Goal: Task Accomplishment & Management: Complete application form

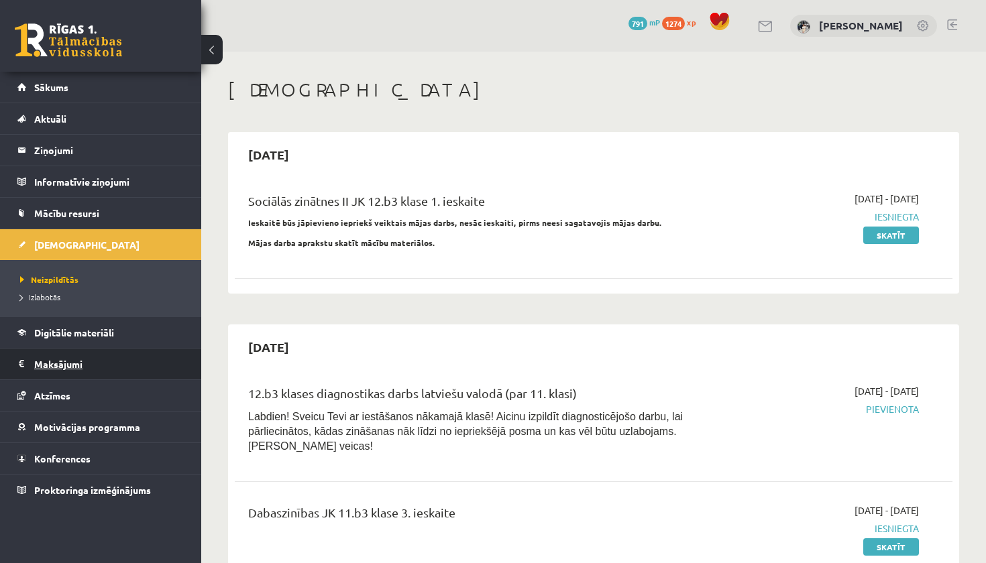
scroll to position [5333, 0]
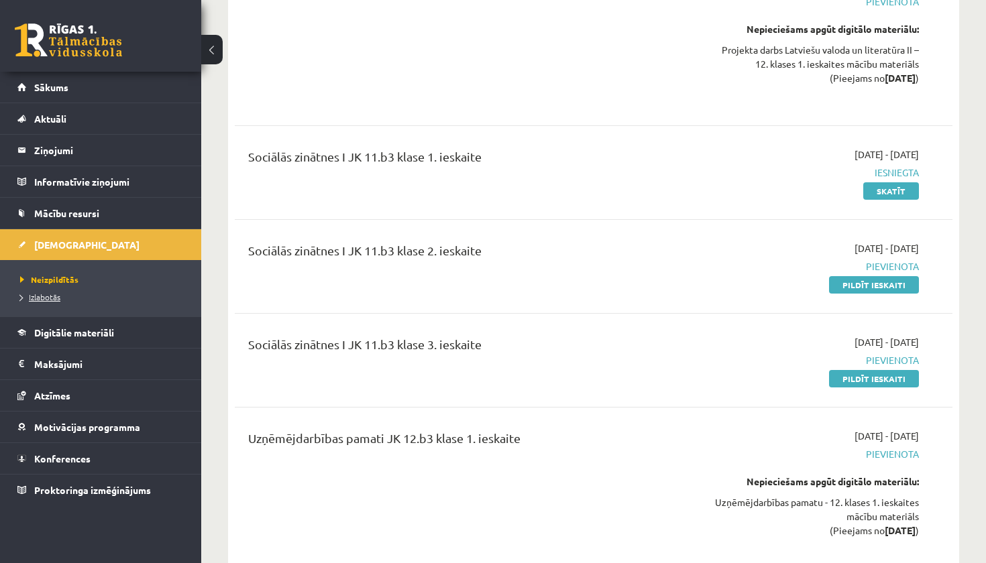
click at [52, 300] on span "Izlabotās" at bounding box center [40, 297] width 40 height 11
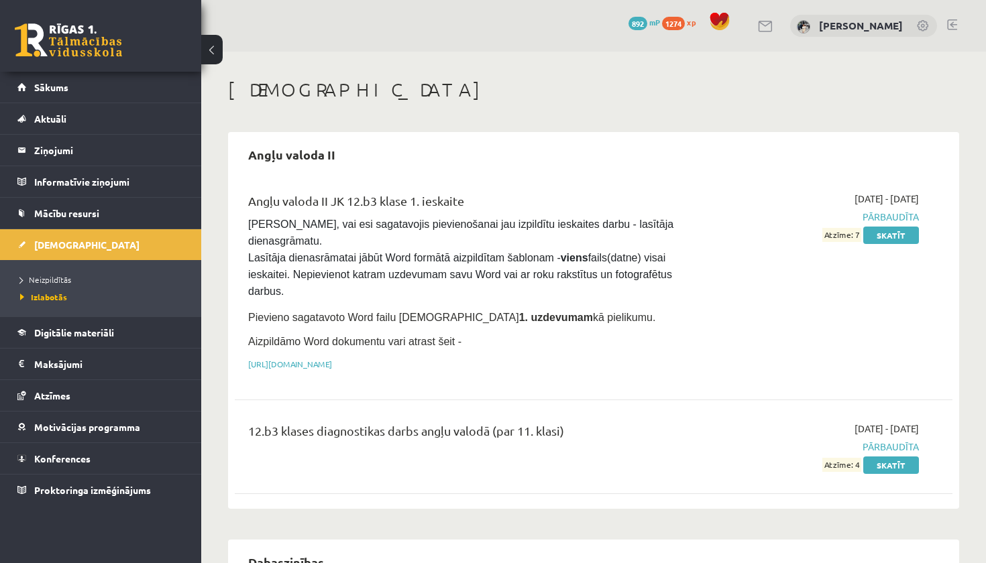
click at [633, 23] on span "892" at bounding box center [637, 23] width 19 height 13
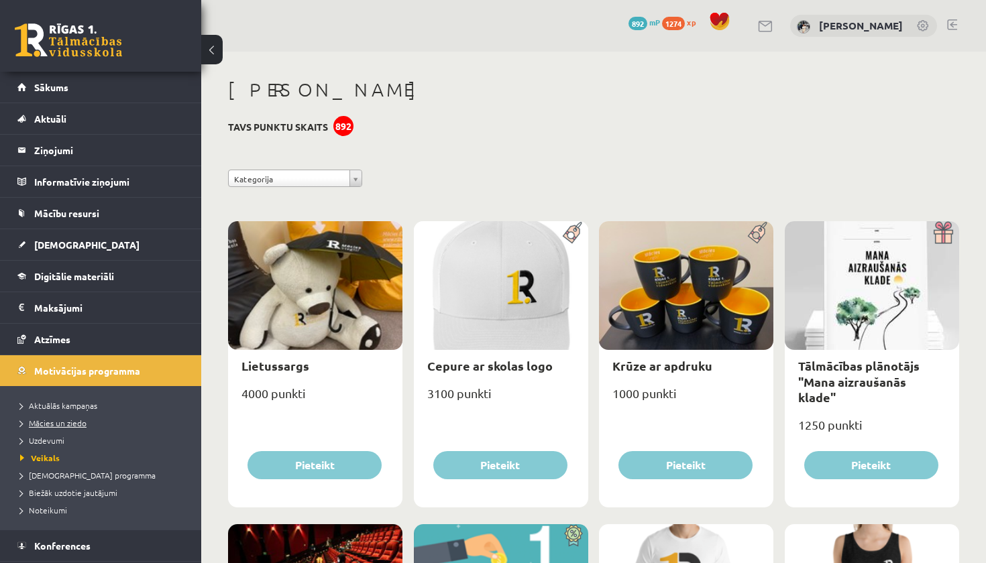
click at [84, 424] on span "Mācies un ziedo" at bounding box center [53, 423] width 66 height 11
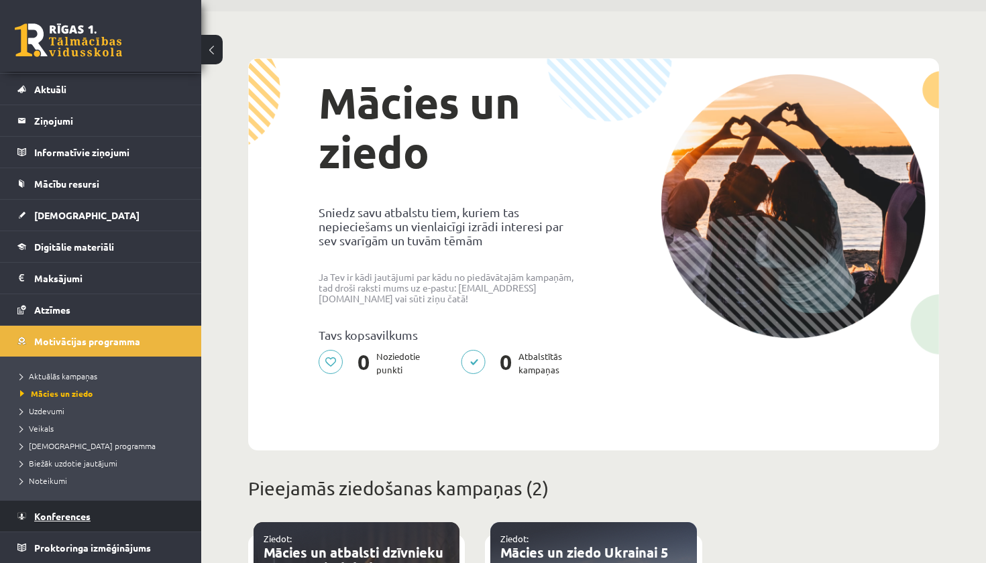
scroll to position [30, 0]
click at [107, 524] on link "Konferences" at bounding box center [100, 516] width 167 height 31
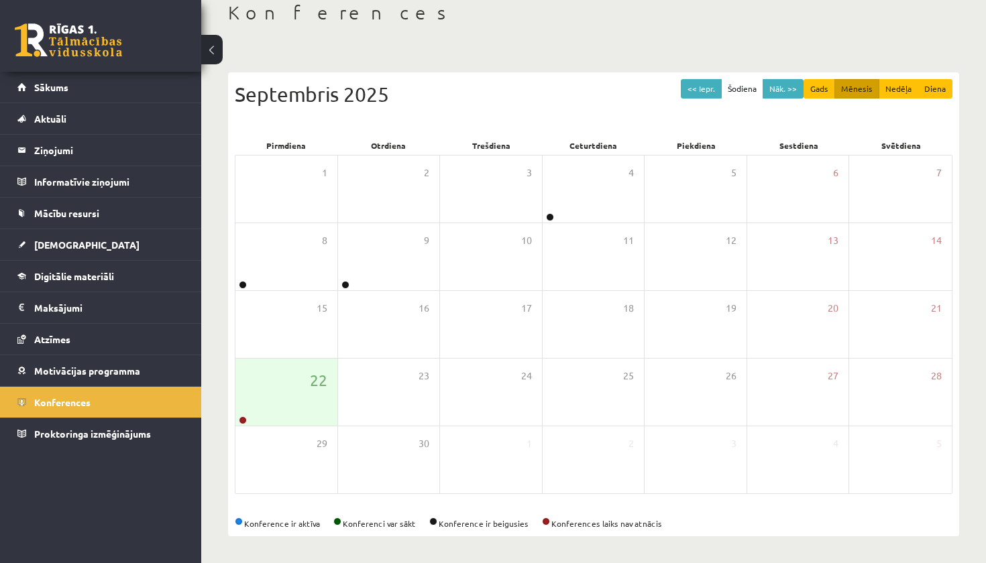
scroll to position [77, 0]
click at [250, 277] on div "8" at bounding box center [286, 256] width 102 height 67
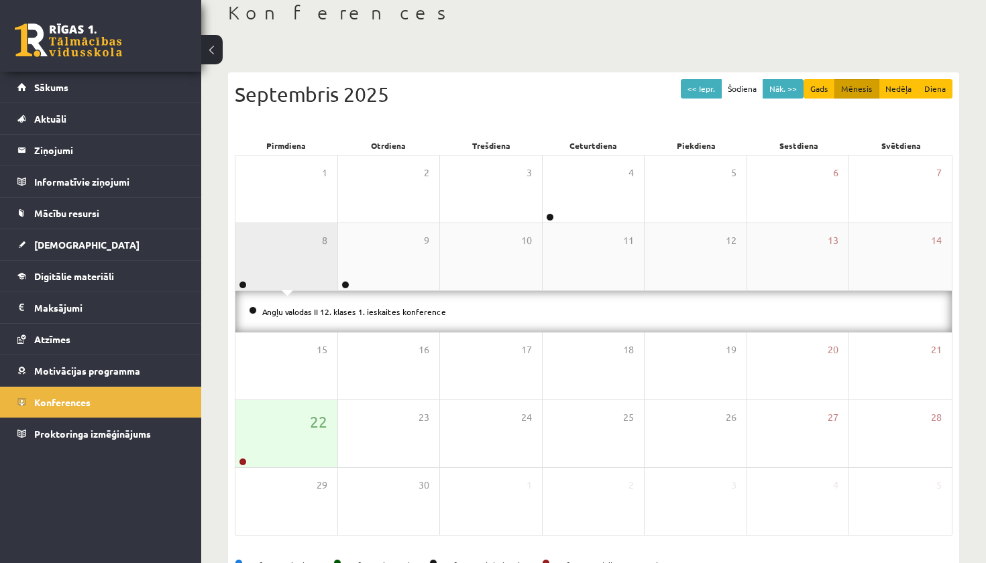
click at [263, 270] on div "8" at bounding box center [286, 256] width 102 height 67
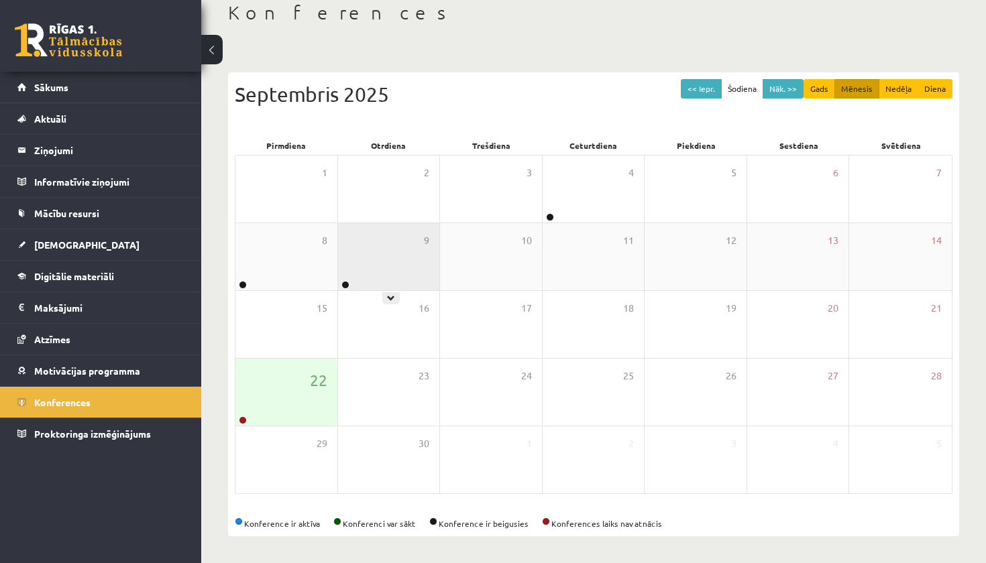
click at [387, 266] on div "9" at bounding box center [389, 256] width 102 height 67
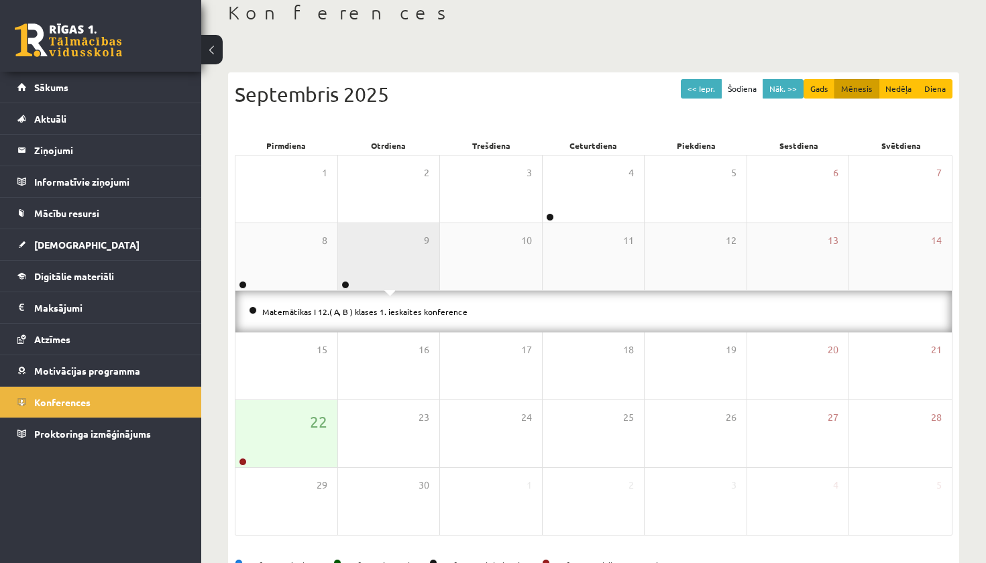
click at [387, 266] on div "9" at bounding box center [389, 256] width 102 height 67
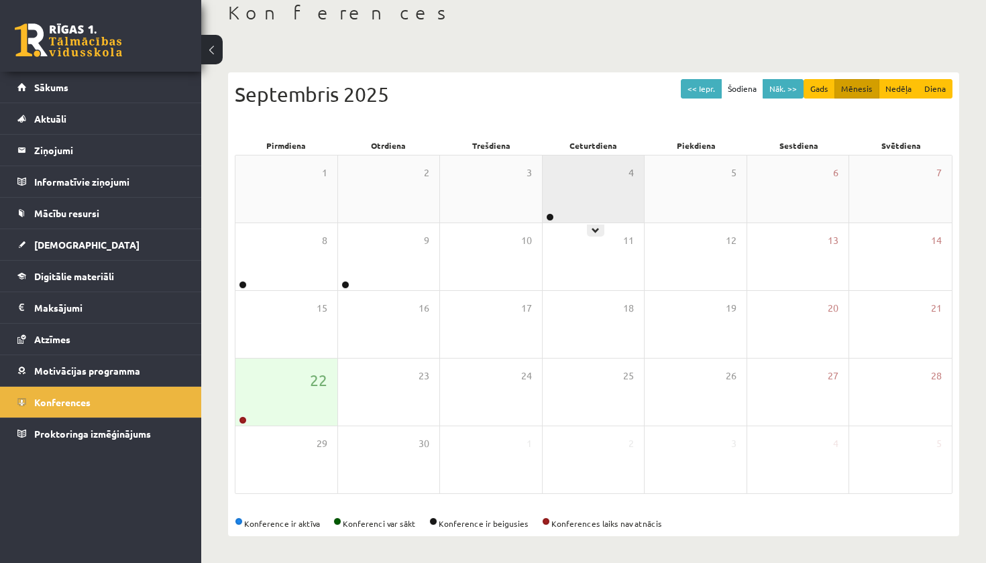
click at [569, 203] on div "4" at bounding box center [593, 189] width 102 height 67
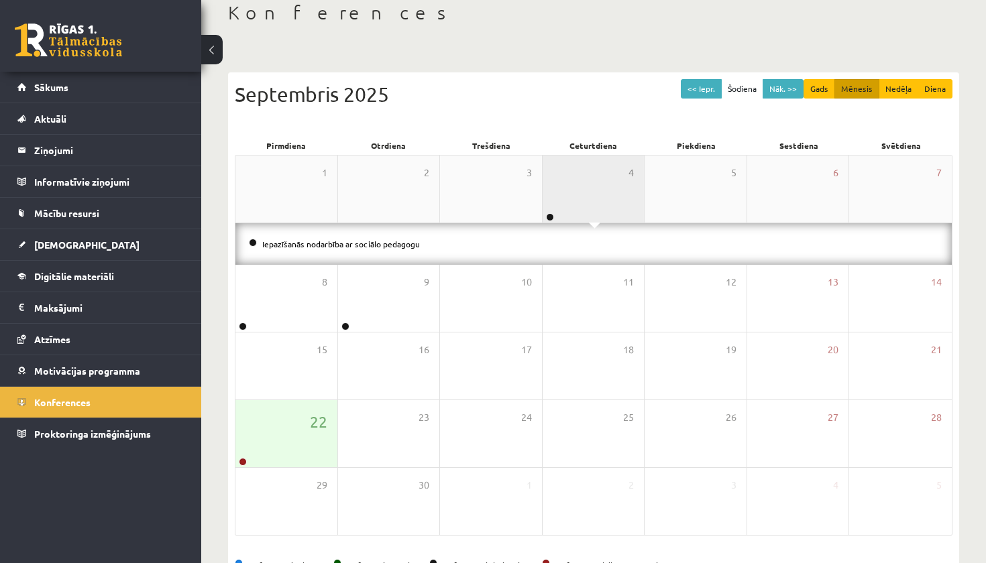
click at [584, 182] on div "4" at bounding box center [593, 189] width 102 height 67
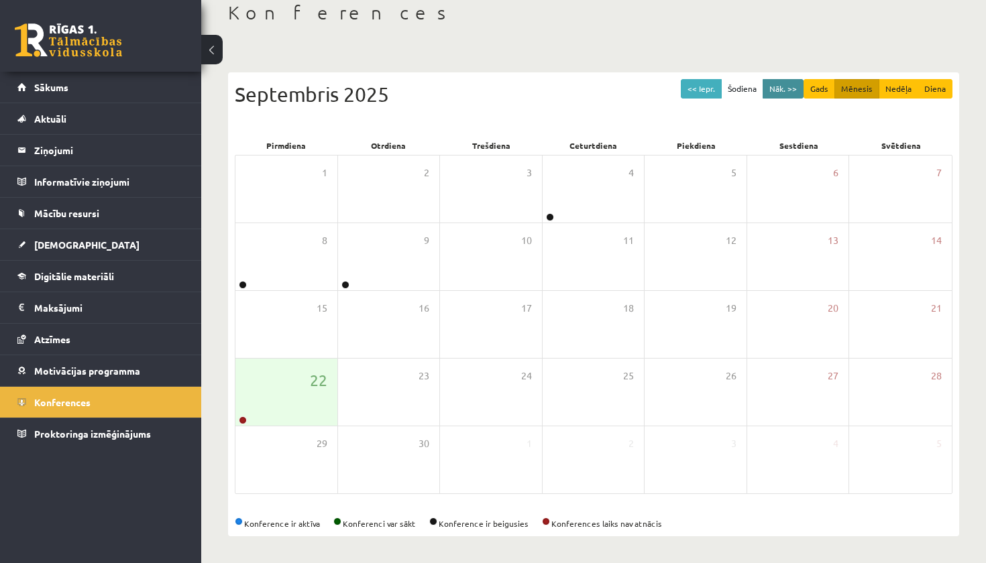
click at [789, 93] on button "Nāk. >>" at bounding box center [782, 88] width 41 height 19
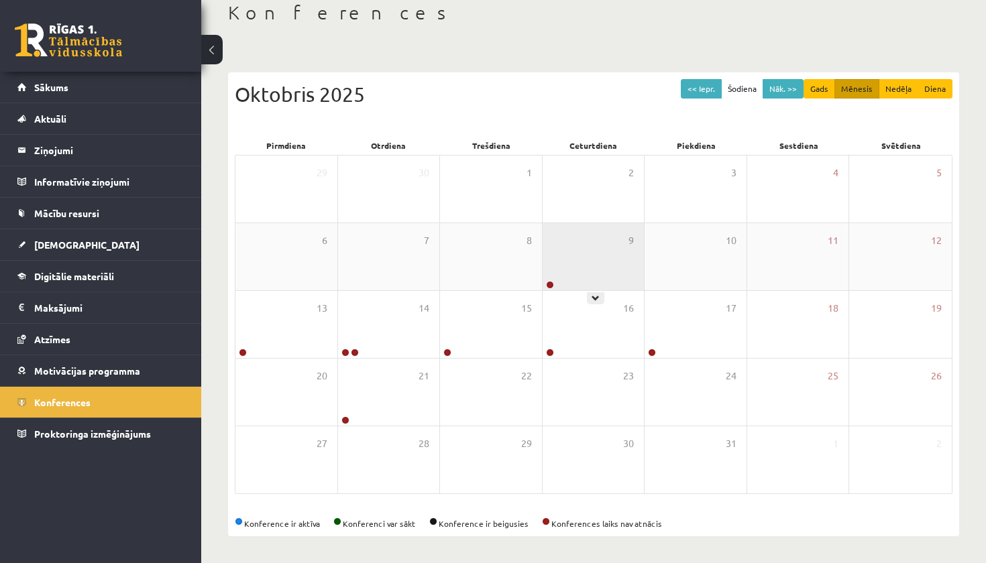
click at [584, 249] on div "9" at bounding box center [593, 256] width 102 height 67
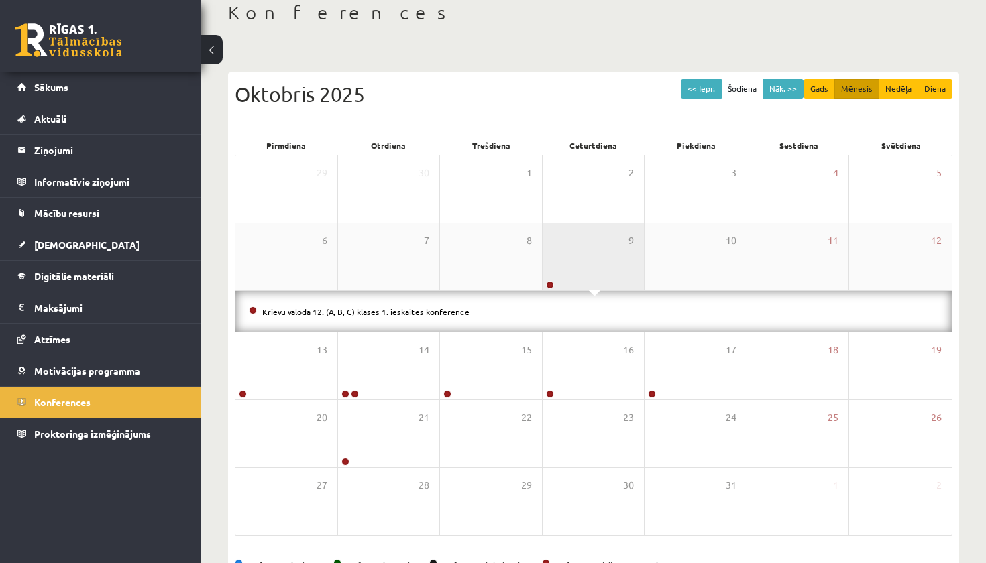
click at [585, 247] on div "9" at bounding box center [593, 256] width 102 height 67
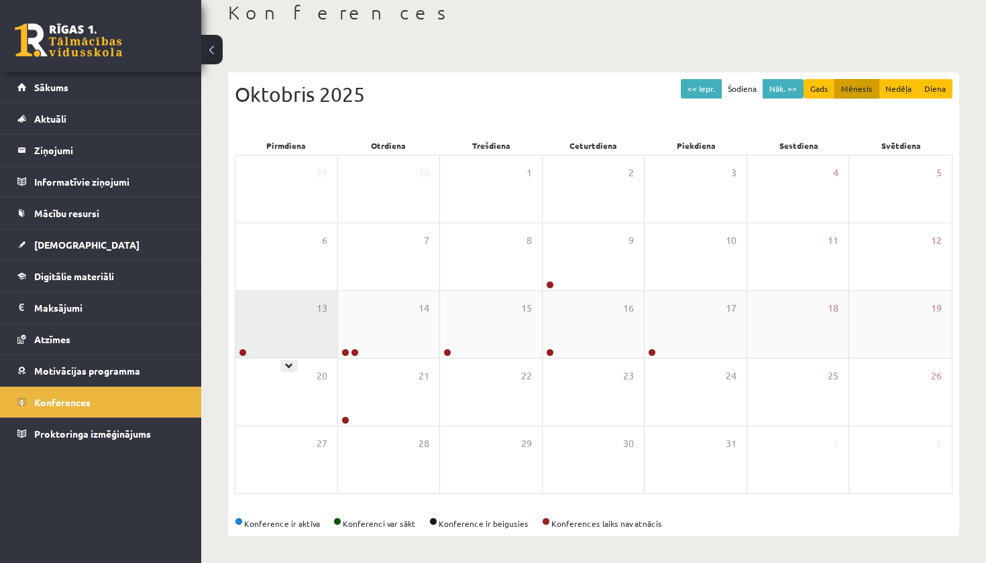
click at [262, 349] on div "13" at bounding box center [286, 324] width 102 height 67
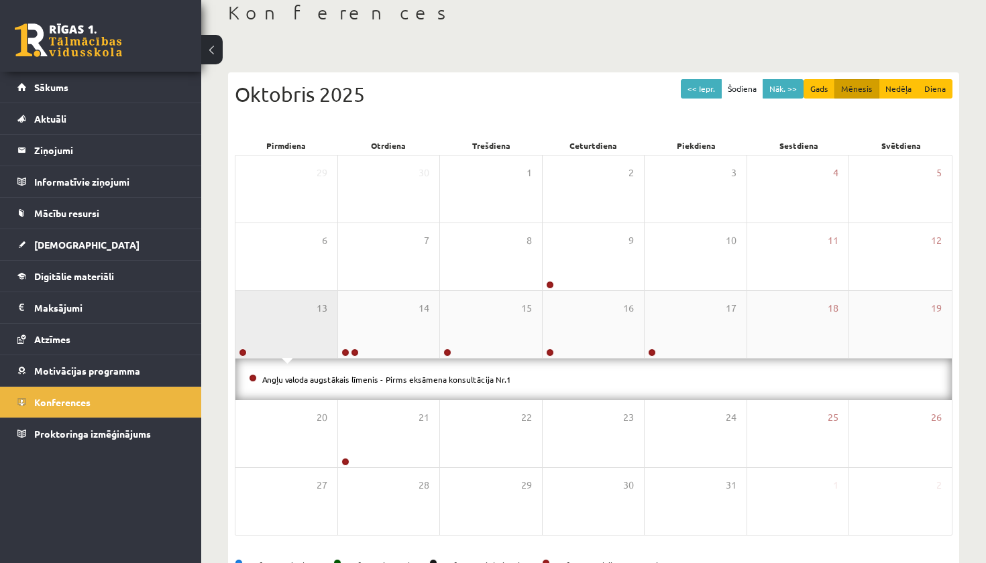
click at [281, 323] on div "13" at bounding box center [286, 324] width 102 height 67
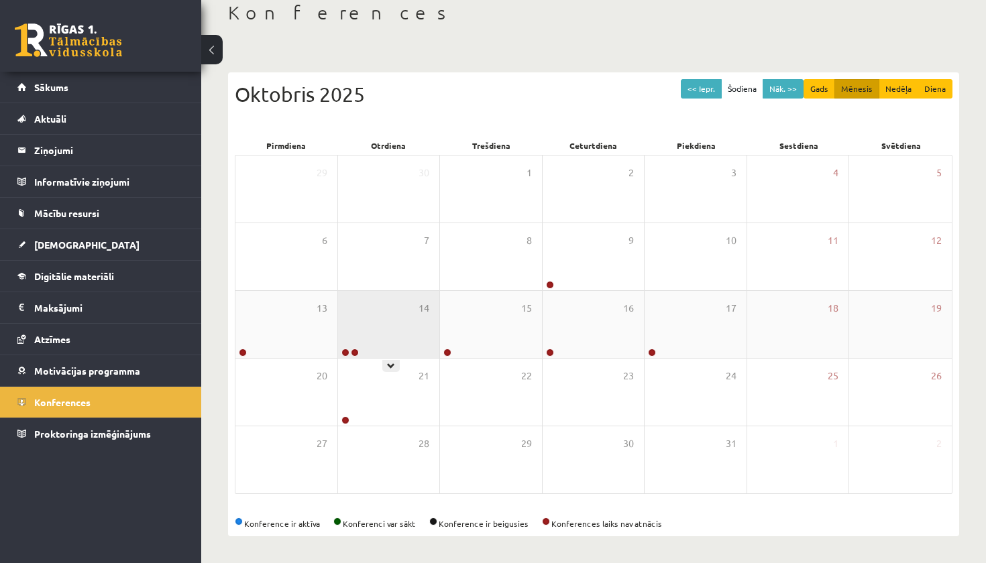
click at [390, 320] on div "14" at bounding box center [389, 324] width 102 height 67
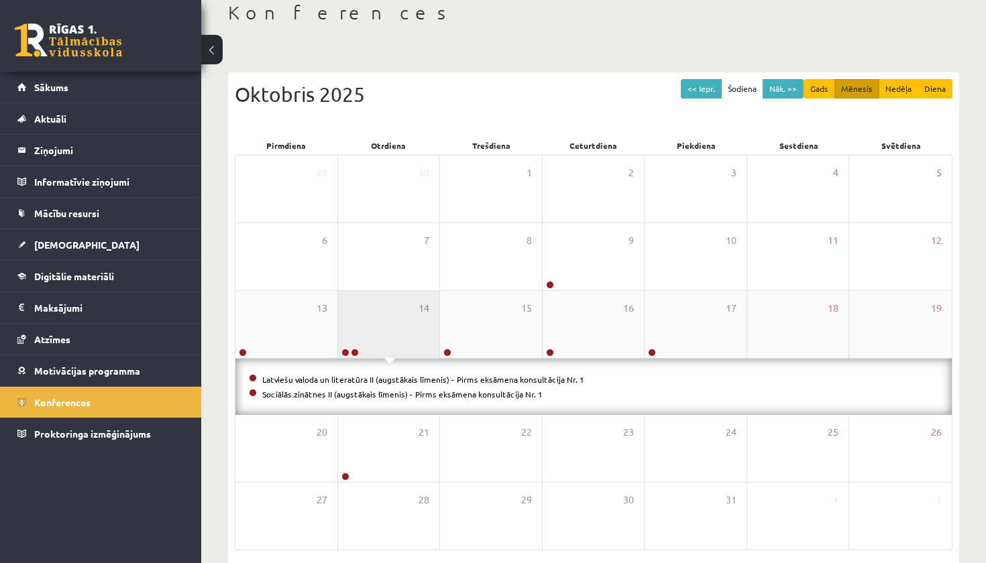
click at [390, 320] on div "14" at bounding box center [389, 324] width 102 height 67
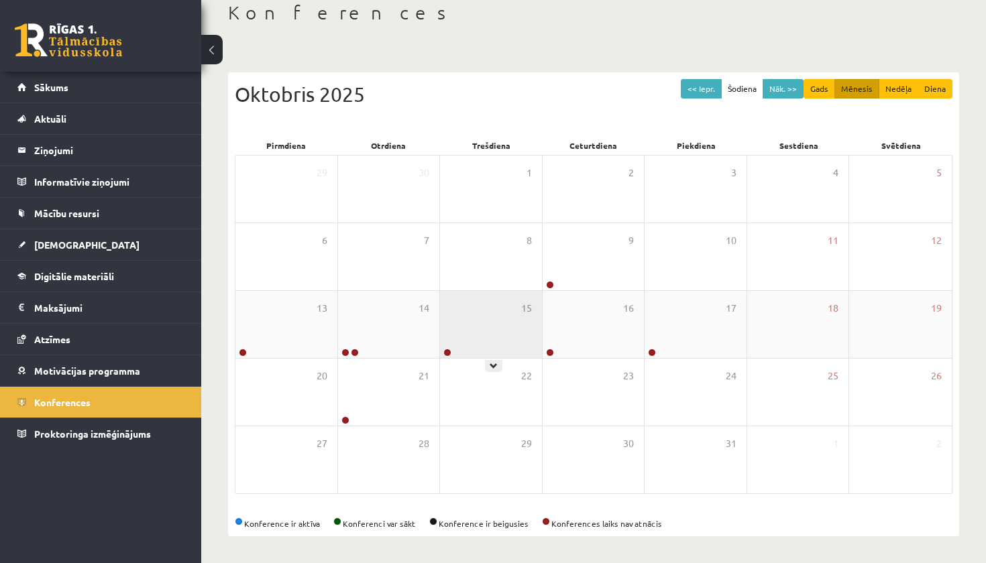
click at [506, 339] on div "15" at bounding box center [491, 324] width 102 height 67
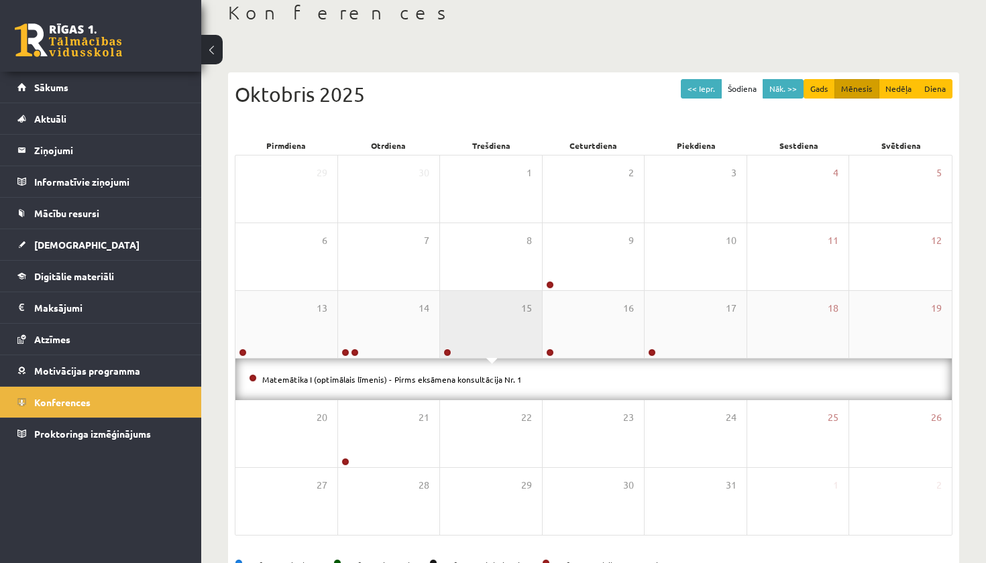
click at [511, 335] on div "15" at bounding box center [491, 324] width 102 height 67
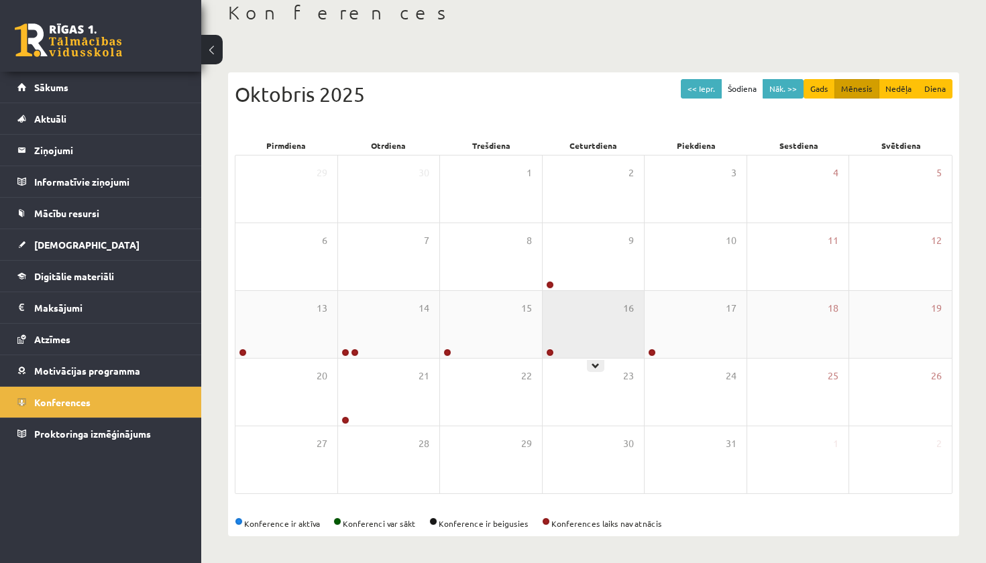
click at [577, 337] on div "16" at bounding box center [593, 324] width 102 height 67
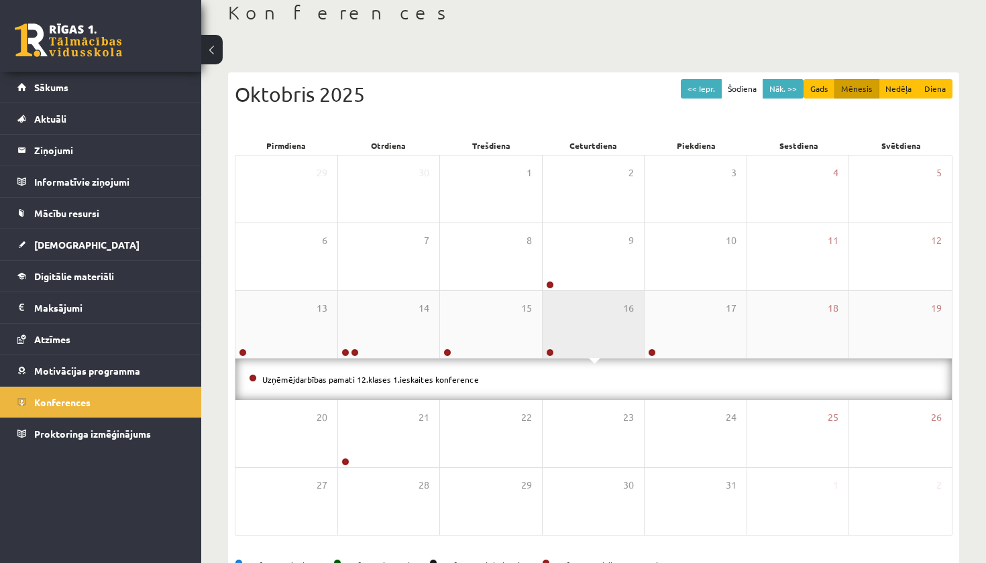
click at [577, 337] on div "16" at bounding box center [593, 324] width 102 height 67
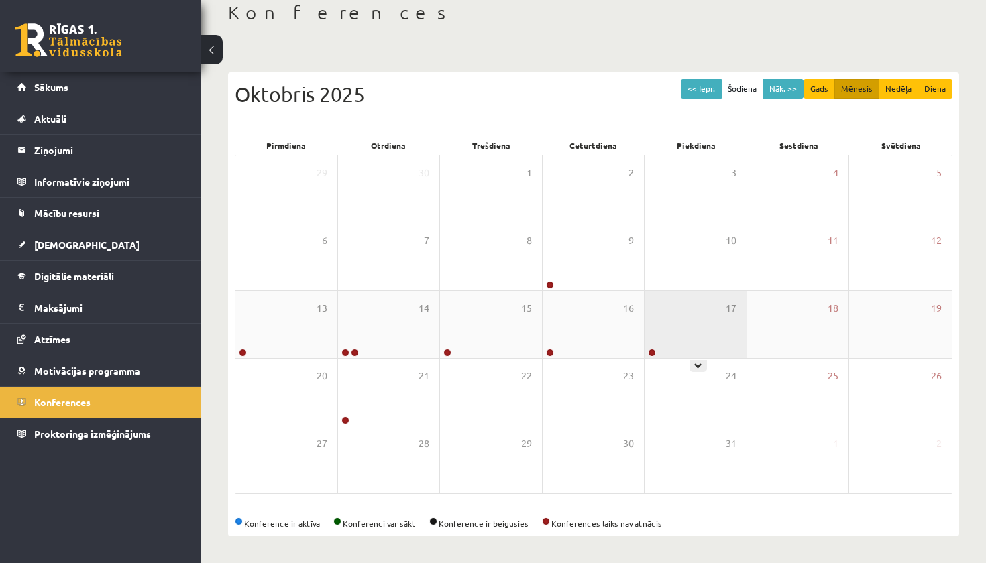
click at [687, 330] on div "17" at bounding box center [695, 324] width 102 height 67
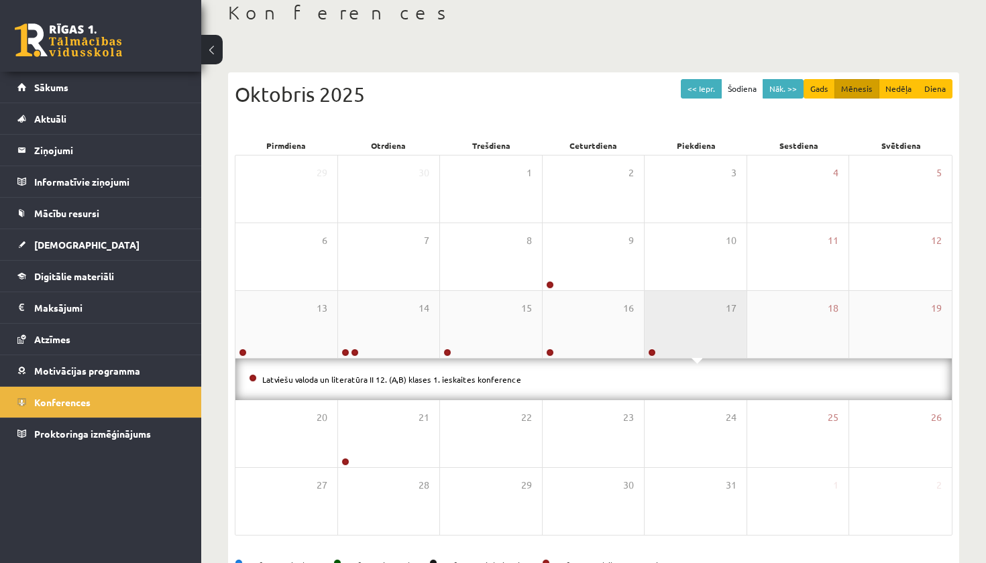
click at [683, 333] on div "17" at bounding box center [695, 324] width 102 height 67
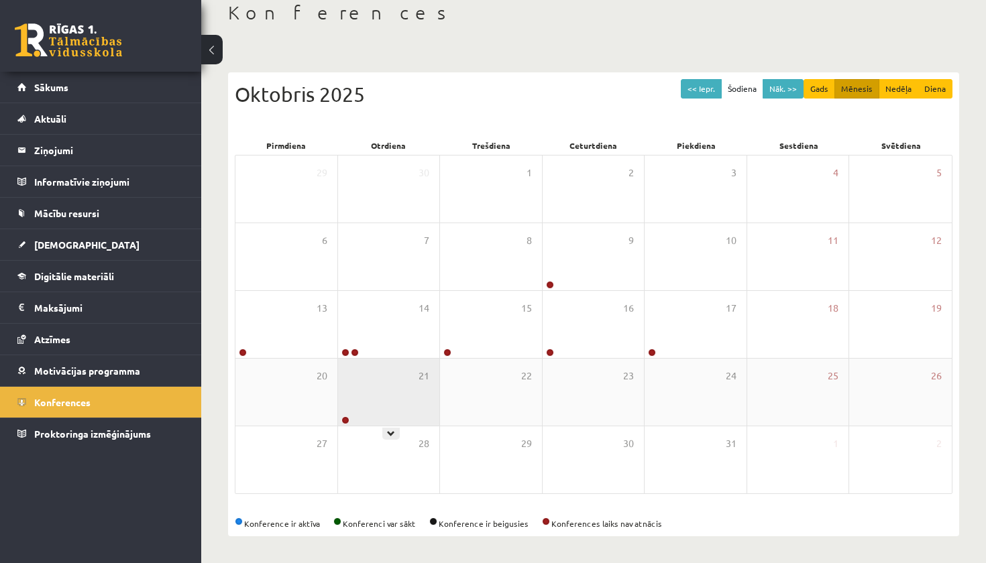
click at [368, 404] on div "21" at bounding box center [389, 392] width 102 height 67
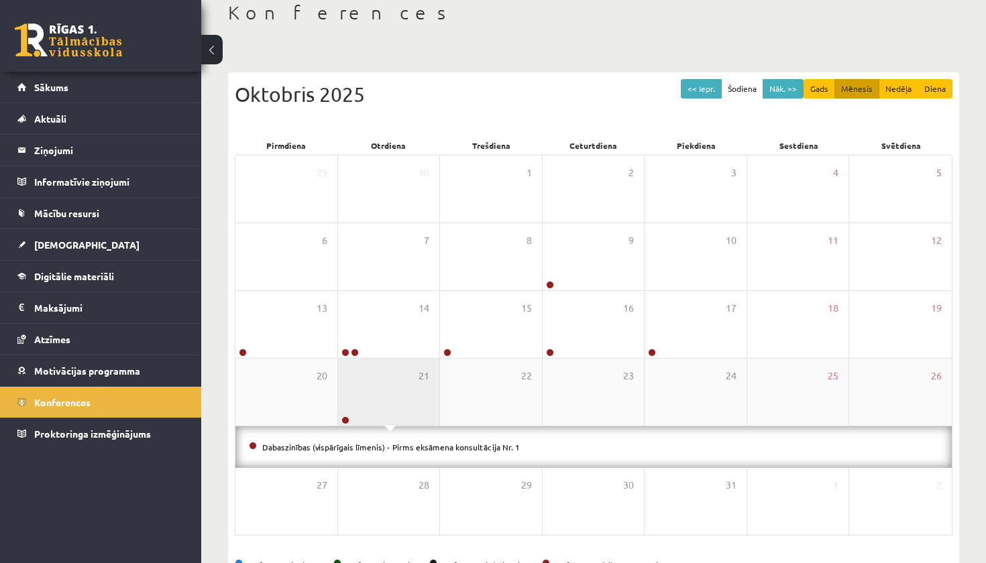
click at [368, 404] on div "21" at bounding box center [389, 392] width 102 height 67
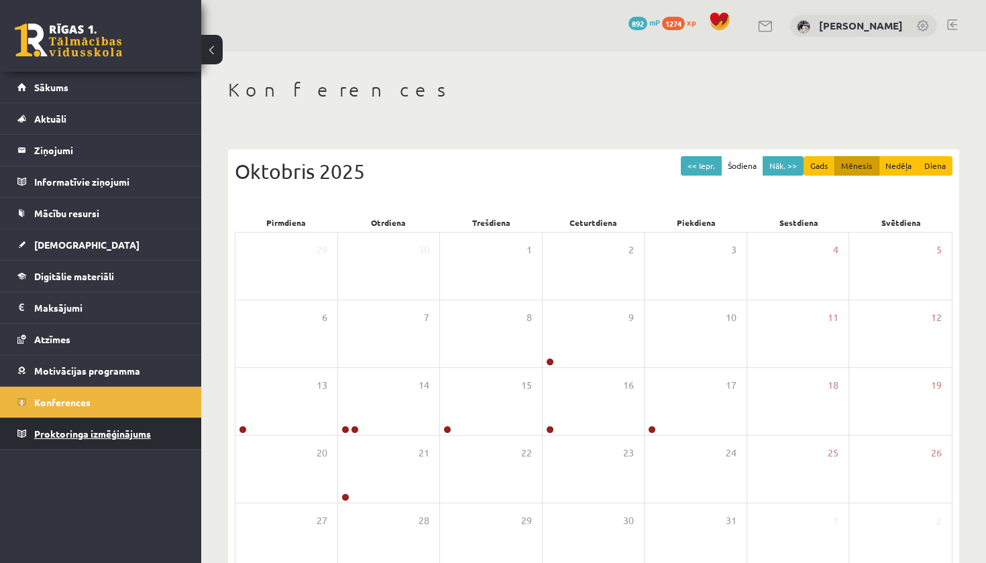
scroll to position [0, 0]
click at [152, 101] on link "Sākums" at bounding box center [100, 87] width 167 height 31
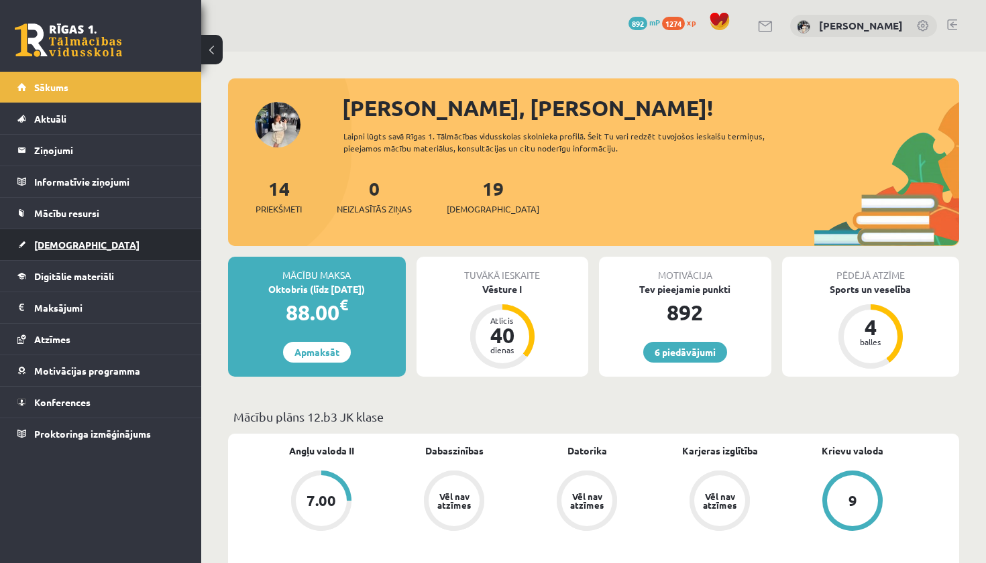
click at [141, 252] on link "[DEMOGRAPHIC_DATA]" at bounding box center [100, 244] width 167 height 31
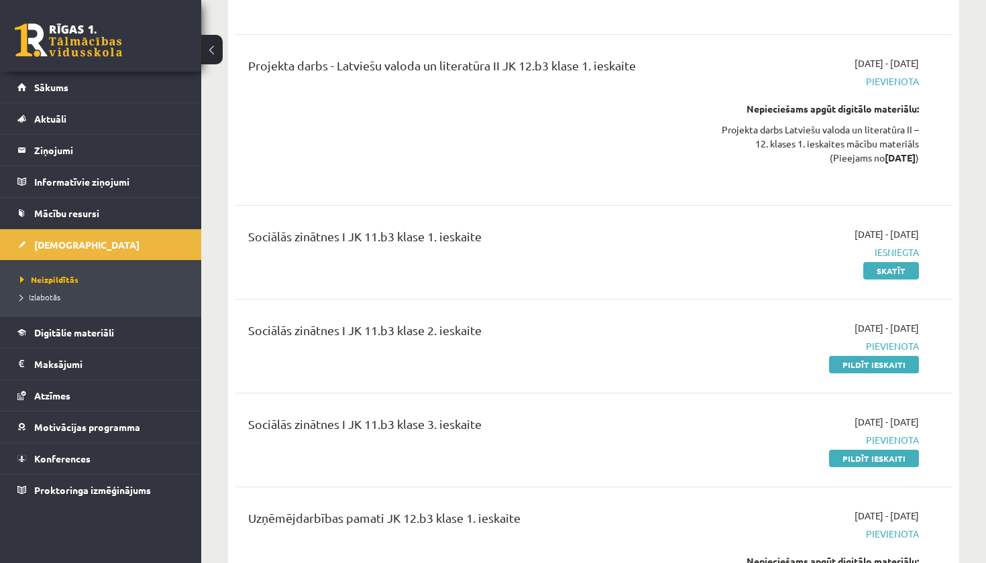
scroll to position [4700, 0]
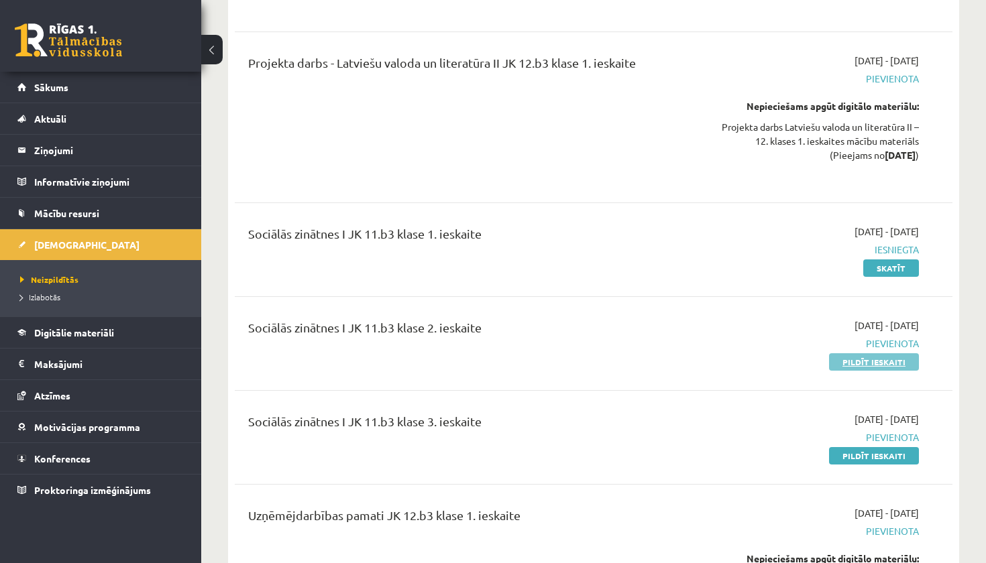
click at [866, 353] on link "Pildīt ieskaiti" at bounding box center [874, 361] width 90 height 17
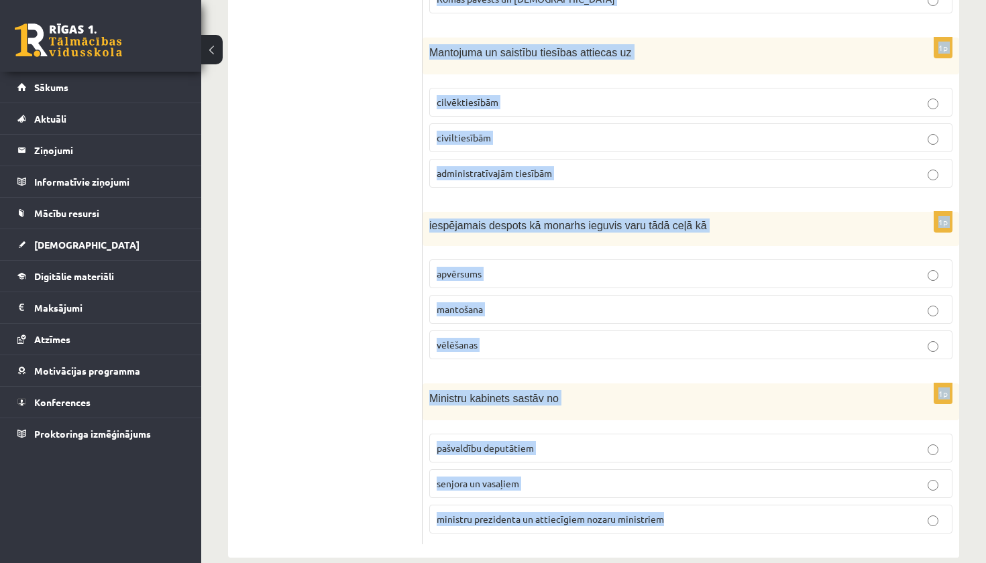
scroll to position [580, 0]
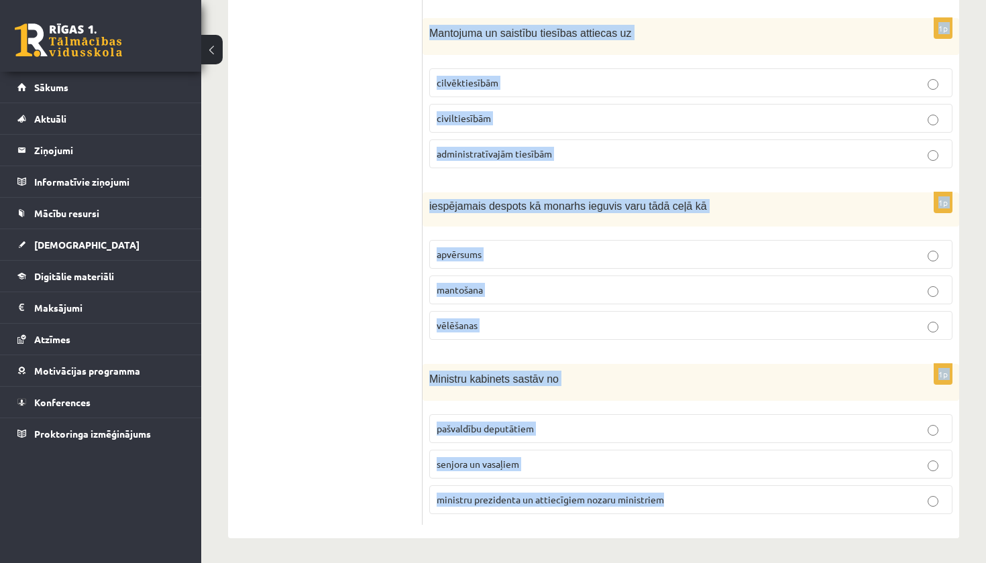
drag, startPoint x: 430, startPoint y: 269, endPoint x: 599, endPoint y: 563, distance: 338.8
click at [599, 563] on div "**********" at bounding box center [593, 19] width 785 height 1094
copy form "LR valsts prezidenta leģitīmo varu apstiprina deputātu balsojums pilsoņu atbals…"
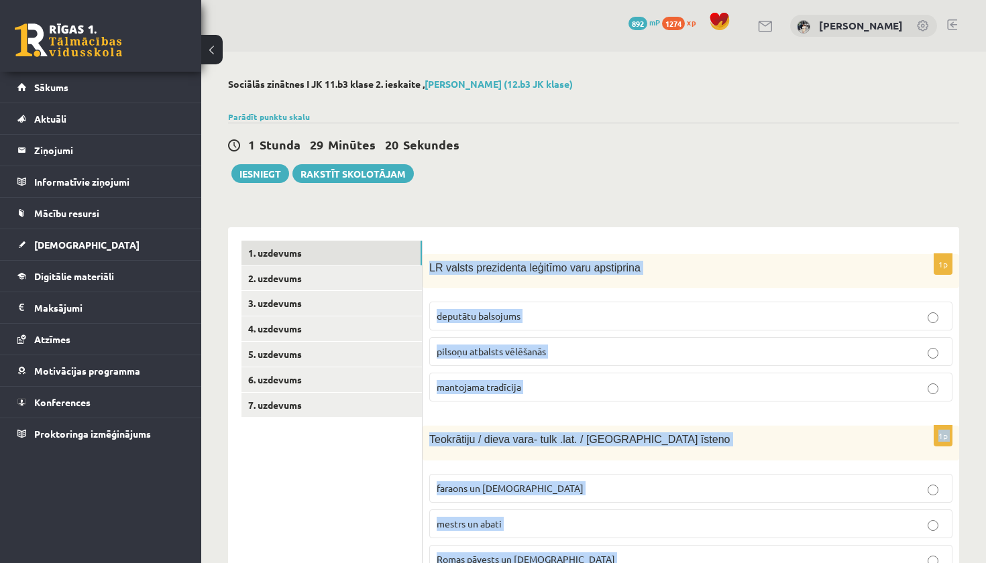
scroll to position [0, 0]
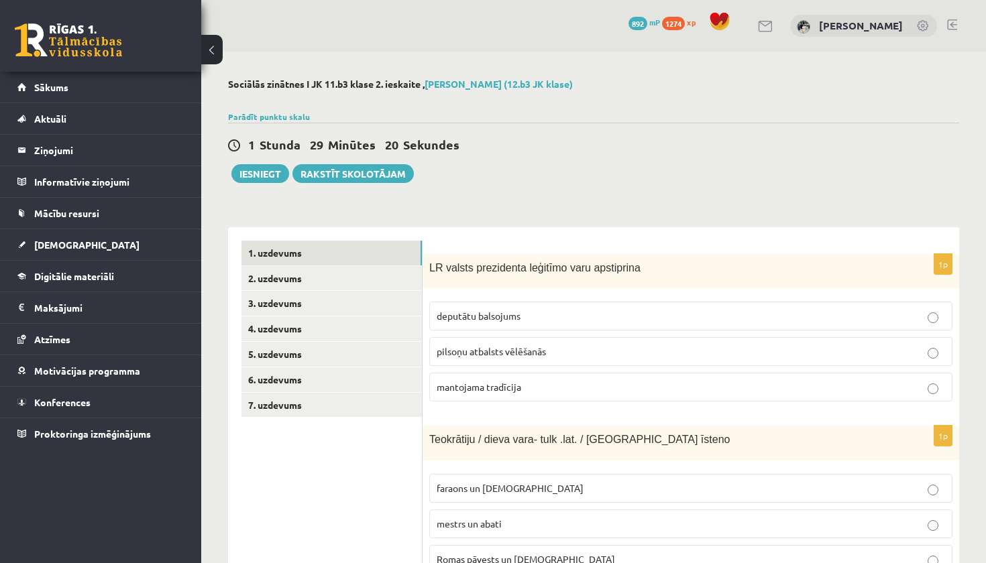
click at [611, 129] on div "1 Stunda 29 Minūtes 20 Sekundes Ieskaite saglabāta! Iesniegt Rakstīt skolotājam" at bounding box center [593, 153] width 731 height 60
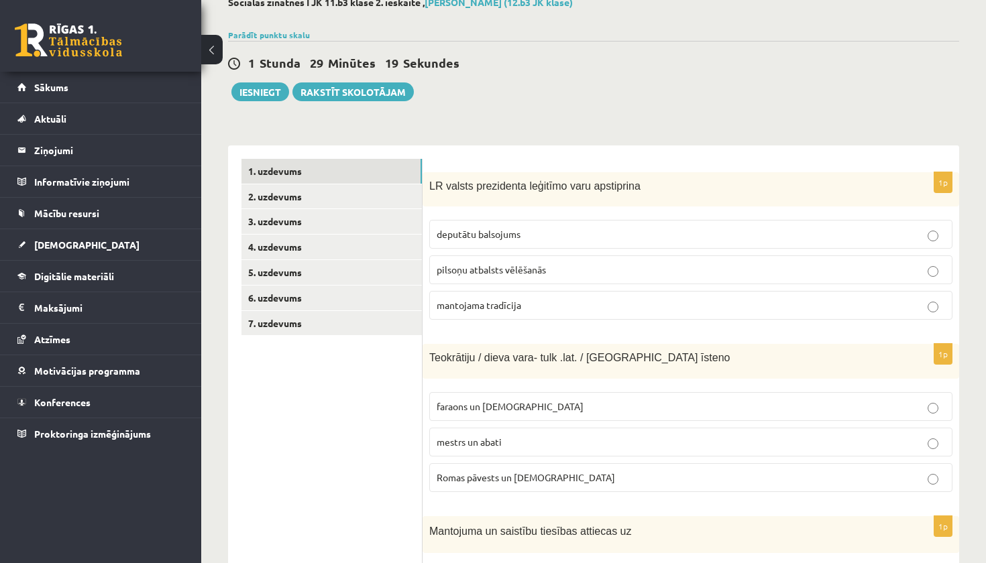
scroll to position [88, 0]
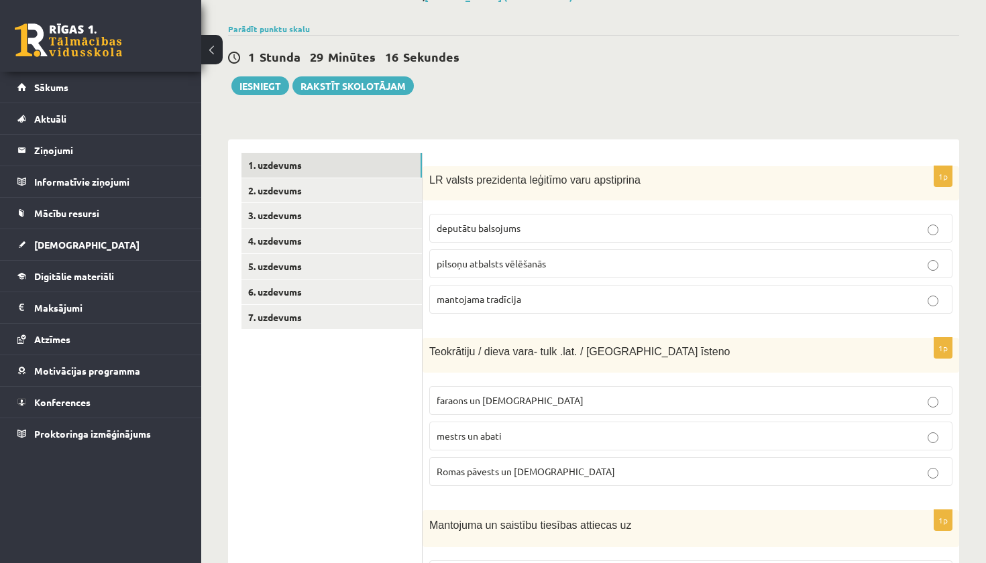
click at [602, 229] on p "deputātu balsojums" at bounding box center [691, 228] width 508 height 14
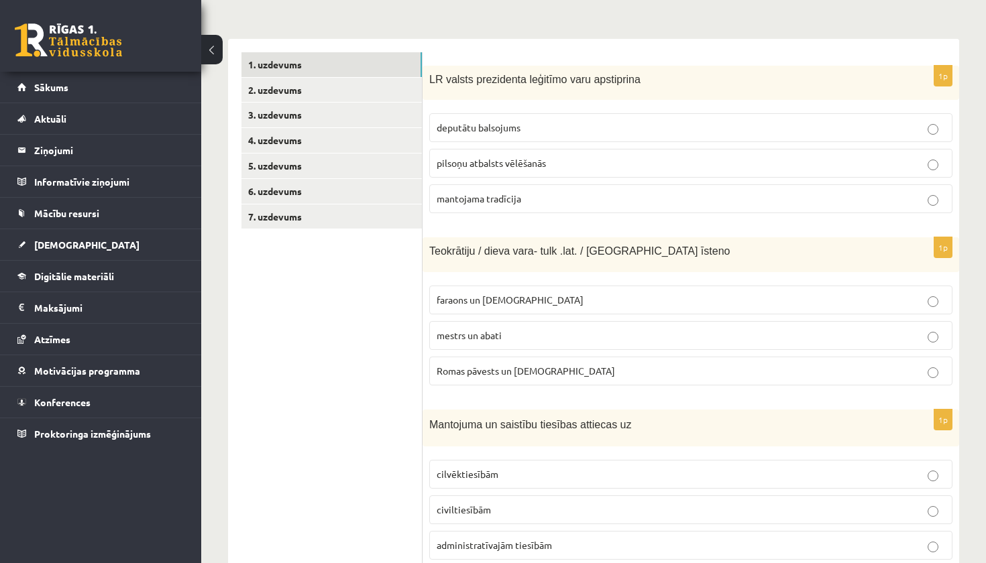
scroll to position [205, 0]
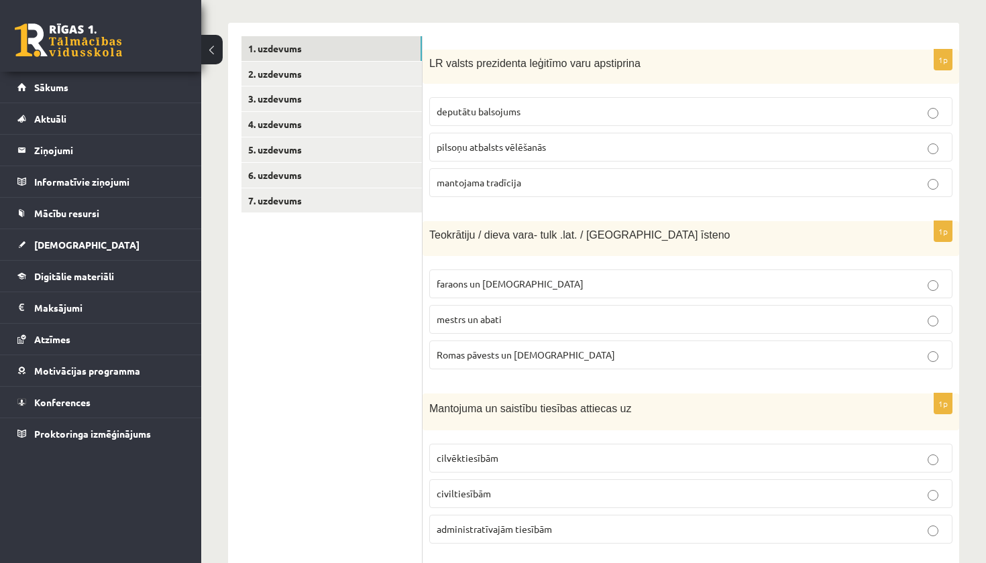
click at [535, 359] on span "Romas pāvests un kardināli" at bounding box center [526, 355] width 178 height 12
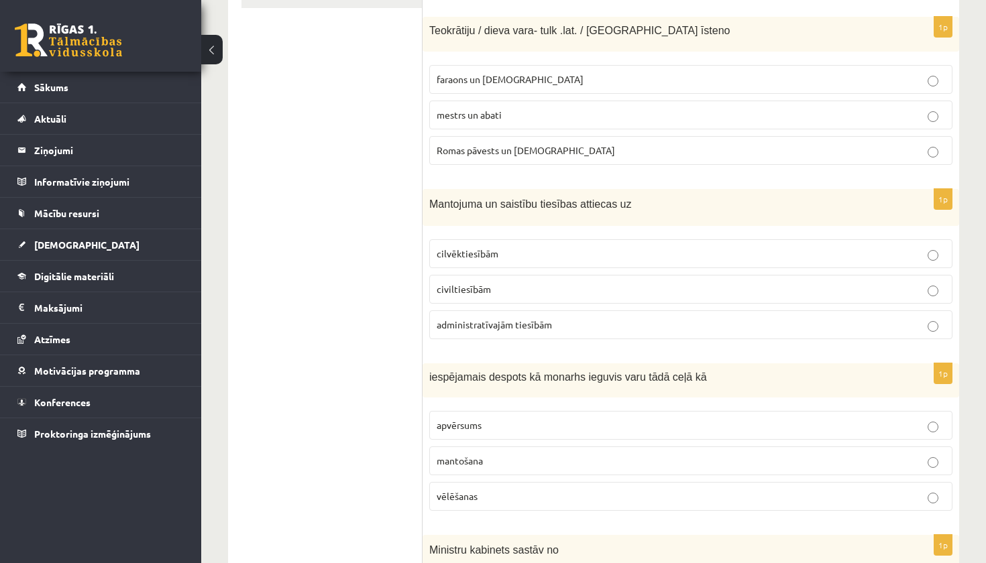
scroll to position [410, 0]
click at [526, 297] on label "civiltiesībām" at bounding box center [690, 288] width 523 height 29
click at [517, 255] on p "cilvēktiesībām" at bounding box center [691, 253] width 508 height 14
click at [509, 289] on p "civiltiesībām" at bounding box center [691, 289] width 508 height 14
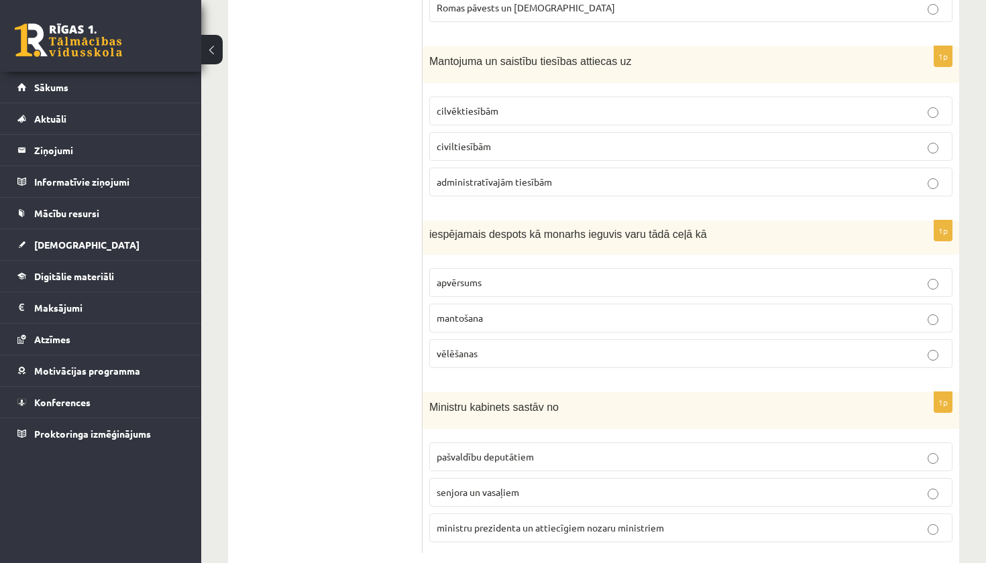
scroll to position [553, 0]
click at [506, 285] on p "apvērsums" at bounding box center [691, 282] width 508 height 14
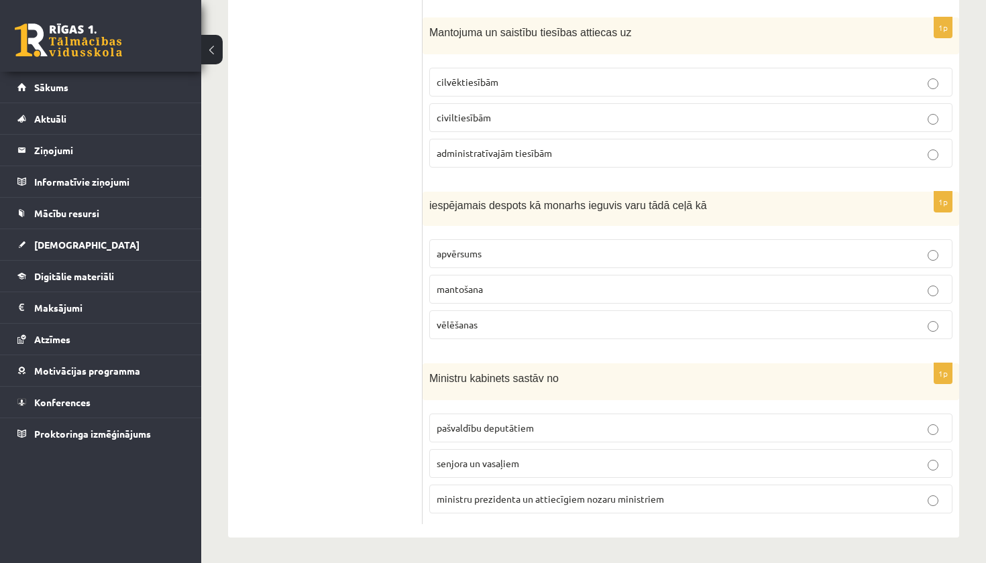
scroll to position [580, 0]
click at [523, 502] on span "ministru prezidenta un attiecīgiem nozaru ministriem" at bounding box center [550, 500] width 227 height 12
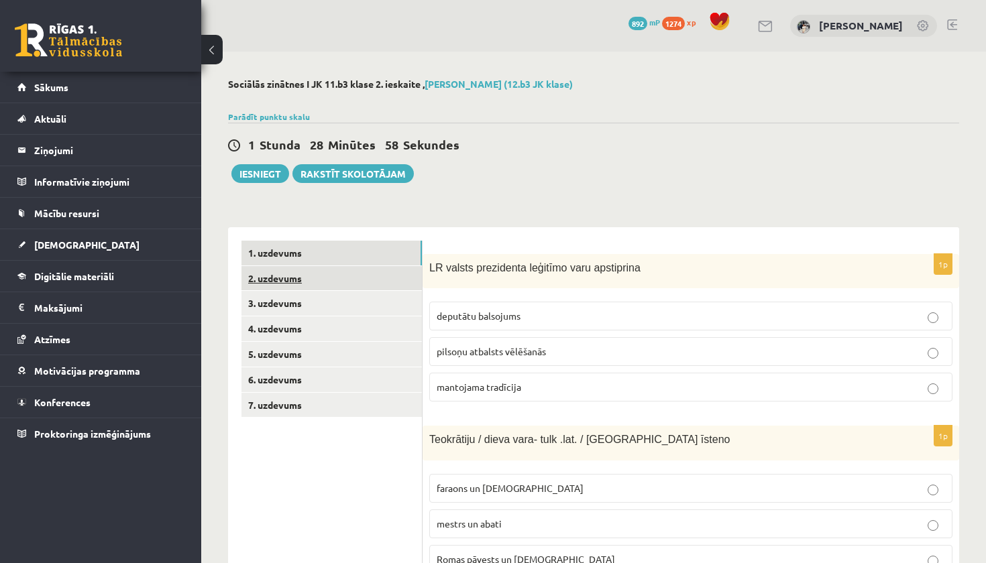
scroll to position [0, 0]
click at [314, 274] on link "2. uzdevums" at bounding box center [331, 278] width 180 height 25
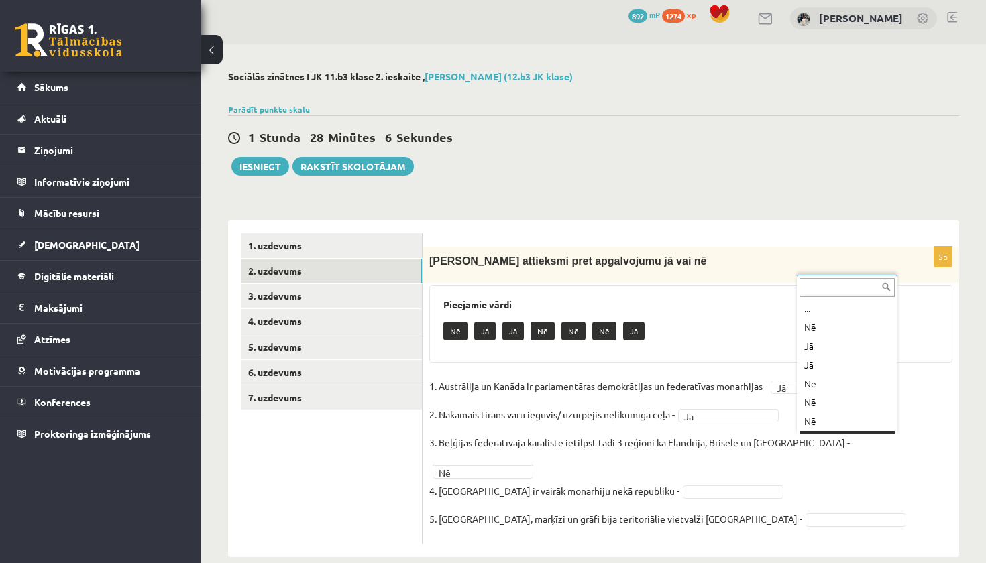
scroll to position [16, 0]
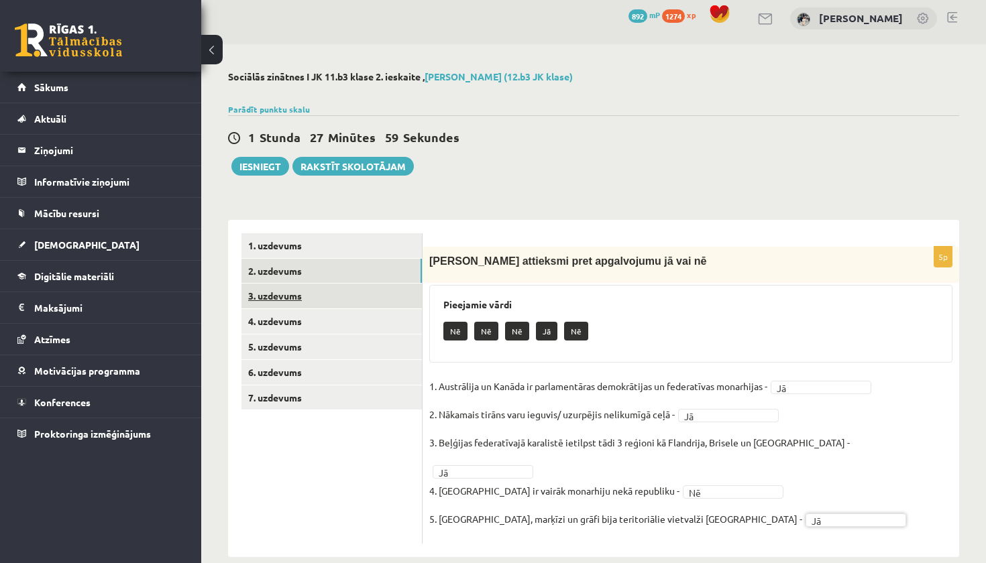
click at [308, 292] on link "3. uzdevums" at bounding box center [331, 296] width 180 height 25
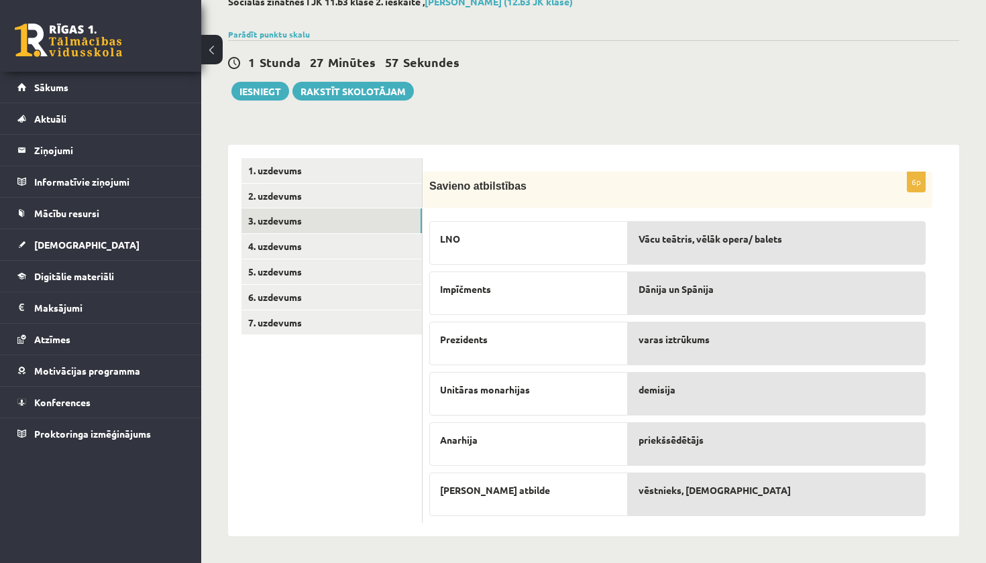
scroll to position [82, 0]
click at [337, 240] on link "4. uzdevums" at bounding box center [331, 246] width 180 height 25
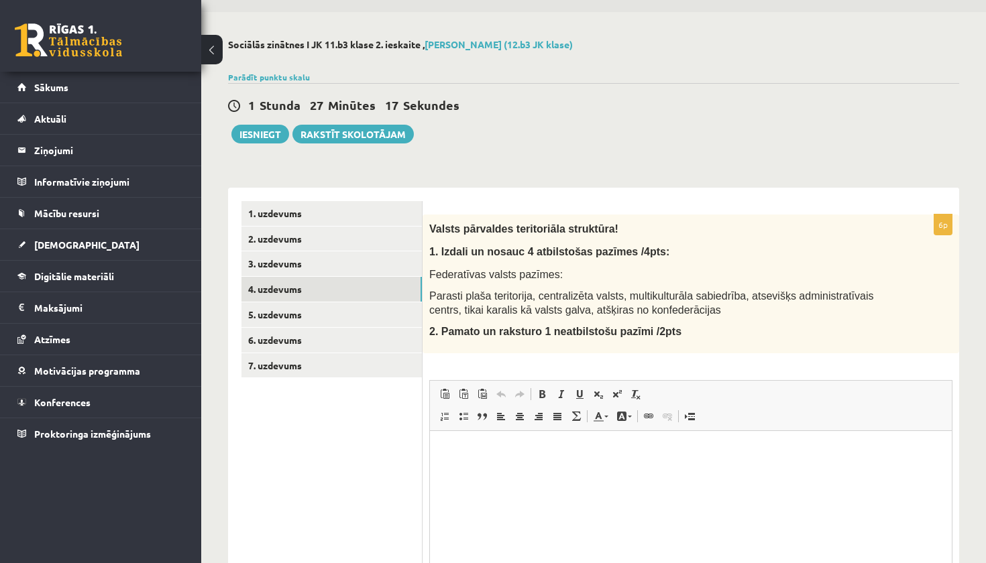
scroll to position [0, 0]
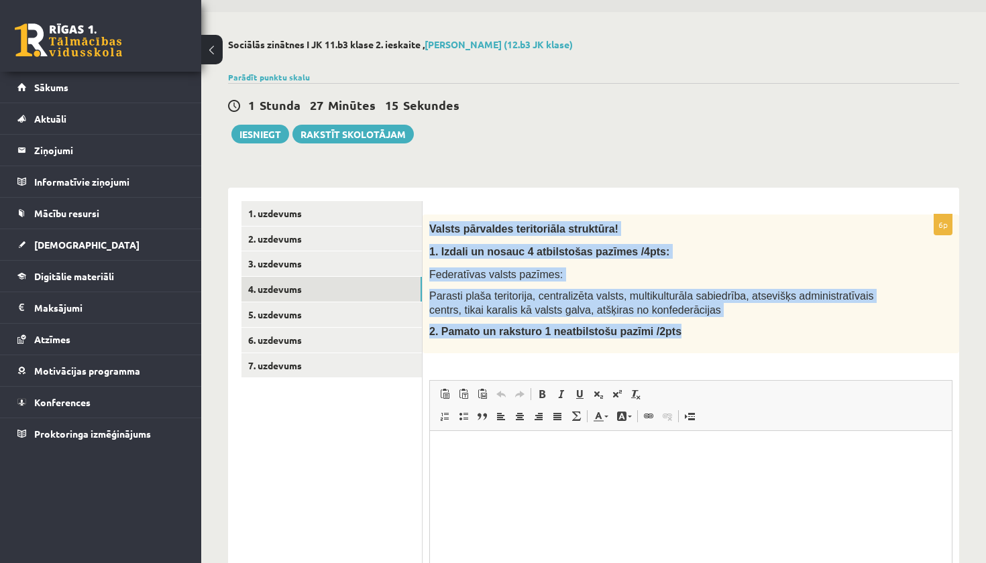
drag, startPoint x: 430, startPoint y: 229, endPoint x: 738, endPoint y: 339, distance: 326.8
click at [739, 340] on div "Valsts pārvaldes teritoriāla struktūra! 1. Izdali un nosauc 4 atbilstošas pazīm…" at bounding box center [690, 284] width 536 height 139
copy div "Valsts pārvaldes teritoriāla struktūra! 1. Izdali un nosauc 4 atbilstošas pazīm…"
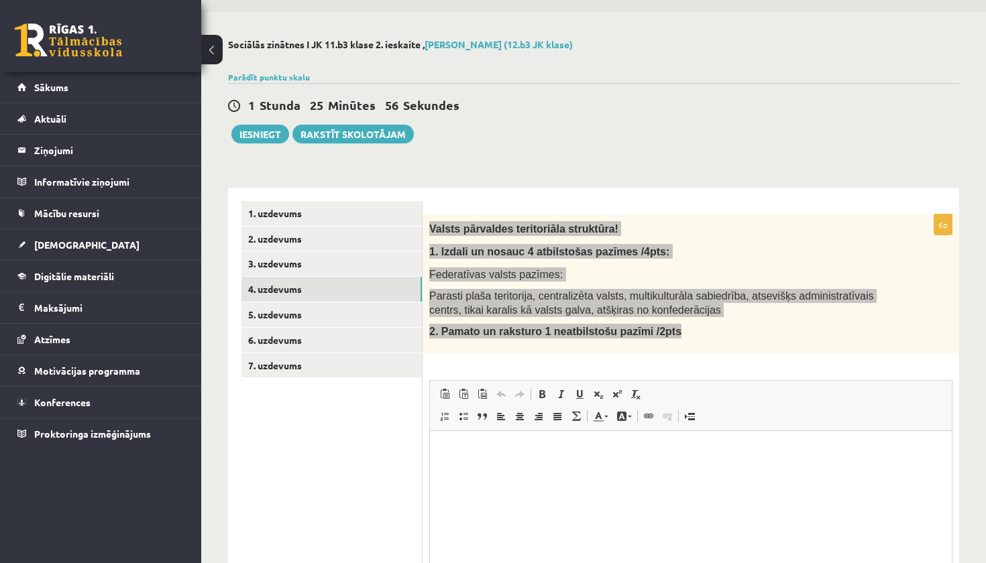
click at [529, 467] on html at bounding box center [691, 450] width 522 height 41
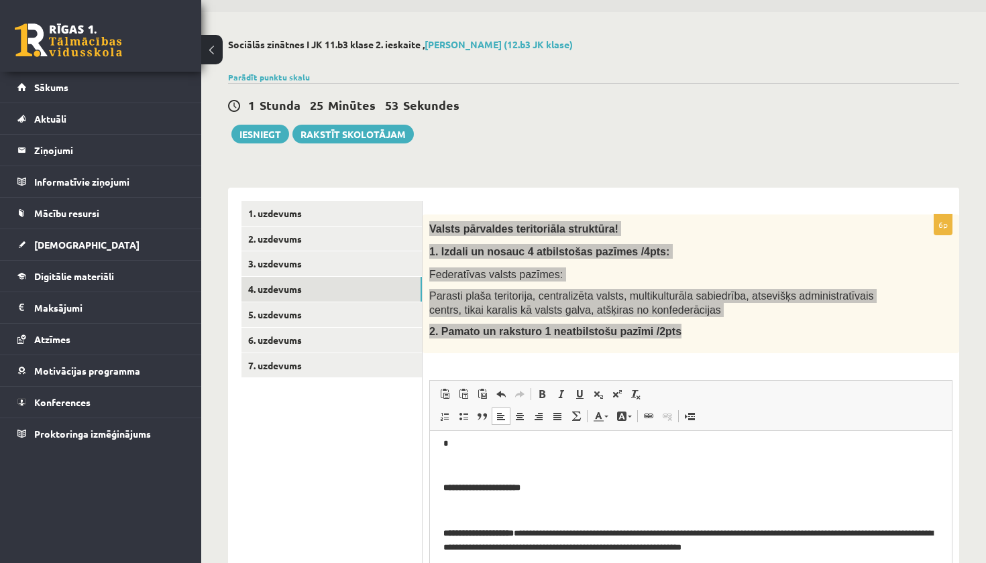
scroll to position [141, 0]
click at [526, 510] on p "Визуальный текстовый редактор, wiswyg-editor-user-answer-47434012613600" at bounding box center [690, 511] width 495 height 14
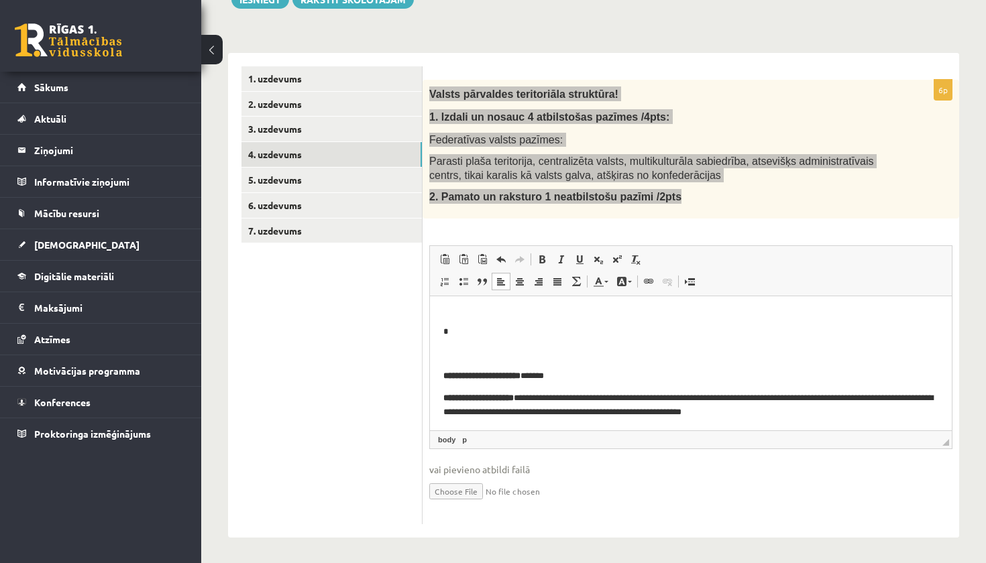
scroll to position [174, 0]
click at [462, 345] on body "**********" at bounding box center [690, 304] width 495 height 227
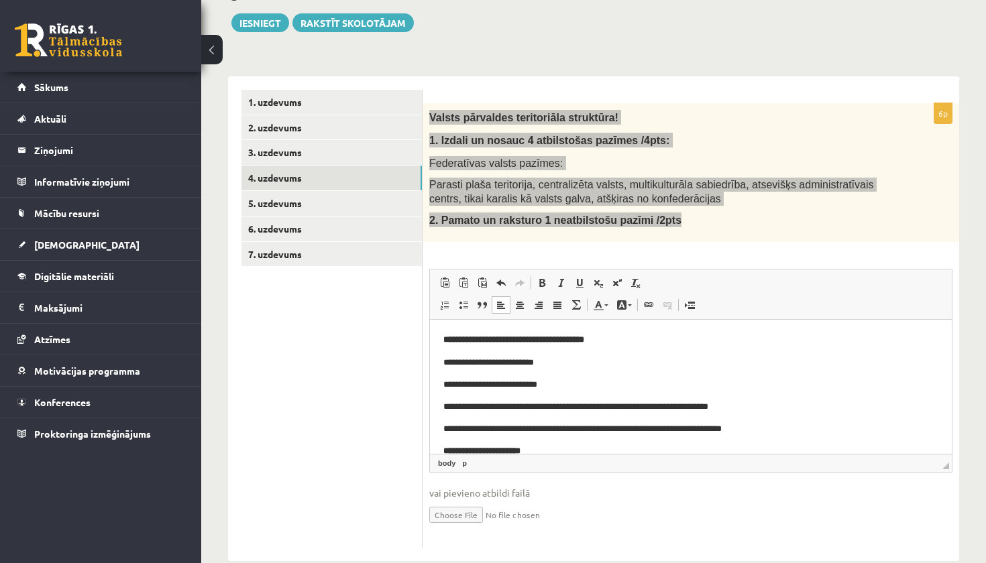
scroll to position [0, 0]
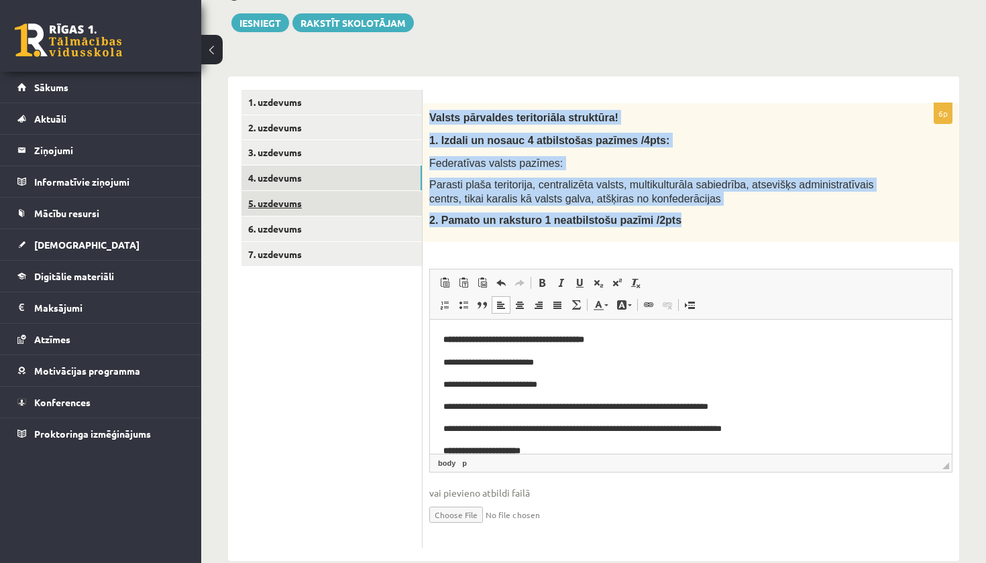
click at [355, 200] on link "5. uzdevums" at bounding box center [331, 203] width 180 height 25
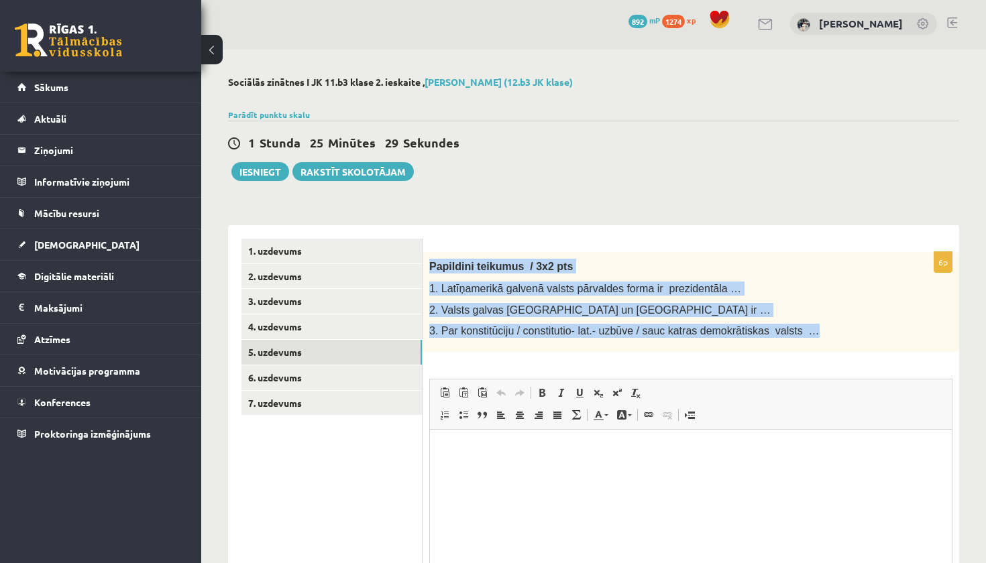
drag, startPoint x: 428, startPoint y: 269, endPoint x: 872, endPoint y: 329, distance: 448.0
click at [872, 329] on div "Papildini teikumus / 3x2 pts 1. Latīņamerikā galvenā valsts pārvaldes forma ir …" at bounding box center [690, 302] width 536 height 100
copy div "Papildini teikumus / 3x2 pts 1. Latīņamerikā galvenā valsts pārvaldes forma ir …"
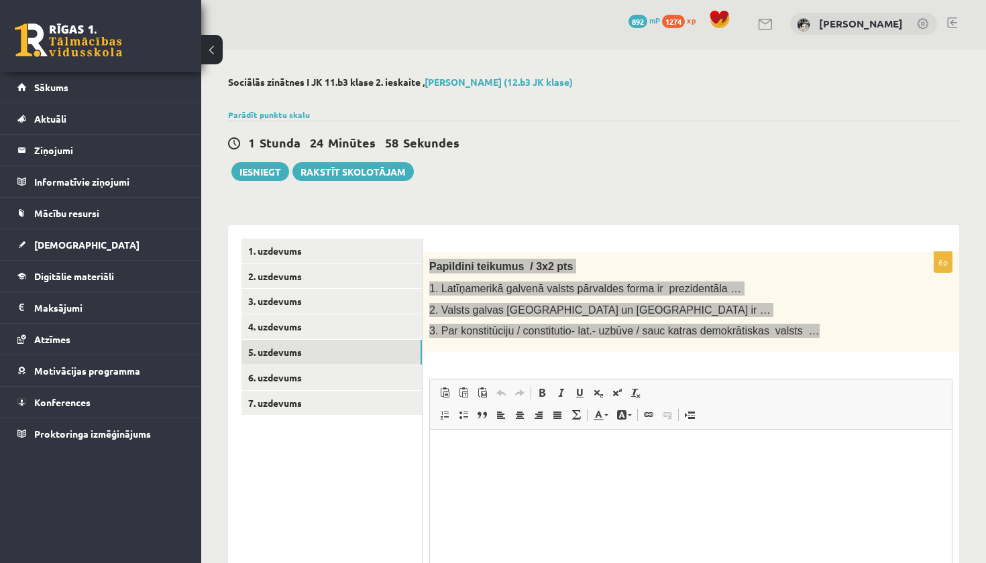
click at [601, 470] on html at bounding box center [691, 449] width 522 height 41
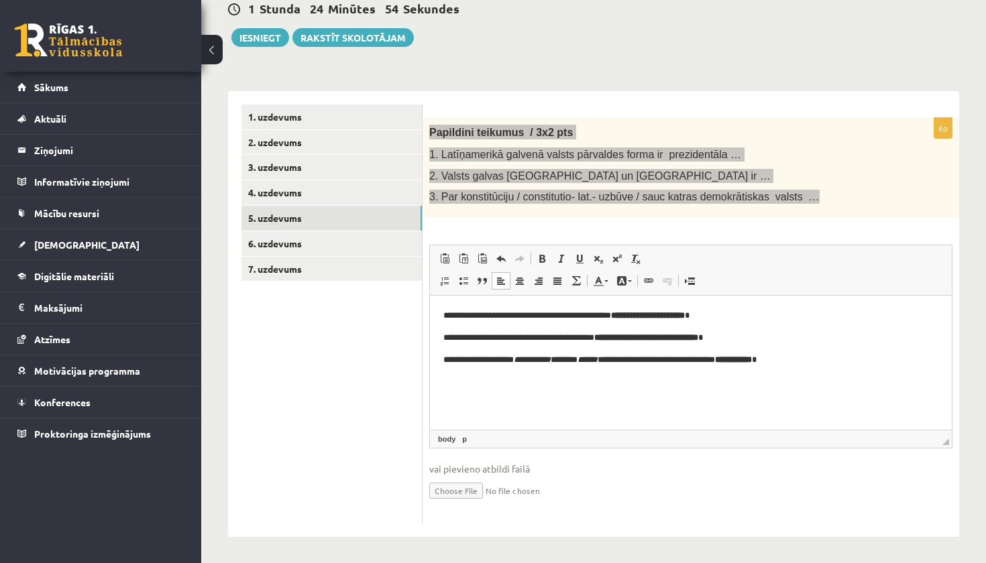
scroll to position [135, 0]
drag, startPoint x: 613, startPoint y: 360, endPoint x: 514, endPoint y: 355, distance: 99.4
click at [514, 355] on p "**********" at bounding box center [690, 359] width 495 height 13
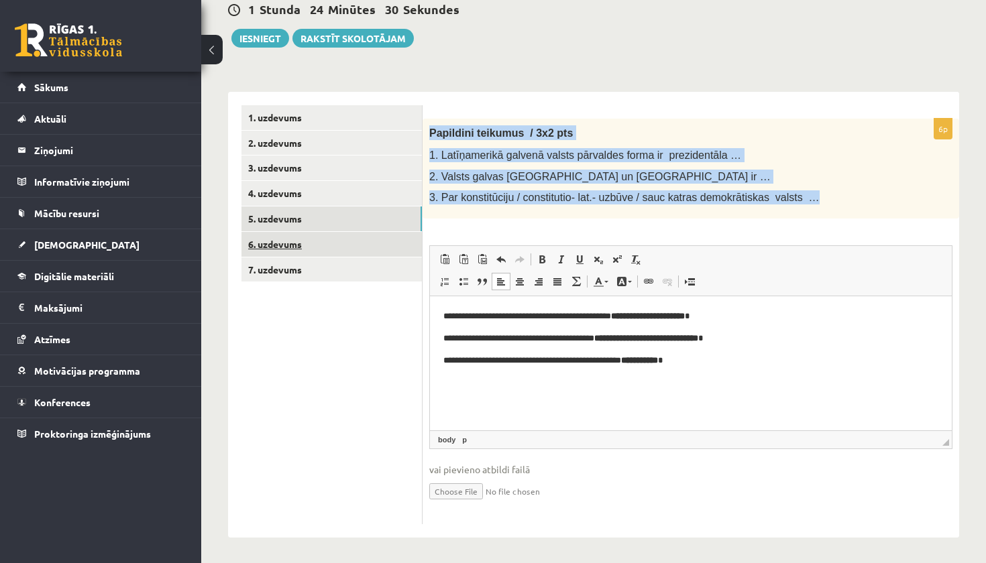
click at [376, 244] on link "6. uzdevums" at bounding box center [331, 244] width 180 height 25
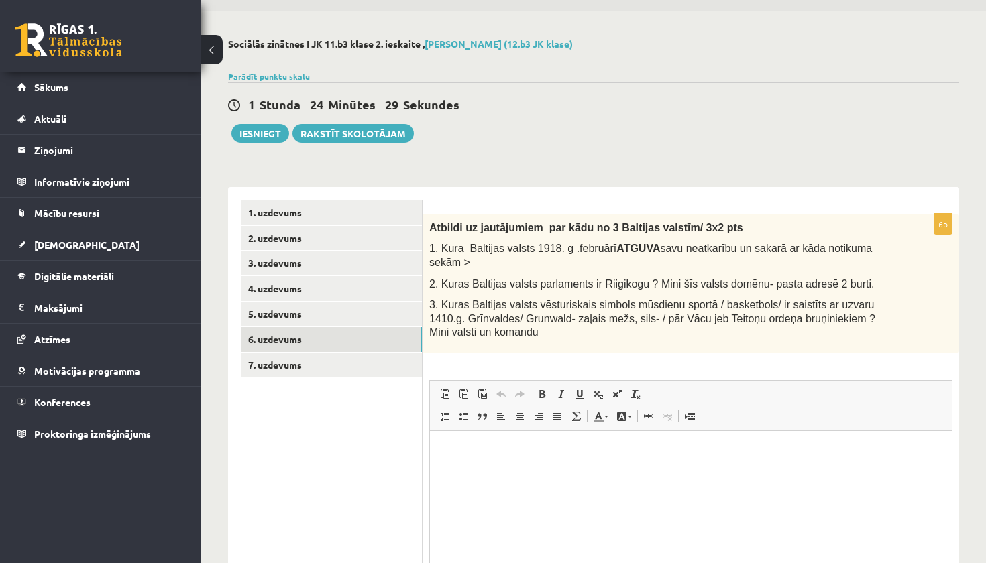
scroll to position [0, 0]
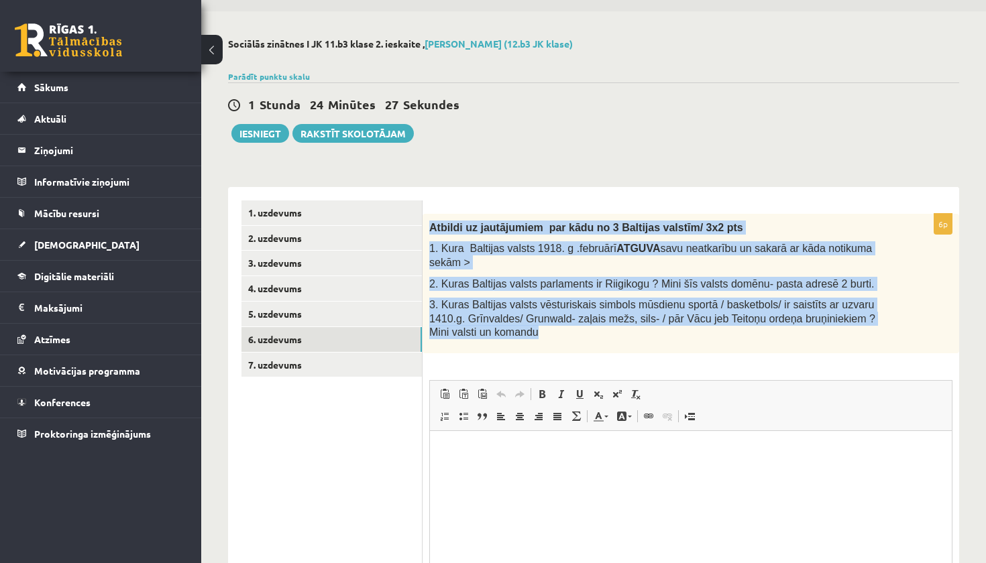
drag, startPoint x: 432, startPoint y: 228, endPoint x: 573, endPoint y: 330, distance: 173.8
click at [573, 330] on div "Atbildi uz jautājumiem par kādu no 3 Baltijas valstīm/ 3x2 pts 1. Kura Baltijas…" at bounding box center [690, 283] width 536 height 139
copy div "Atbildi uz jautājumiem par kādu no 3 Baltijas valstīm/ 3x2 pts 1. Kura Baltijas…"
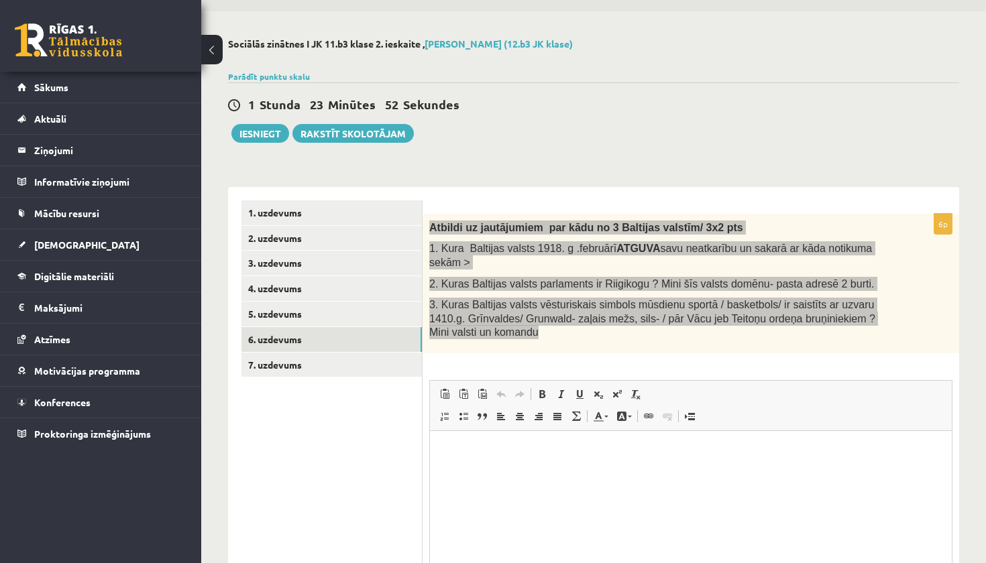
click at [610, 463] on html at bounding box center [691, 450] width 522 height 41
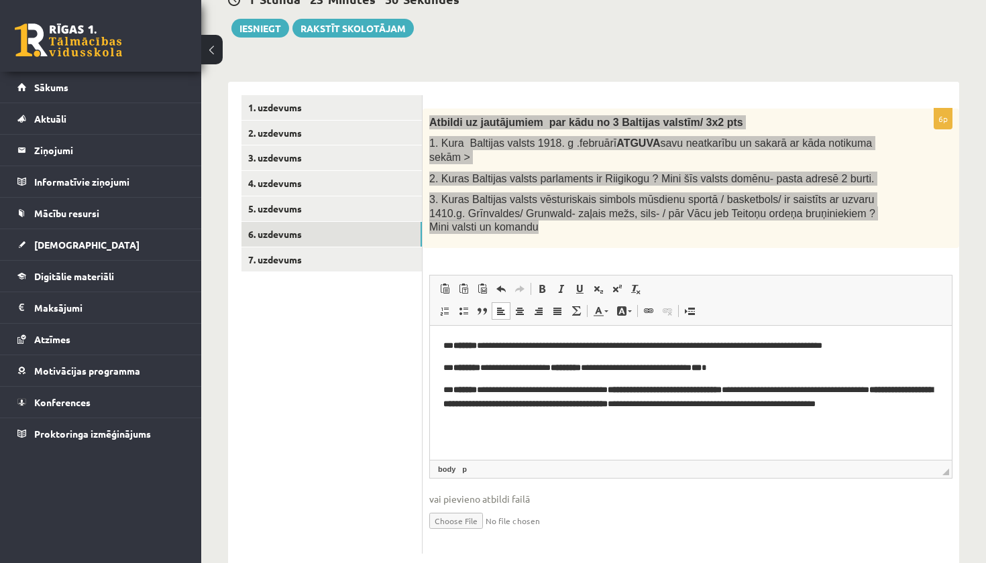
scroll to position [147, 0]
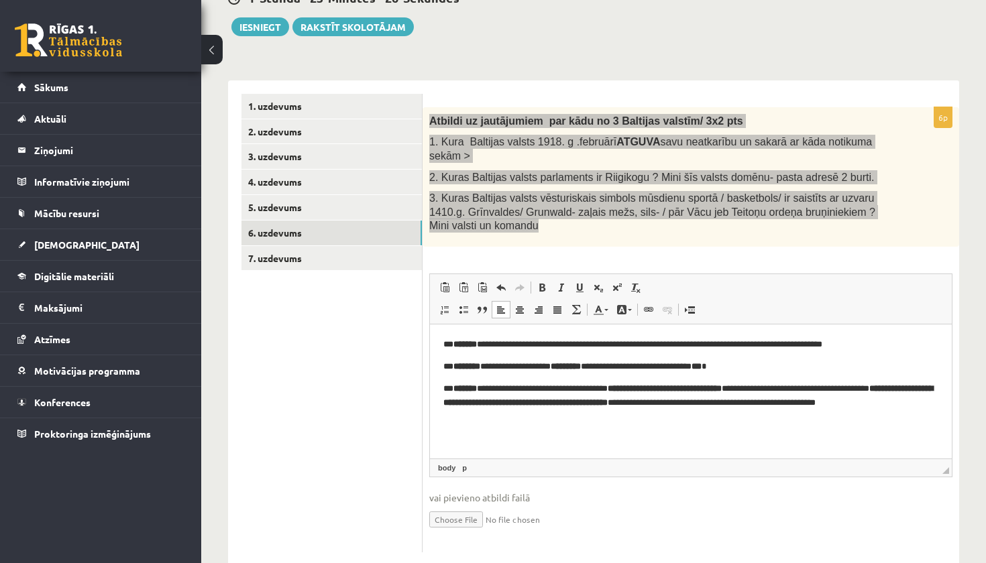
click at [567, 406] on p "**********" at bounding box center [690, 402] width 495 height 40
click at [571, 401] on b "**********" at bounding box center [687, 395] width 489 height 23
click at [578, 419] on p "**********" at bounding box center [690, 402] width 495 height 40
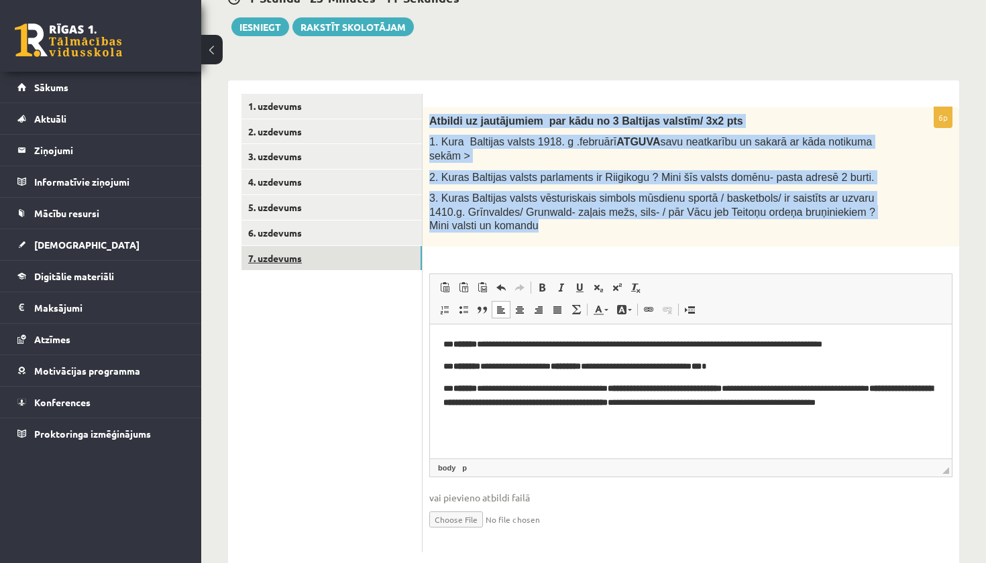
click at [371, 257] on link "7. uzdevums" at bounding box center [331, 258] width 180 height 25
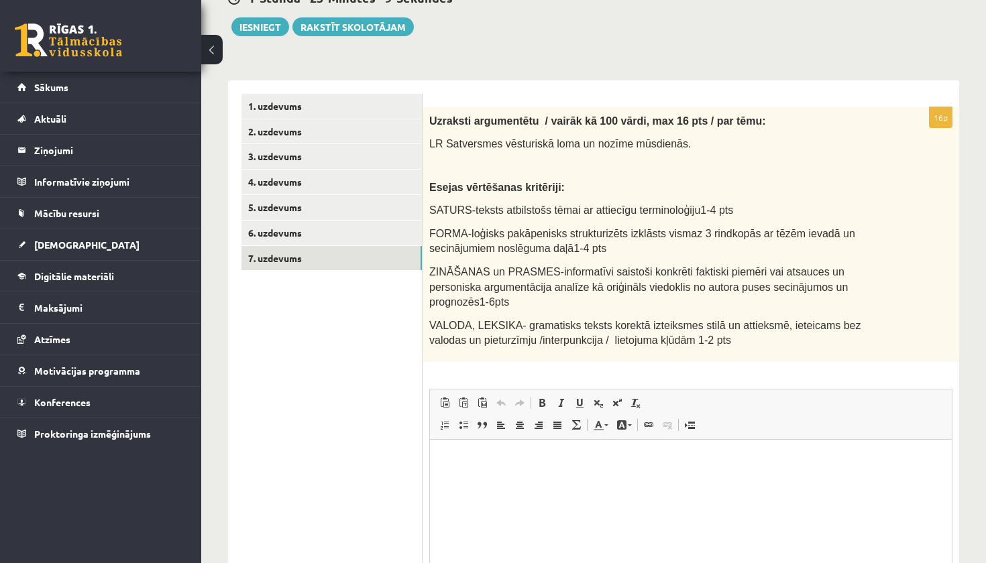
scroll to position [0, 0]
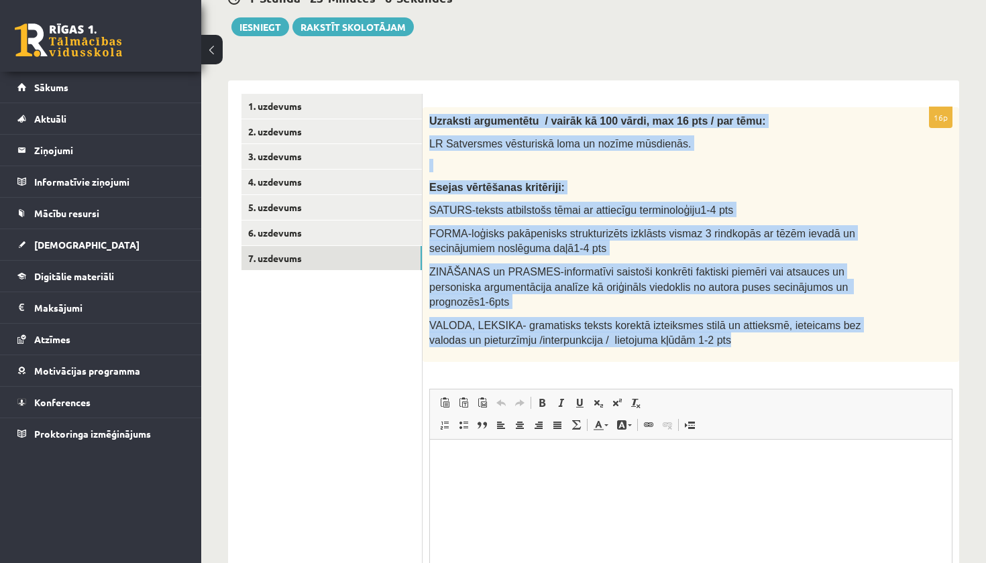
drag, startPoint x: 427, startPoint y: 121, endPoint x: 744, endPoint y: 347, distance: 389.0
click at [746, 347] on div "Uzraksti argumentētu / vairāk kā 100 vārdi, max 16 pts / par tēmu: LR Satversme…" at bounding box center [690, 234] width 536 height 255
copy div "Uzraksti argumentētu / vairāk kā 100 vārdi, max 16 pts / par tēmu: LR Satversme…"
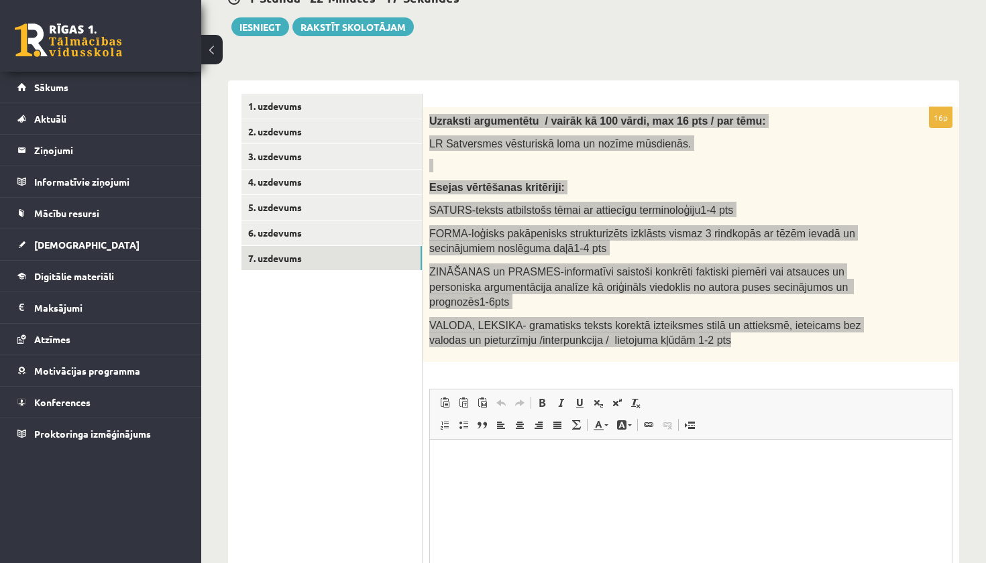
click at [542, 470] on html at bounding box center [691, 459] width 522 height 41
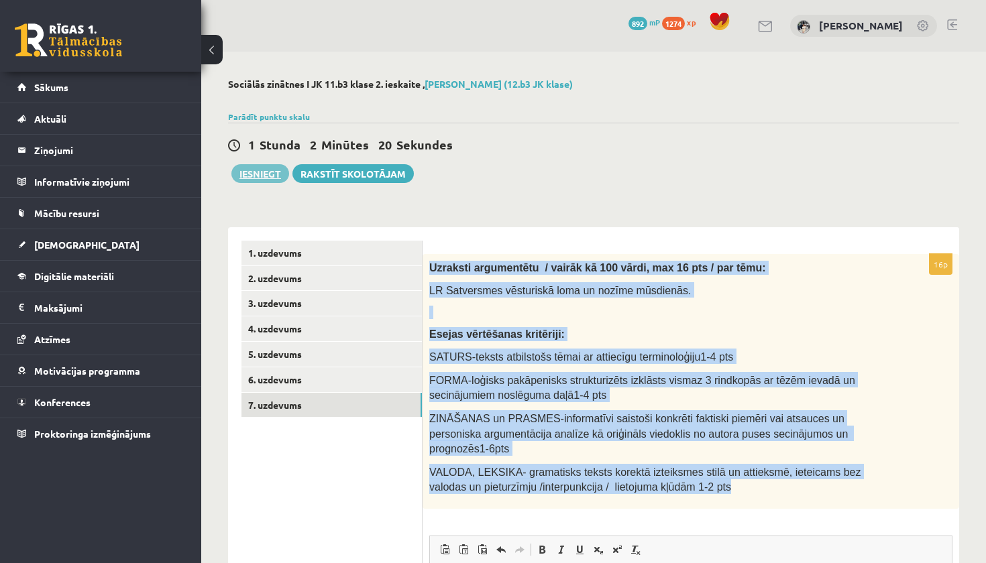
click at [249, 173] on button "Iesniegt" at bounding box center [260, 173] width 58 height 19
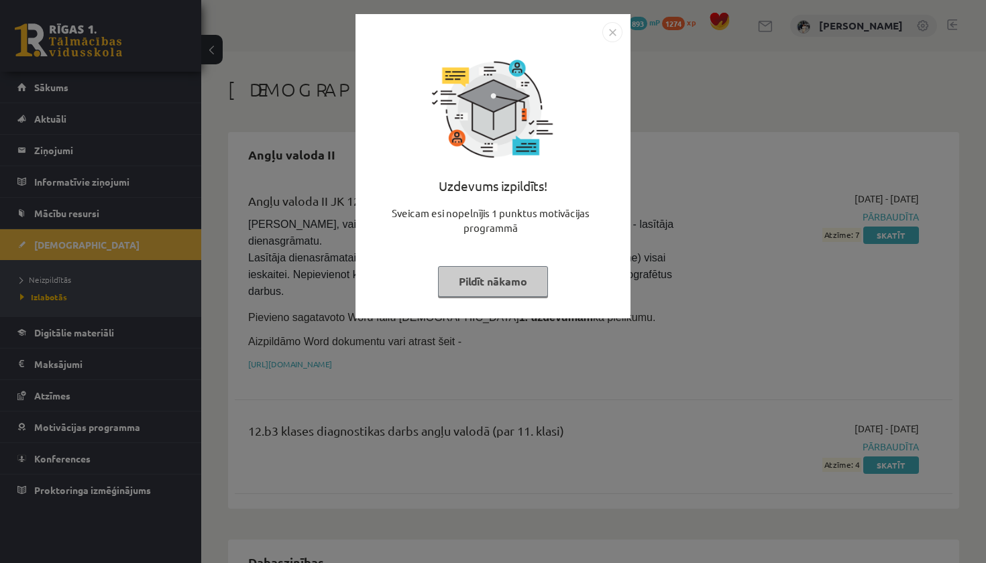
click at [525, 276] on button "Pildīt nākamo" at bounding box center [493, 281] width 110 height 31
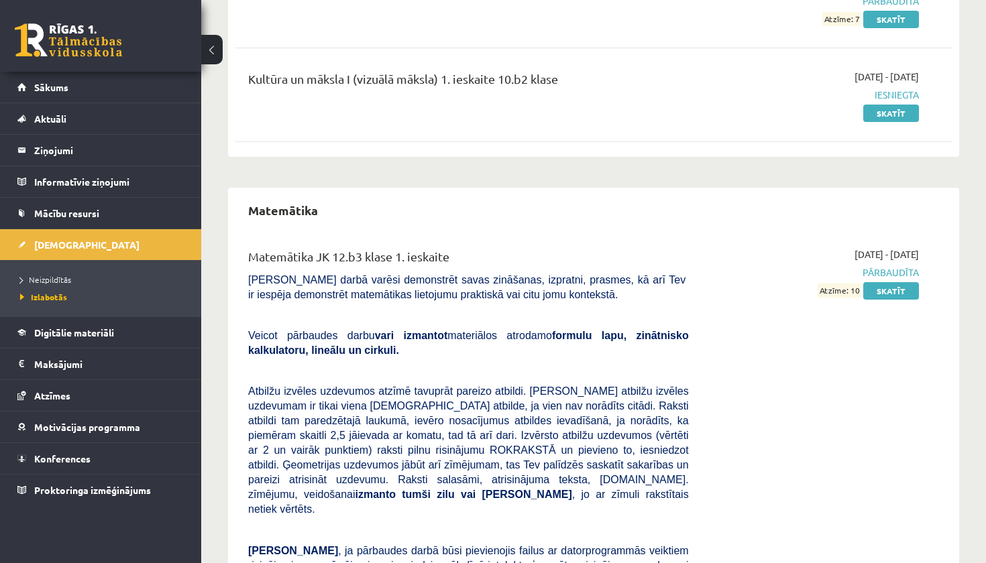
scroll to position [770, 0]
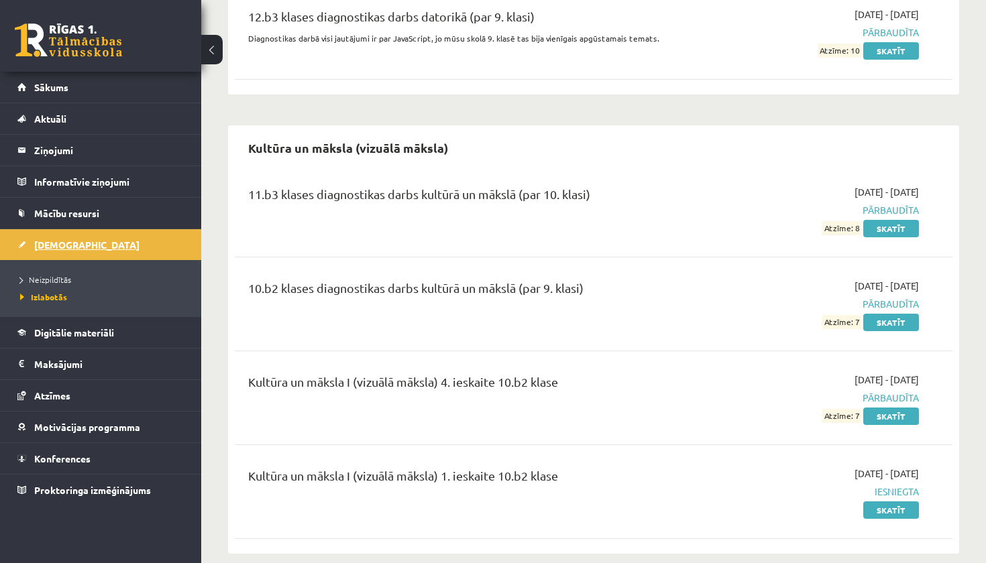
click at [93, 242] on link "[DEMOGRAPHIC_DATA]" at bounding box center [100, 244] width 167 height 31
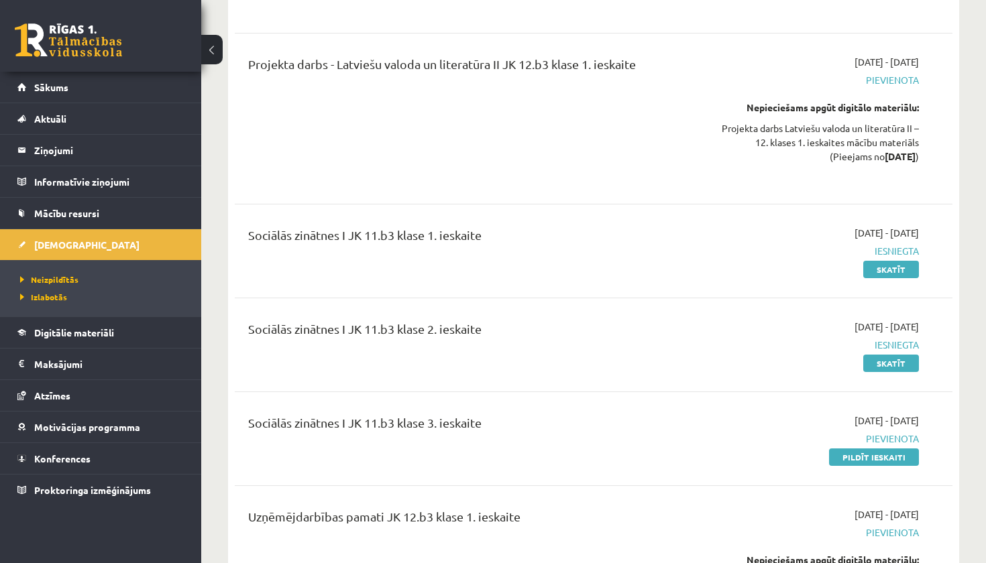
scroll to position [4698, 0]
click at [878, 449] on link "Pildīt ieskaiti" at bounding box center [874, 457] width 90 height 17
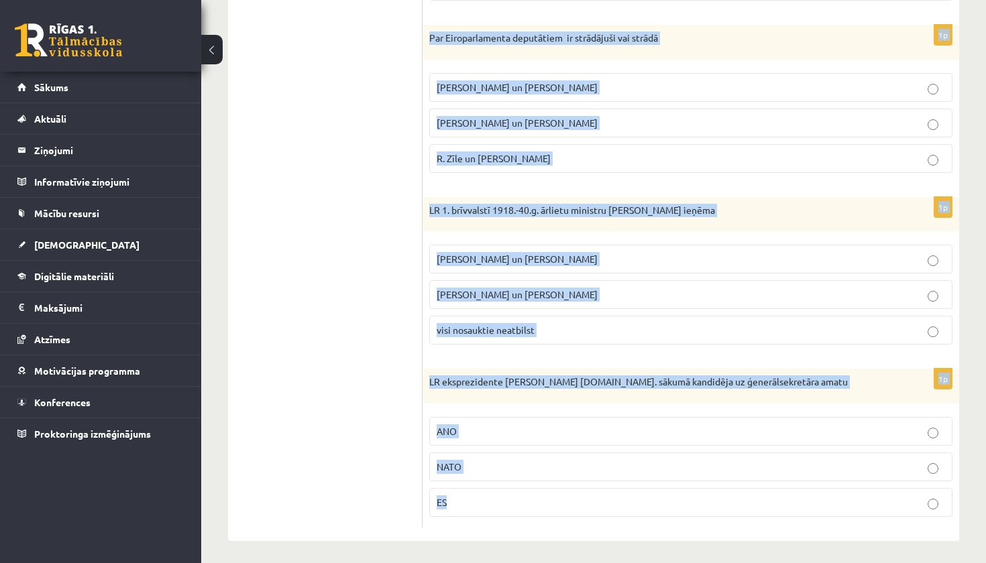
scroll to position [576, 0]
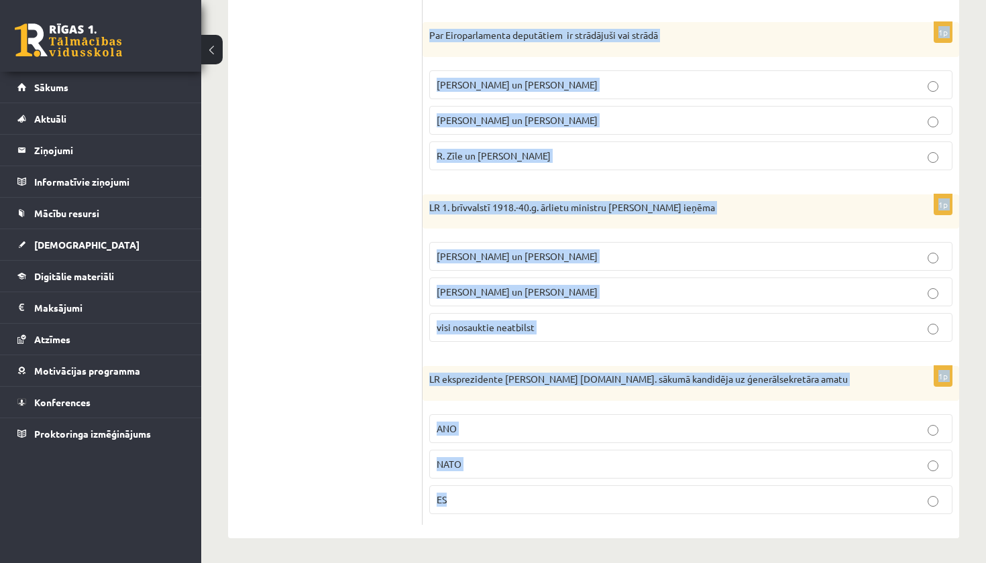
drag, startPoint x: 428, startPoint y: 266, endPoint x: 522, endPoint y: 511, distance: 262.4
click at [522, 511] on form "1p Latviju 1921. g. starptautiski de iure atzina Tautu Savienības 3 valstis 4 v…" at bounding box center [691, 95] width 510 height 860
copy form "Latviju 1921. g. starptautiski de iure atzina Tautu Savienības 3 valstis 4 vals…"
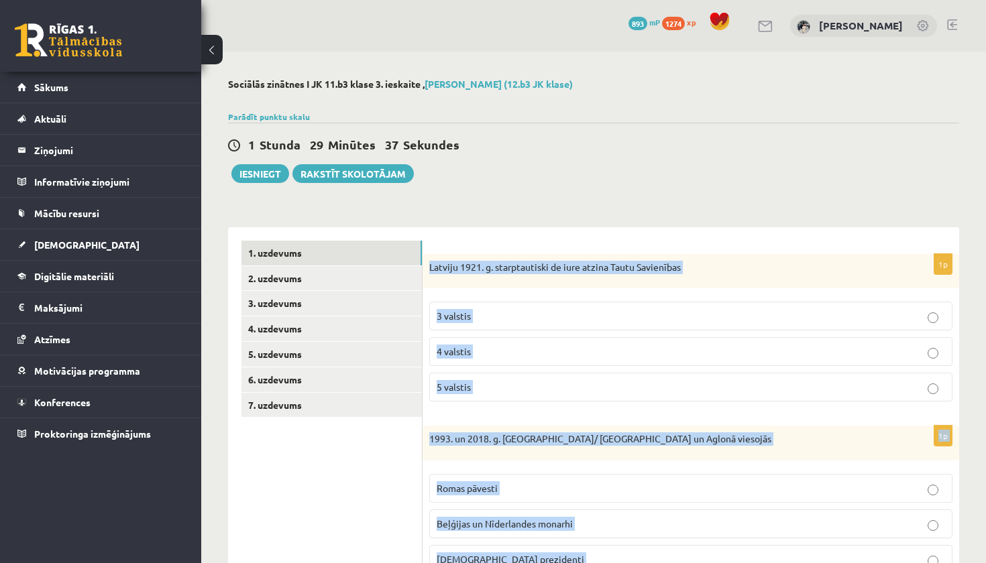
scroll to position [-1, 0]
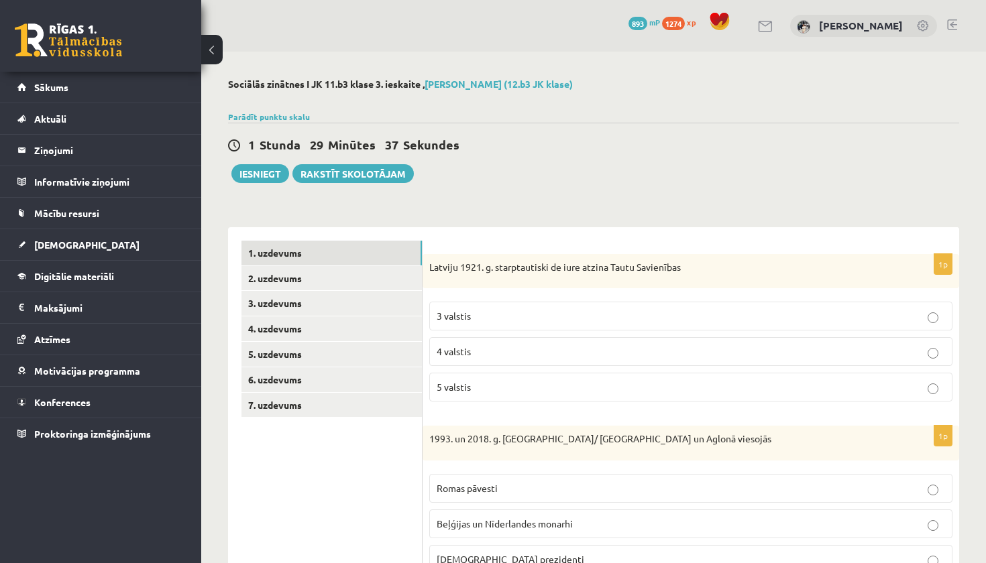
click at [590, 143] on div "1 Stunda 29 Minūtes 37 Sekundes" at bounding box center [593, 145] width 731 height 17
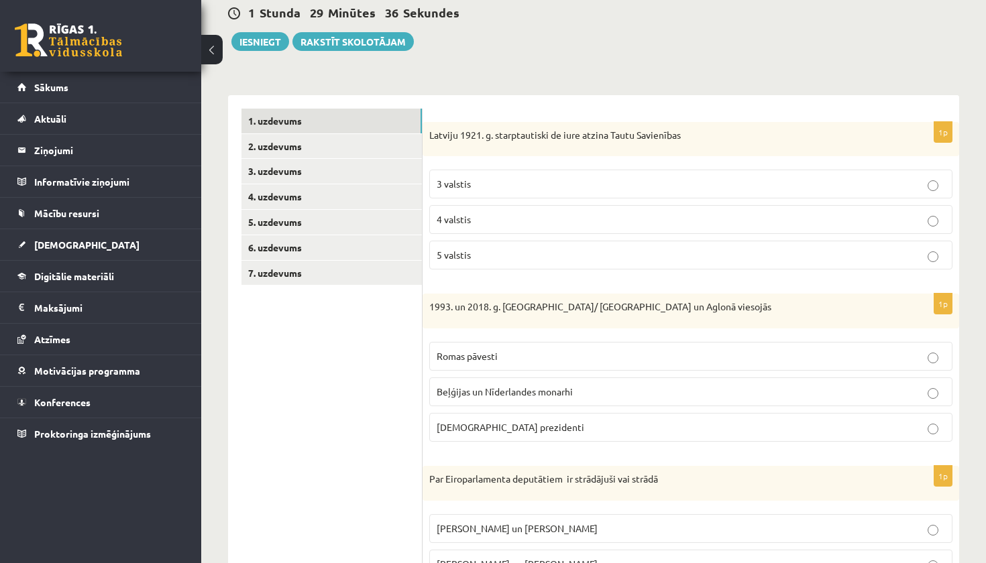
scroll to position [135, 0]
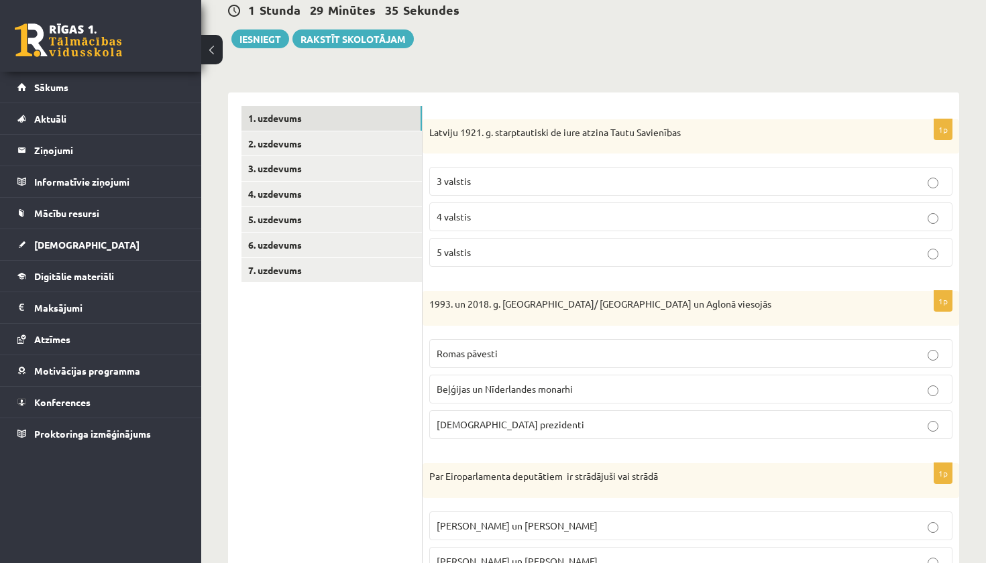
click at [557, 259] on p "5 valstis" at bounding box center [691, 252] width 508 height 14
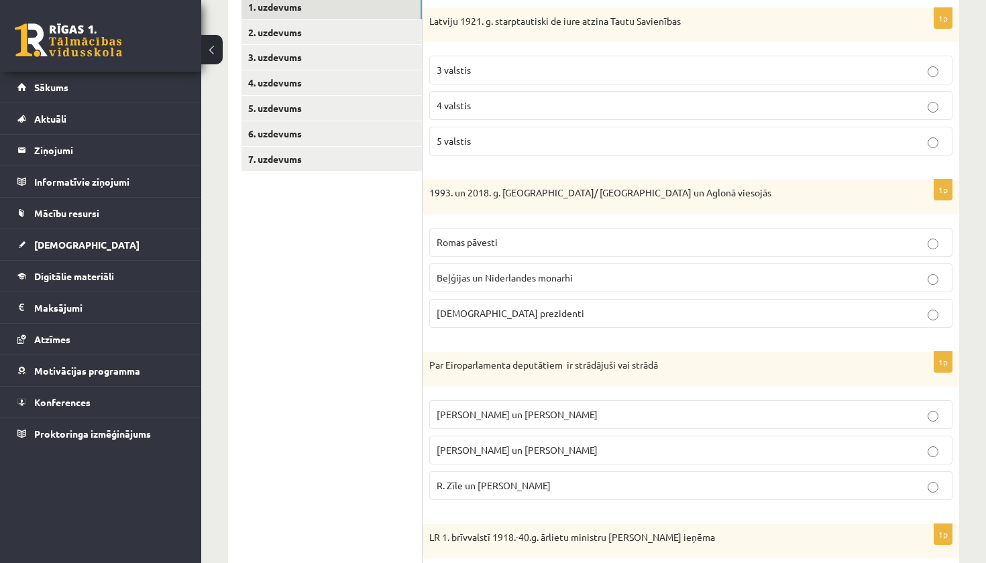
scroll to position [247, 0]
click at [531, 233] on label "Romas pāvesti" at bounding box center [690, 241] width 523 height 29
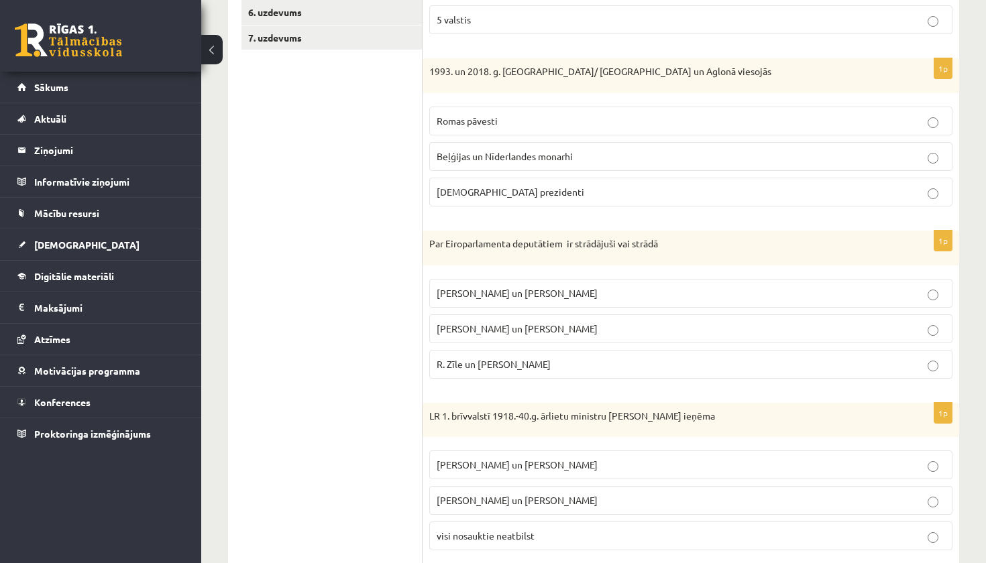
scroll to position [369, 0]
click at [508, 355] on p "R. Zīle un J. Ikstens" at bounding box center [691, 362] width 508 height 14
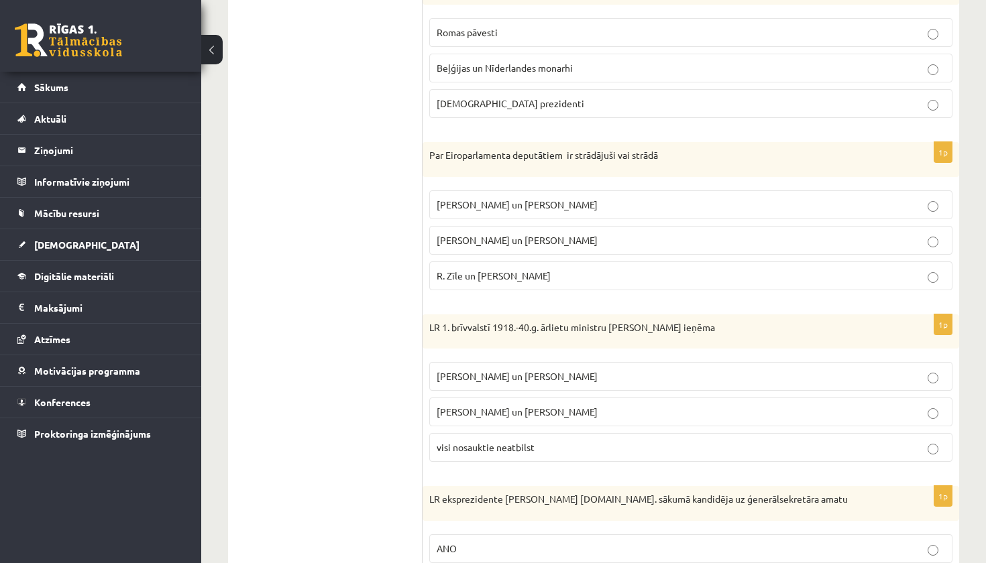
scroll to position [485, 0]
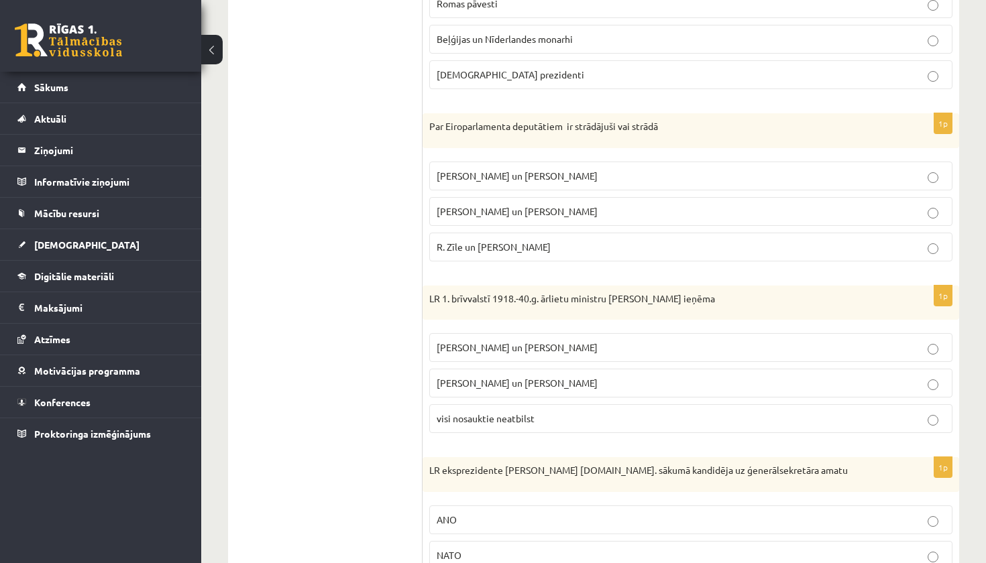
click at [529, 353] on label "Z. Meierovics un V. Munters" at bounding box center [690, 347] width 523 height 29
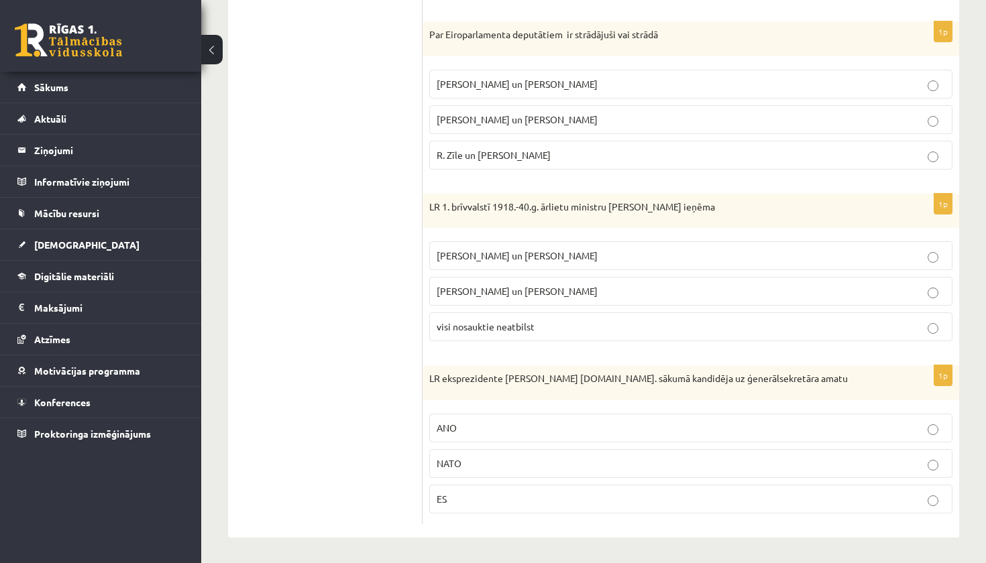
scroll to position [576, 0]
click at [489, 430] on p "ANO" at bounding box center [691, 429] width 508 height 14
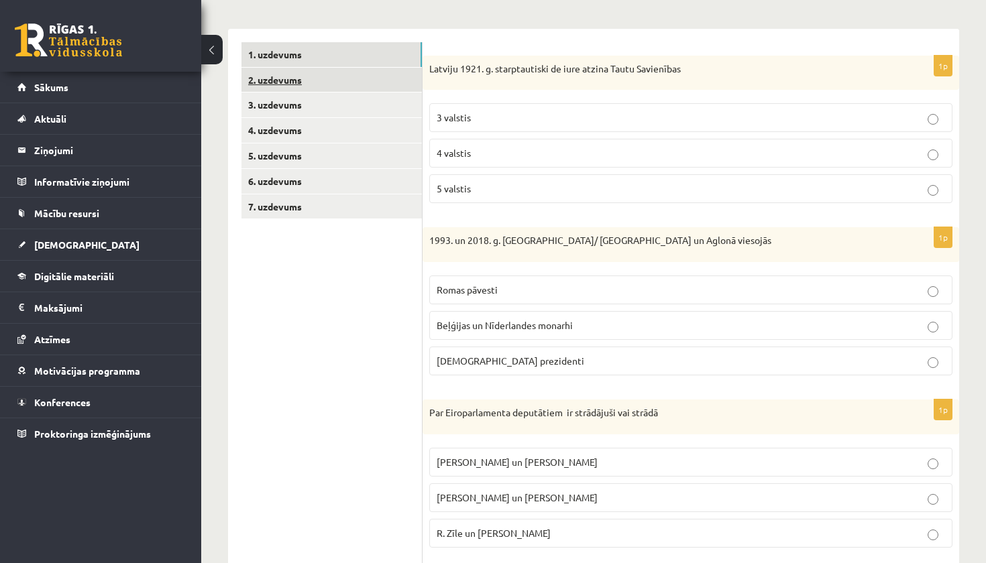
click at [311, 79] on link "2. uzdevums" at bounding box center [331, 80] width 180 height 25
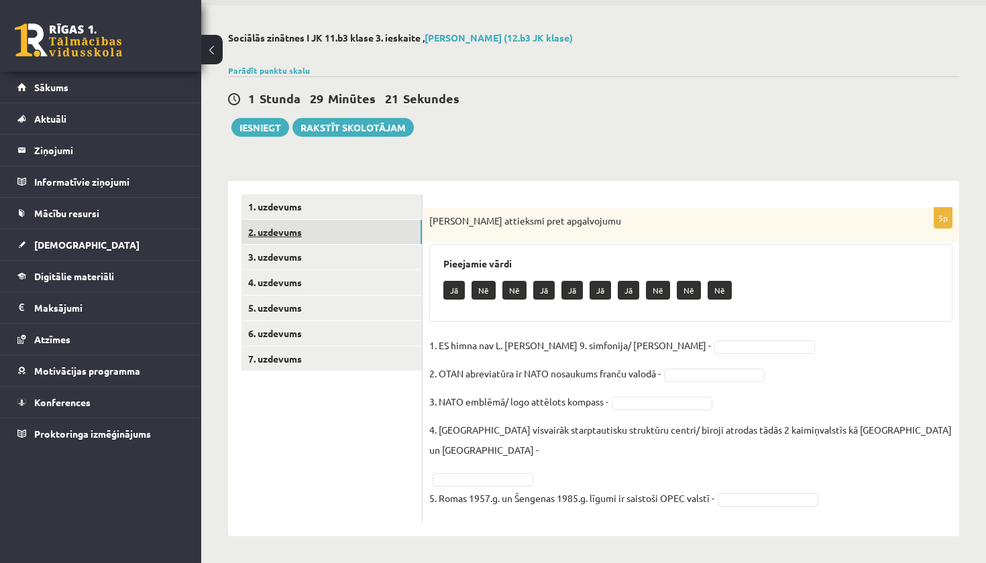
scroll to position [25, 0]
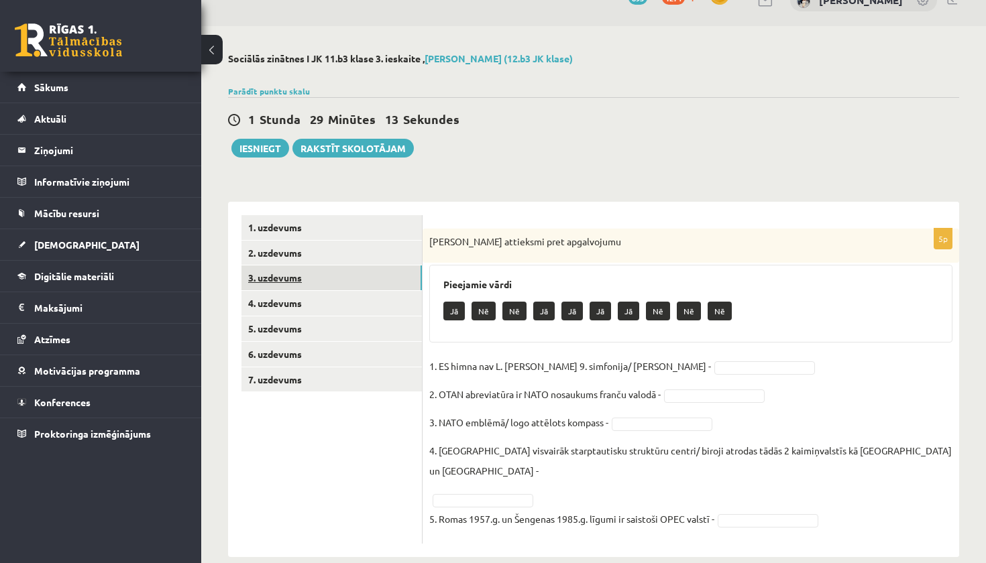
click at [394, 272] on link "3. uzdevums" at bounding box center [331, 278] width 180 height 25
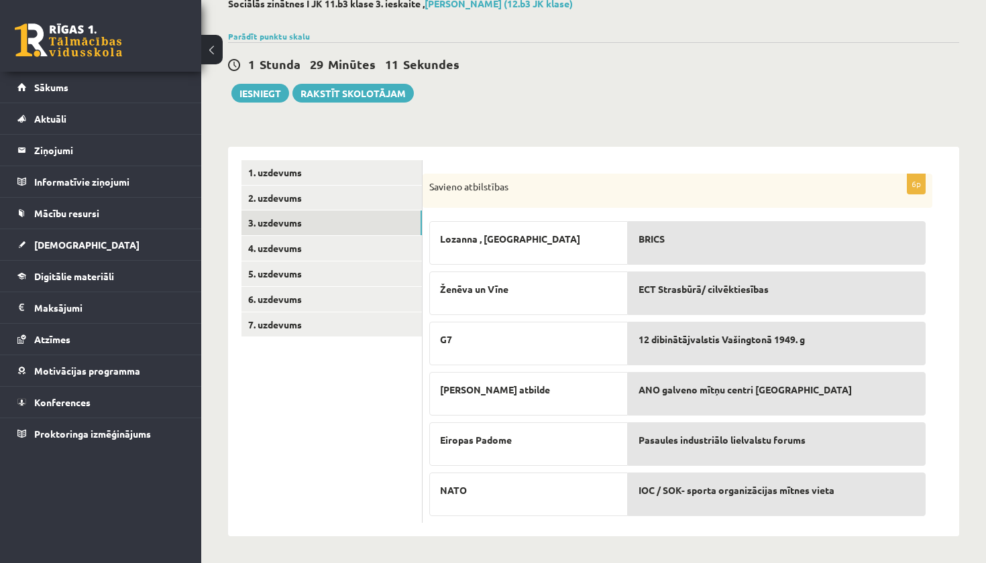
scroll to position [80, 0]
click at [373, 250] on link "4. uzdevums" at bounding box center [331, 248] width 180 height 25
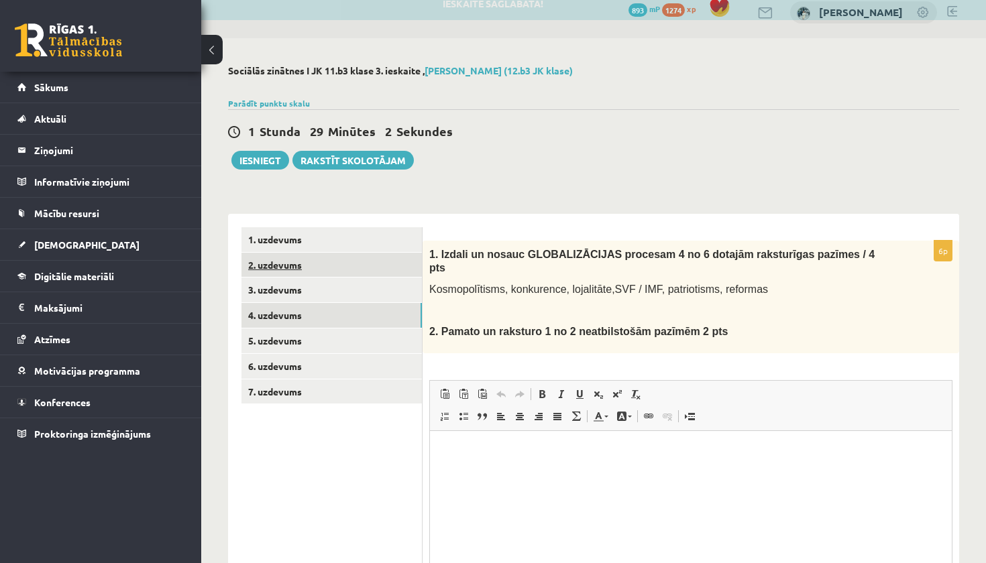
scroll to position [0, 0]
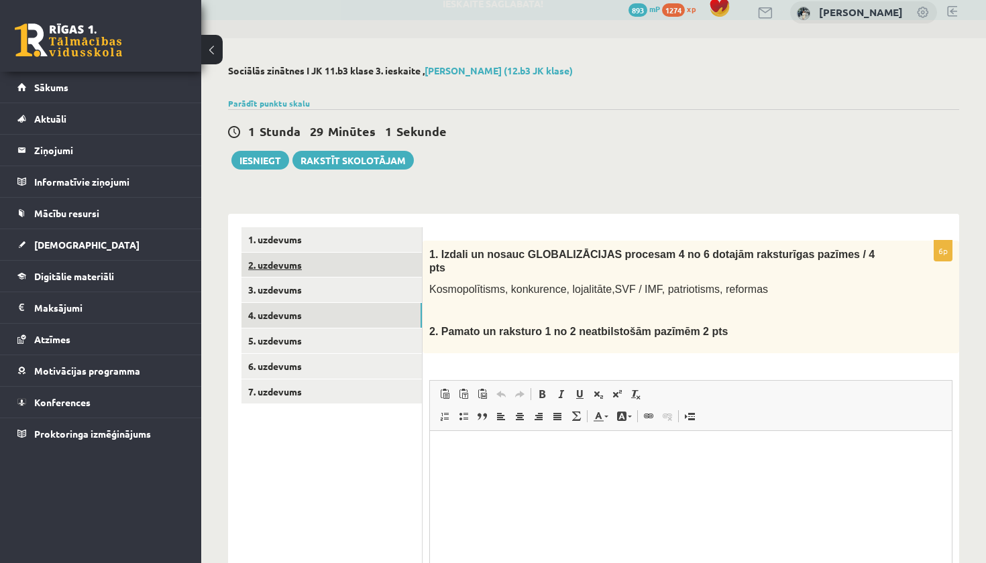
click at [361, 261] on link "2. uzdevums" at bounding box center [331, 265] width 180 height 25
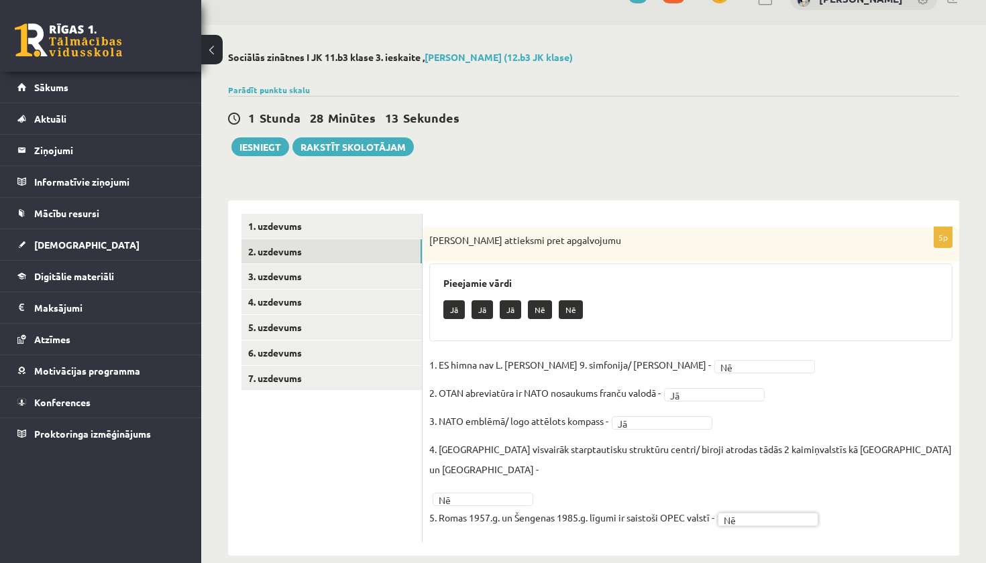
scroll to position [26, 0]
click at [349, 278] on link "3. uzdevums" at bounding box center [331, 277] width 180 height 25
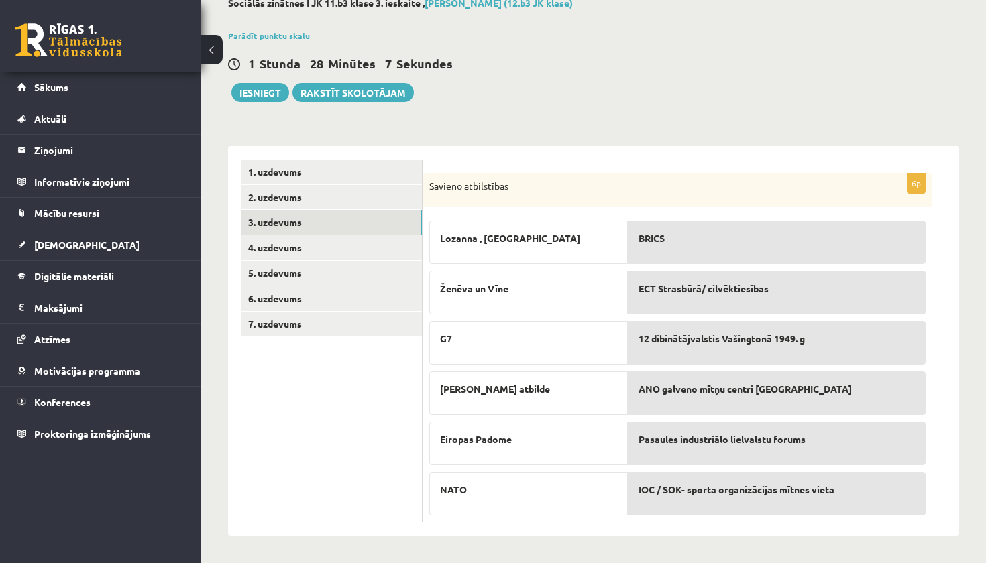
scroll to position [81, 0]
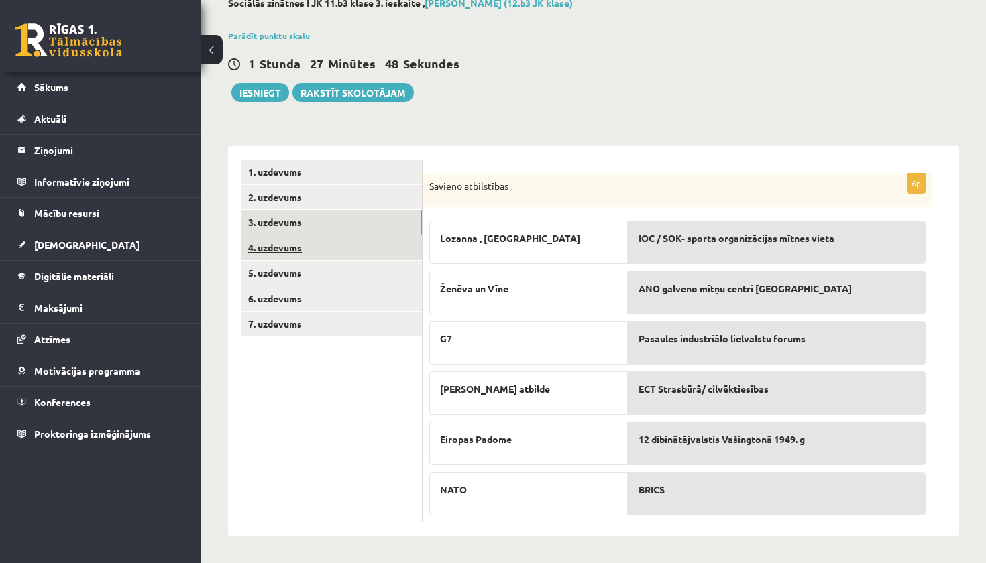
click at [350, 253] on link "4. uzdevums" at bounding box center [331, 247] width 180 height 25
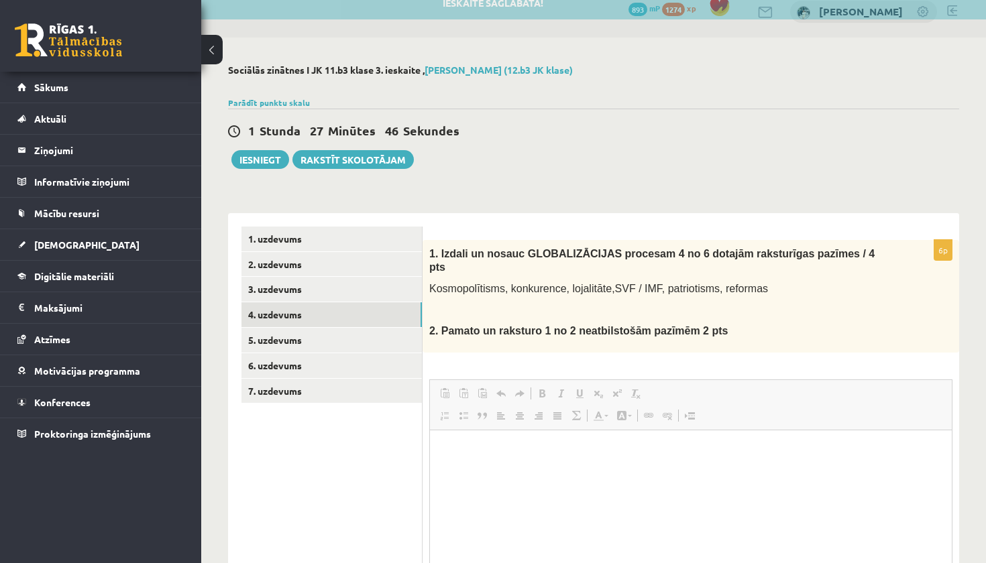
scroll to position [0, 0]
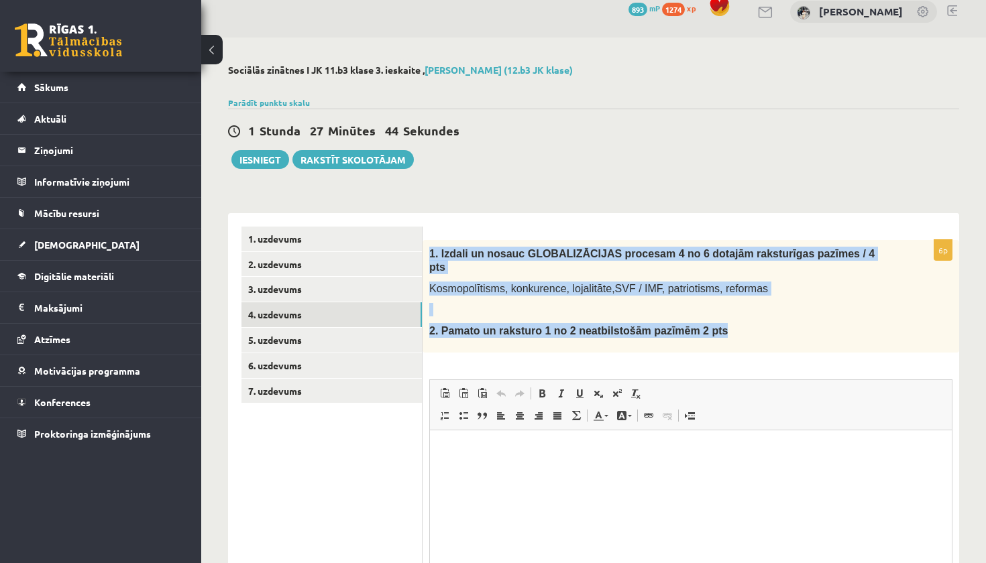
drag, startPoint x: 429, startPoint y: 253, endPoint x: 759, endPoint y: 333, distance: 339.3
click at [759, 333] on div "1. Izdali un nosauc GLOBALIZĀCIJAS procesam 4 no 6 dotajām raksturīgas pazīmes …" at bounding box center [690, 296] width 536 height 113
copy div "1. Izdali un nosauc GLOBALIZĀCIJAS procesam 4 no 6 dotajām raksturīgas pazīmes …"
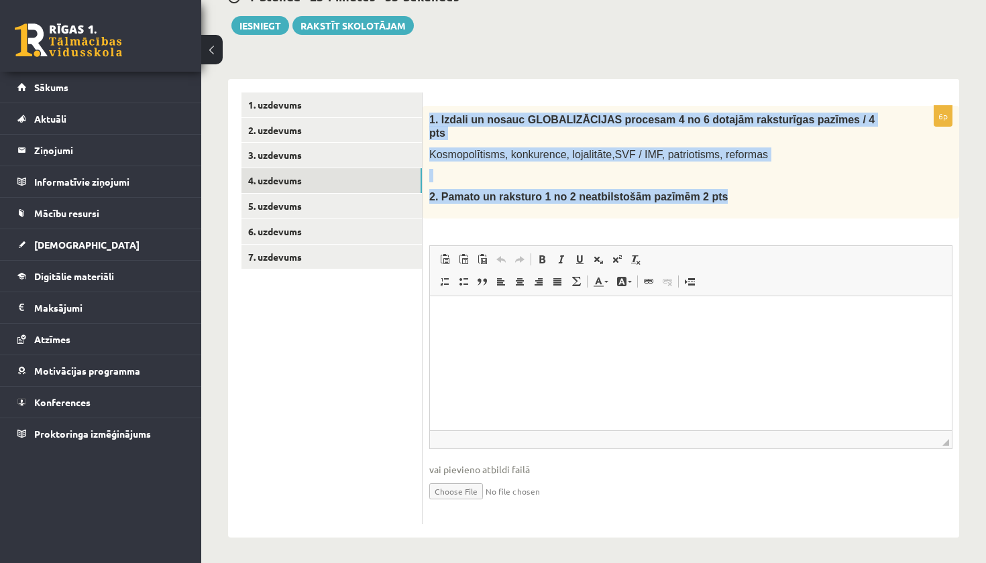
scroll to position [148, 0]
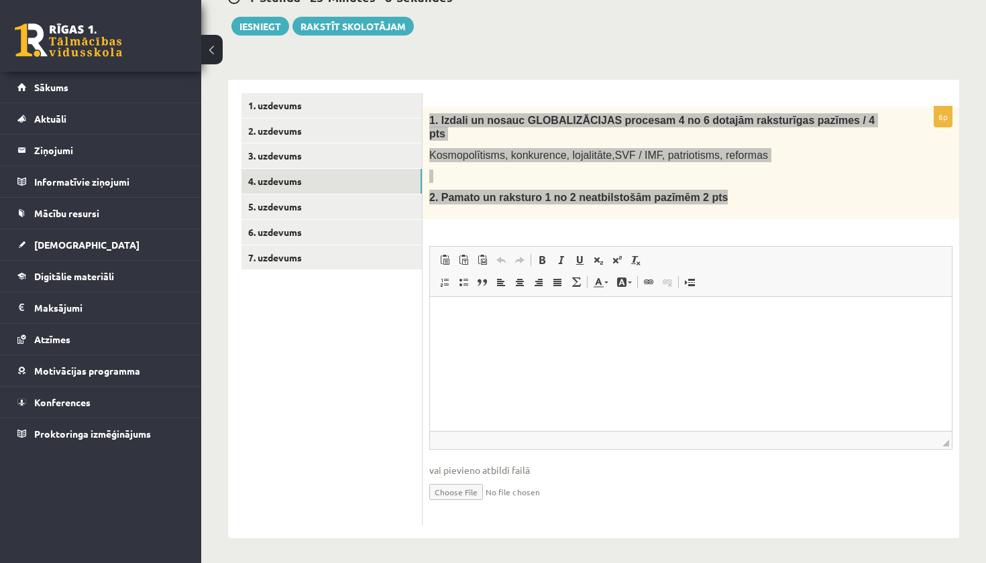
click at [566, 337] on html at bounding box center [691, 316] width 522 height 41
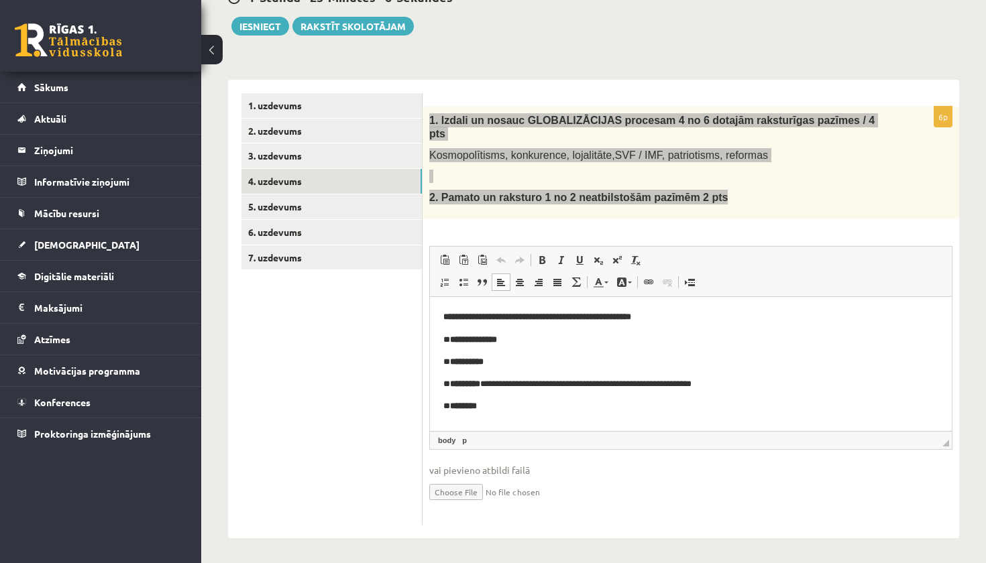
scroll to position [139, 0]
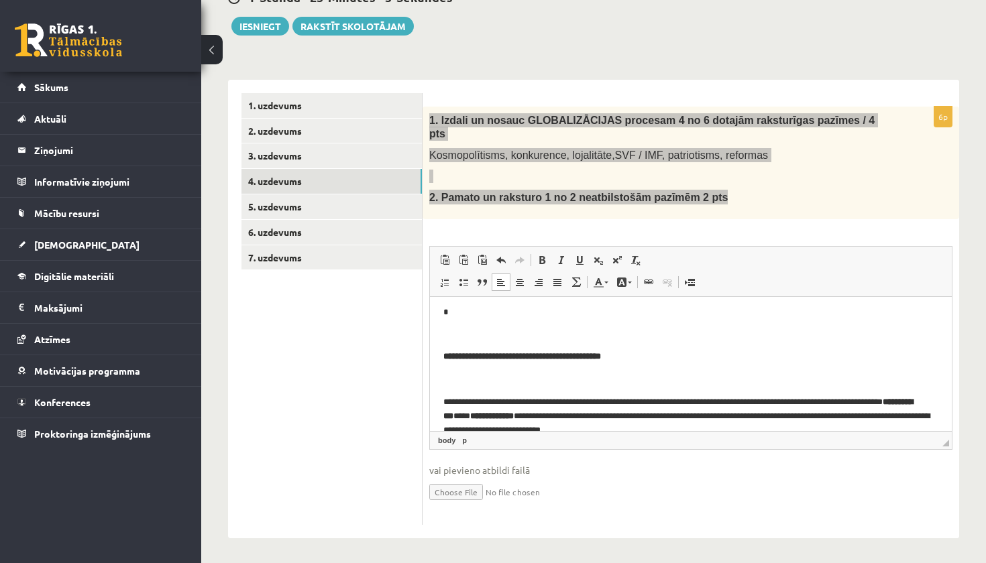
click at [549, 385] on body "**********" at bounding box center [690, 303] width 495 height 264
click at [550, 378] on p "Визуальный текстовый редактор, wiswyg-editor-user-answer-47434057568960" at bounding box center [690, 379] width 495 height 14
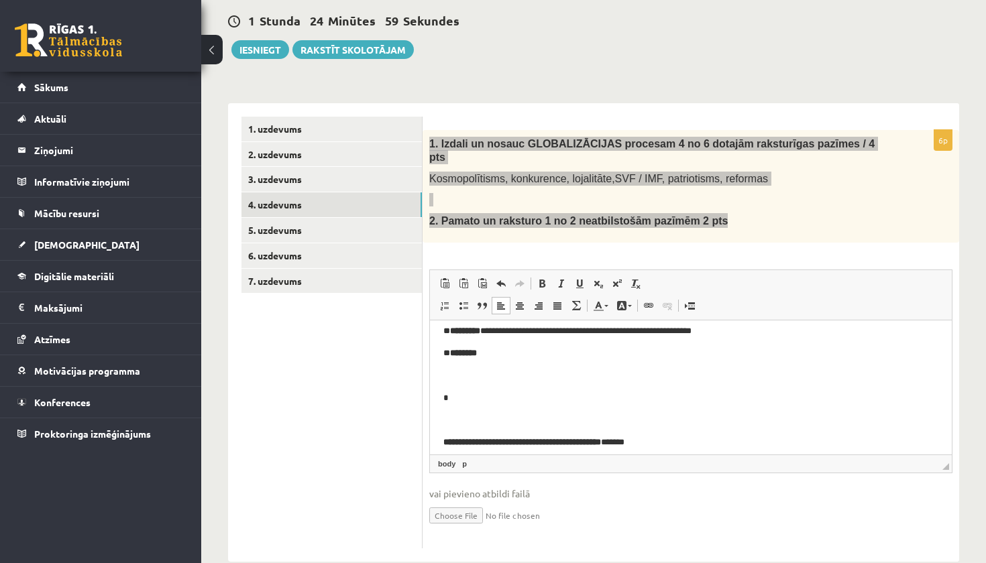
scroll to position [76, 0]
click at [527, 421] on p "Визуальный текстовый редактор, wiswyg-editor-user-answer-47434057568960" at bounding box center [690, 421] width 495 height 14
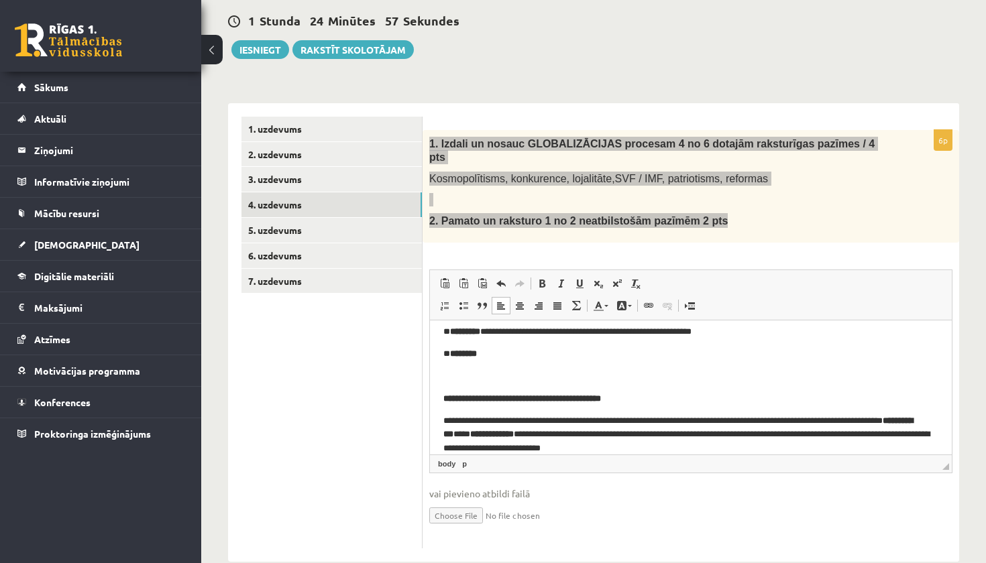
scroll to position [66, 0]
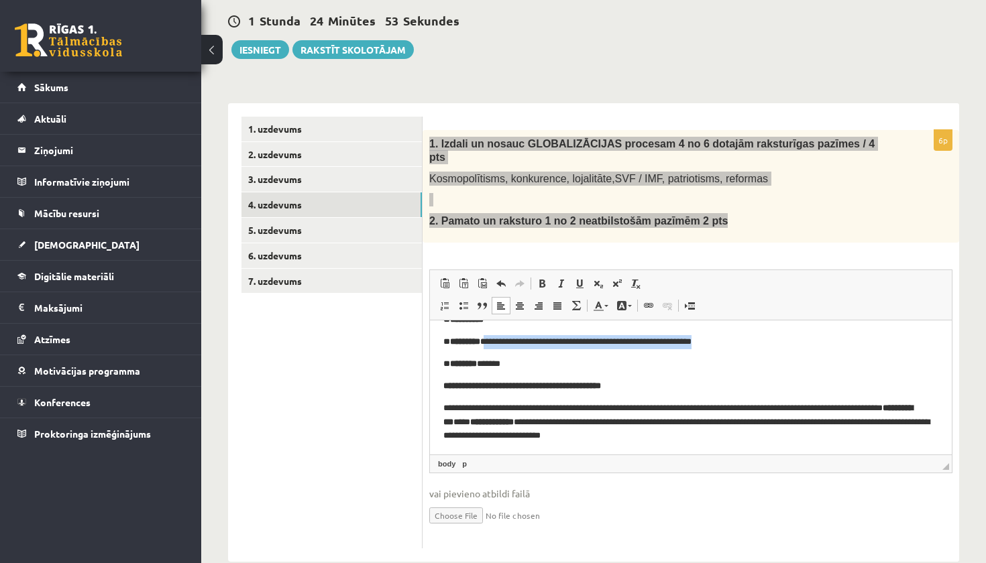
drag, startPoint x: 757, startPoint y: 343, endPoint x: 492, endPoint y: 339, distance: 264.9
click at [492, 339] on p "**********" at bounding box center [690, 341] width 495 height 13
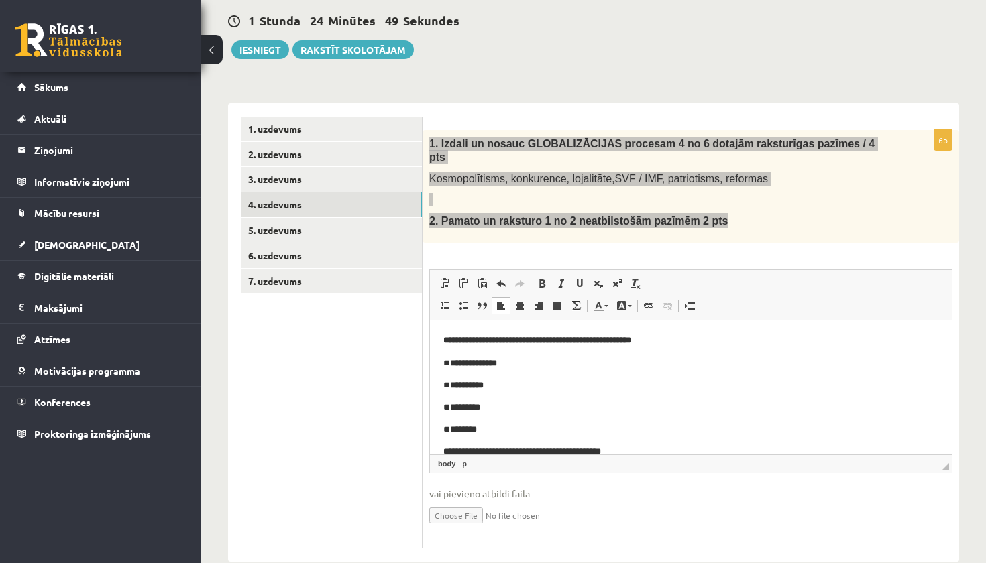
scroll to position [0, 0]
drag, startPoint x: 691, startPoint y: 341, endPoint x: 453, endPoint y: 341, distance: 238.0
click at [453, 341] on p "**********" at bounding box center [690, 340] width 495 height 14
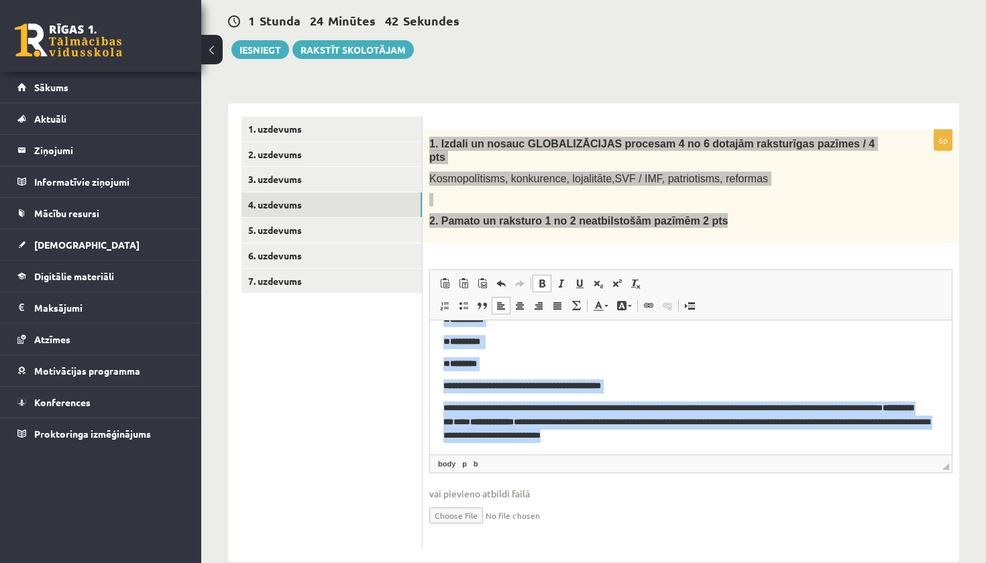
scroll to position [3, 0]
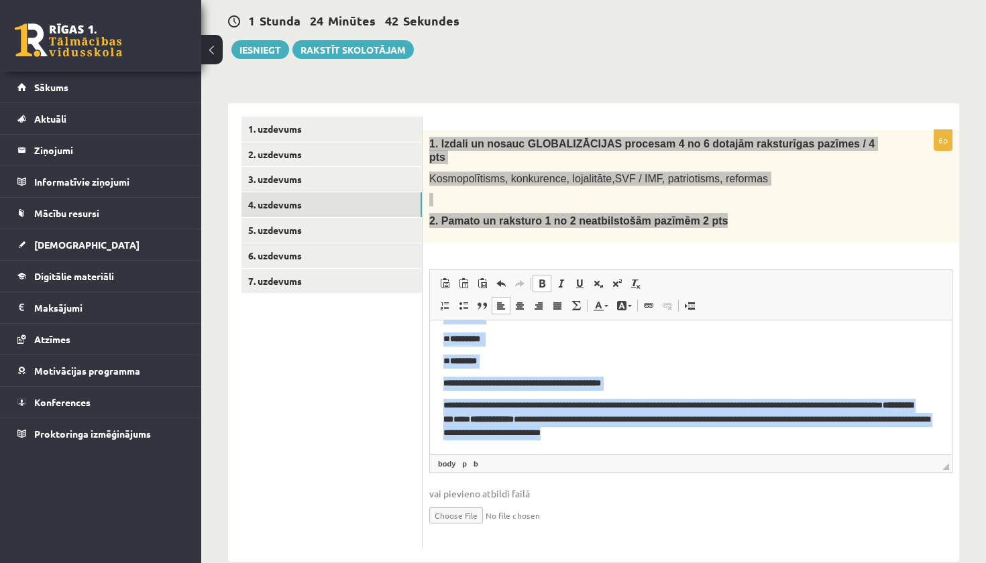
drag, startPoint x: 441, startPoint y: 338, endPoint x: 662, endPoint y: 492, distance: 269.2
click at [662, 452] on html "**********" at bounding box center [691, 351] width 522 height 200
click at [540, 283] on span at bounding box center [541, 283] width 11 height 11
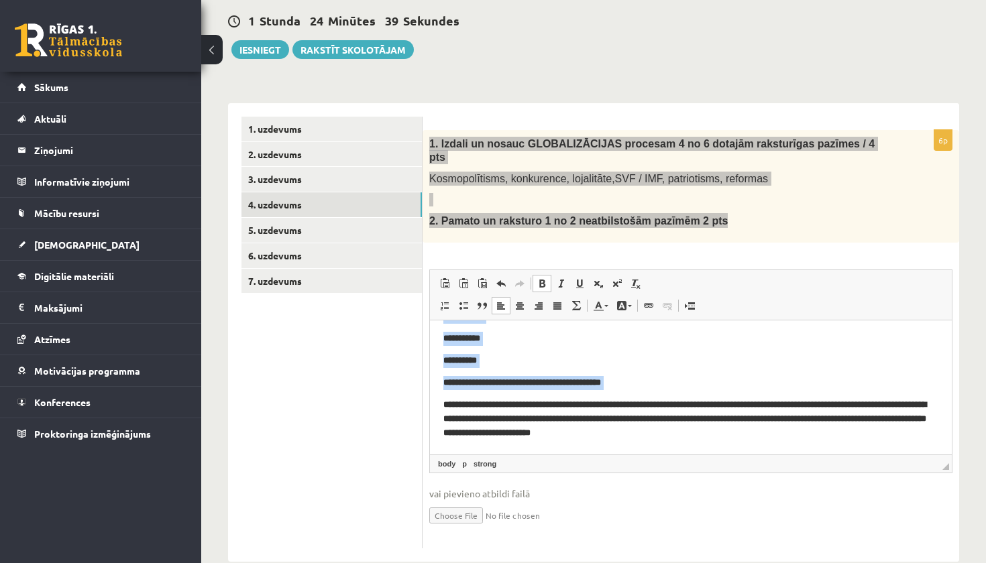
click at [540, 283] on span at bounding box center [541, 283] width 11 height 11
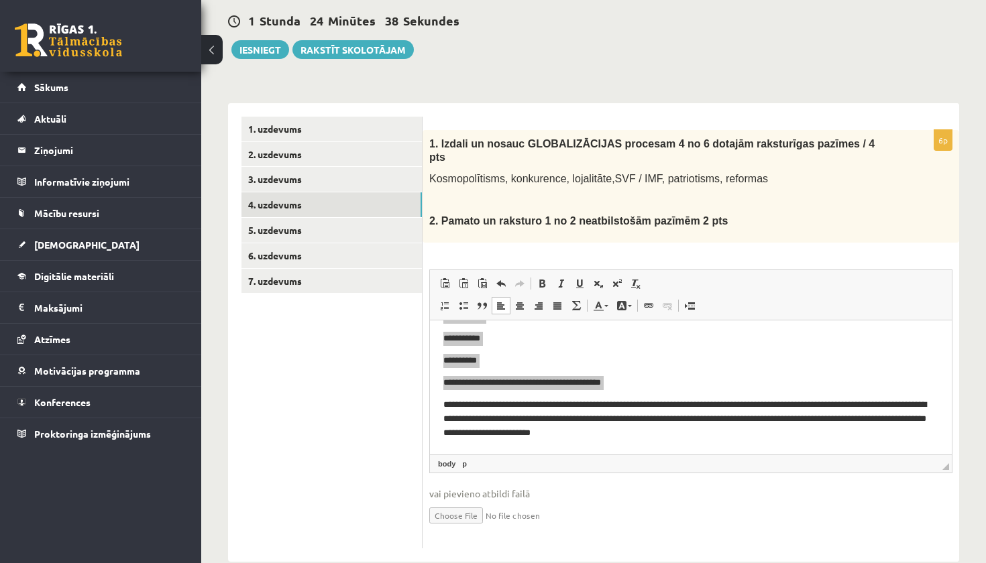
click at [396, 415] on ul "1. uzdevums 2. uzdevums 3. uzdevums 4. uzdevums 5. uzdevums 6. uzdevums 7. uzde…" at bounding box center [331, 333] width 181 height 432
click at [409, 359] on ul "1. uzdevums 2. uzdevums 3. uzdevums 4. uzdevums 5. uzdevums 6. uzdevums 7. uzde…" at bounding box center [331, 333] width 181 height 432
click at [579, 487] on span "vai pievieno atbildi failā" at bounding box center [690, 494] width 523 height 14
click at [595, 447] on html "**********" at bounding box center [691, 351] width 522 height 200
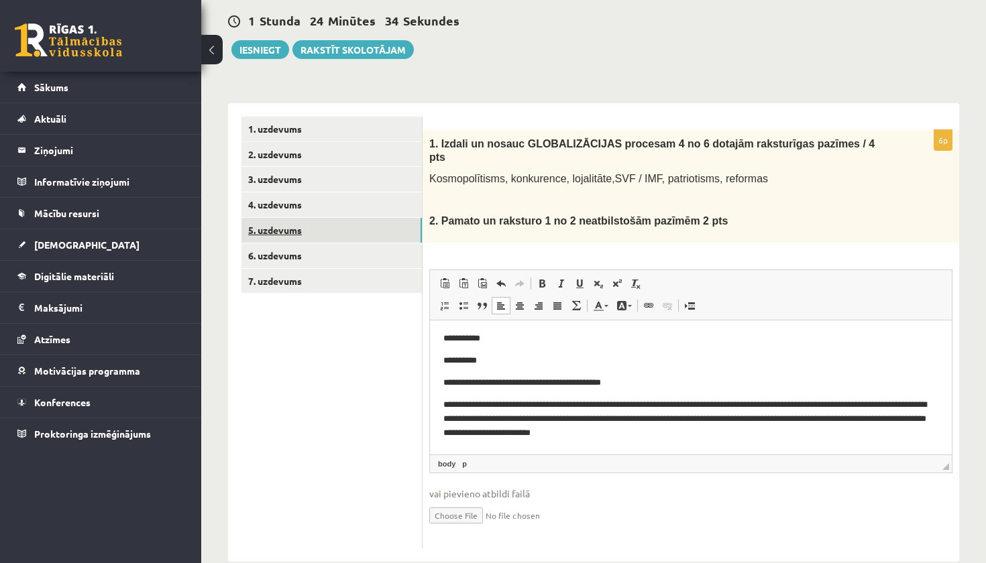
click at [292, 225] on link "5. uzdevums" at bounding box center [331, 230] width 180 height 25
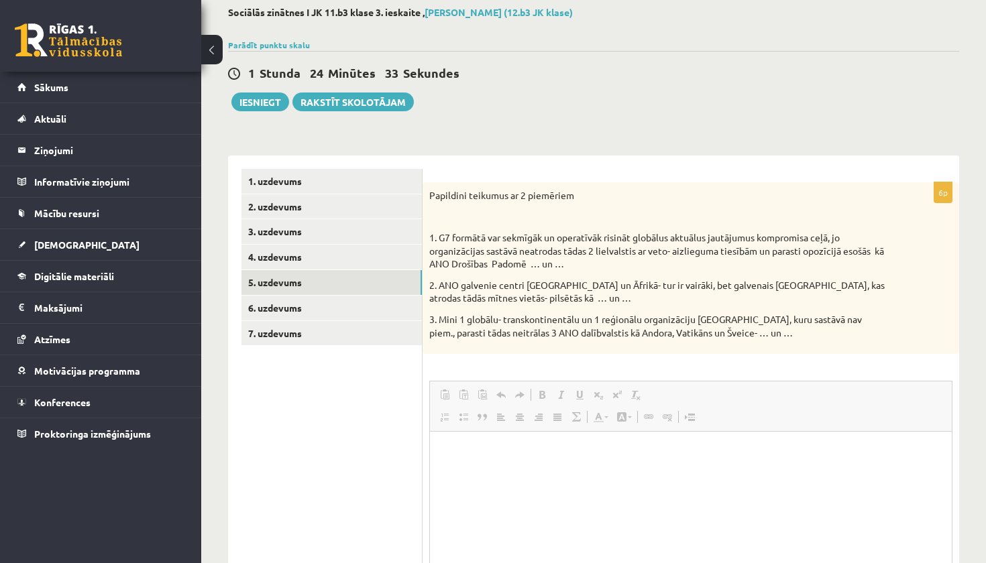
scroll to position [0, 0]
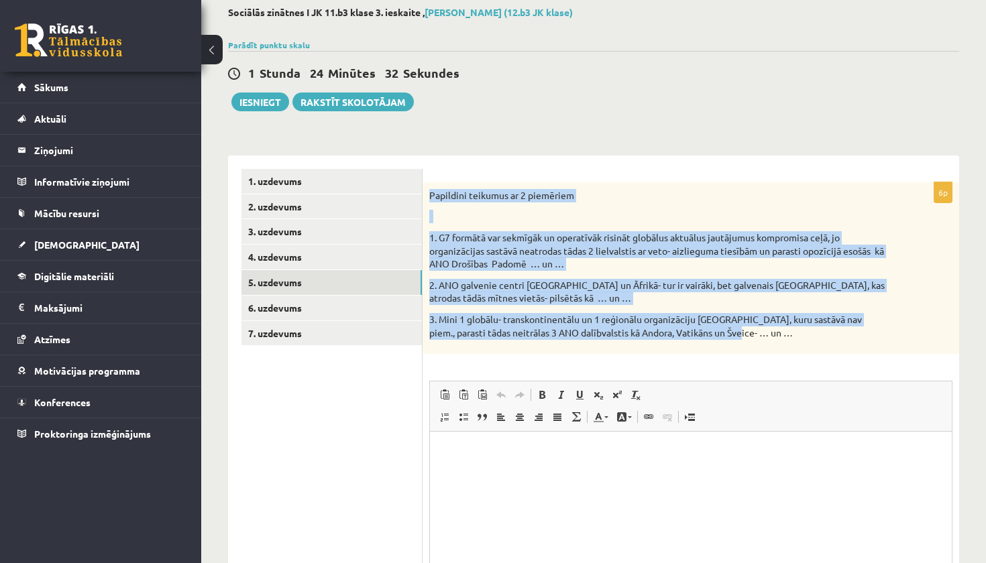
drag, startPoint x: 430, startPoint y: 198, endPoint x: 838, endPoint y: 342, distance: 431.8
click at [838, 343] on div "Papildini teikumus ar 2 piemēriem 1. G7 formātā var sekmīgāk un operatīvāk risi…" at bounding box center [690, 268] width 536 height 172
copy div "Papildini teikumus ar 2 piemēriem 1. G7 formātā var sekmīgāk un operatīvāk risi…"
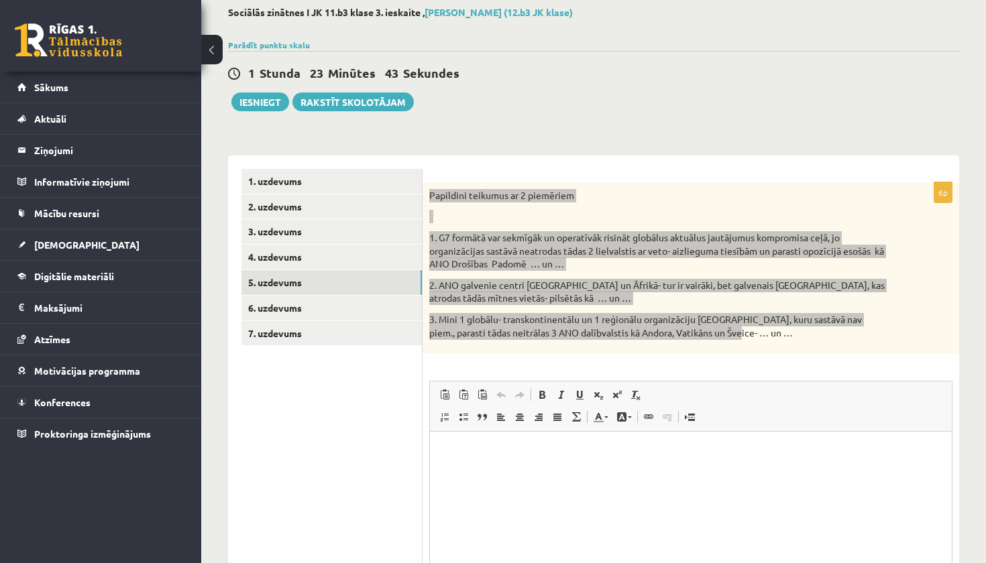
click at [589, 455] on p "Визуальный текстовый редактор, wiswyg-editor-user-answer-47434063471240" at bounding box center [690, 452] width 495 height 14
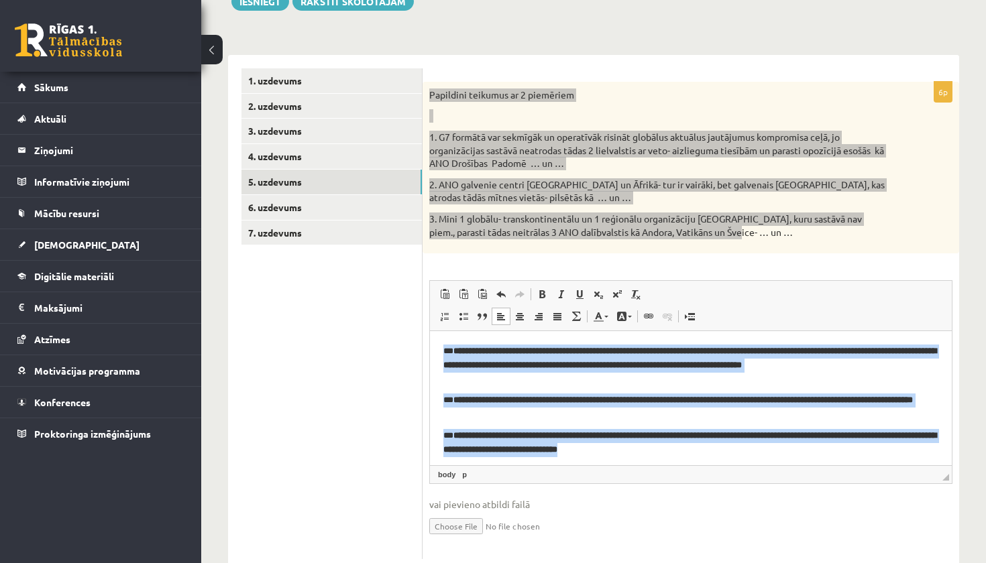
scroll to position [3, 0]
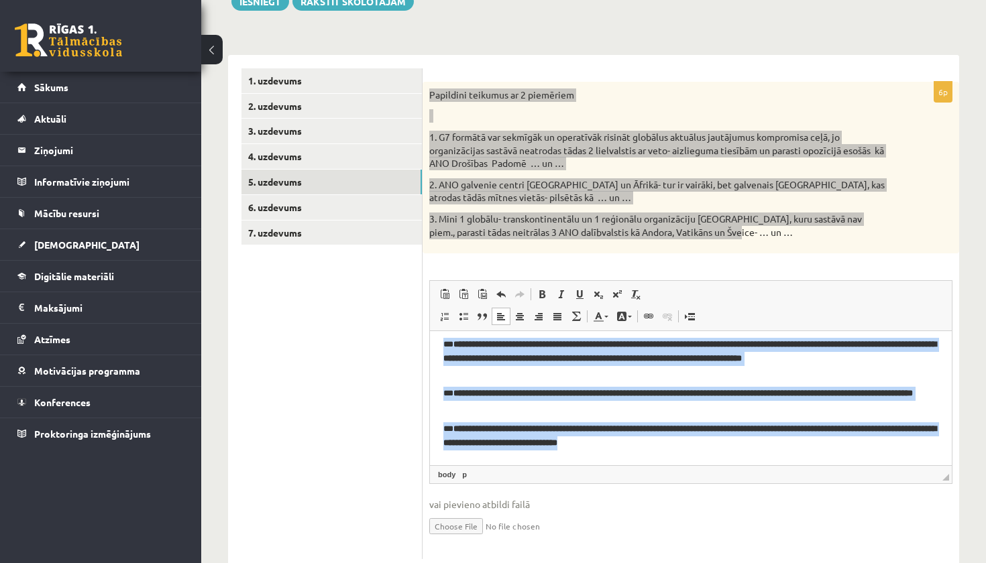
drag, startPoint x: 444, startPoint y: 345, endPoint x: 842, endPoint y: 487, distance: 422.7
click at [842, 463] on html "**********" at bounding box center [691, 394] width 522 height 138
click at [538, 294] on span at bounding box center [541, 294] width 11 height 11
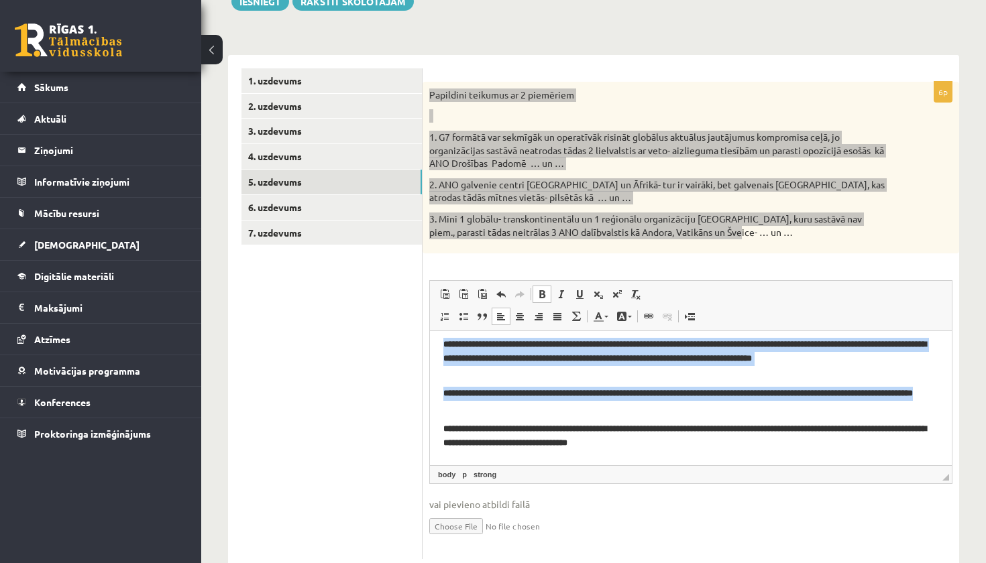
click at [538, 294] on span at bounding box center [541, 294] width 11 height 11
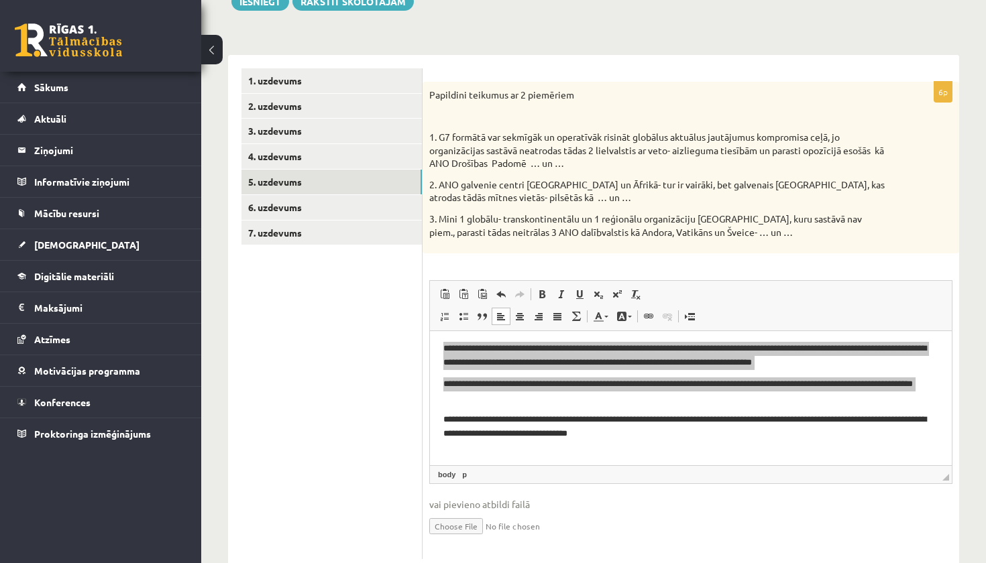
click at [378, 414] on ul "1. uzdevums 2. uzdevums 3. uzdevums 4. uzdevums 5. uzdevums 6. uzdevums 7. uzde…" at bounding box center [331, 313] width 181 height 491
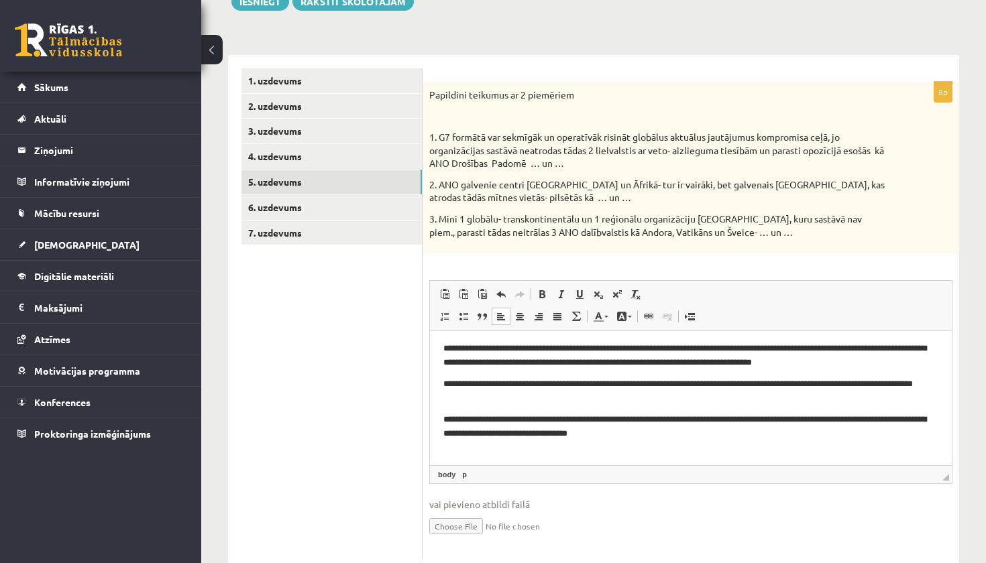
click at [685, 444] on html "**********" at bounding box center [691, 391] width 522 height 125
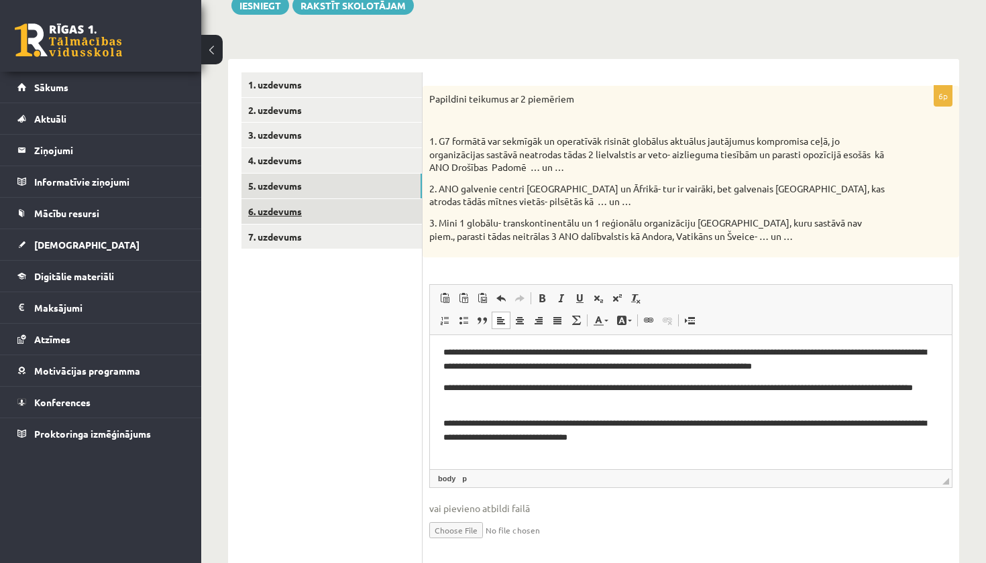
click at [337, 211] on link "6. uzdevums" at bounding box center [331, 211] width 180 height 25
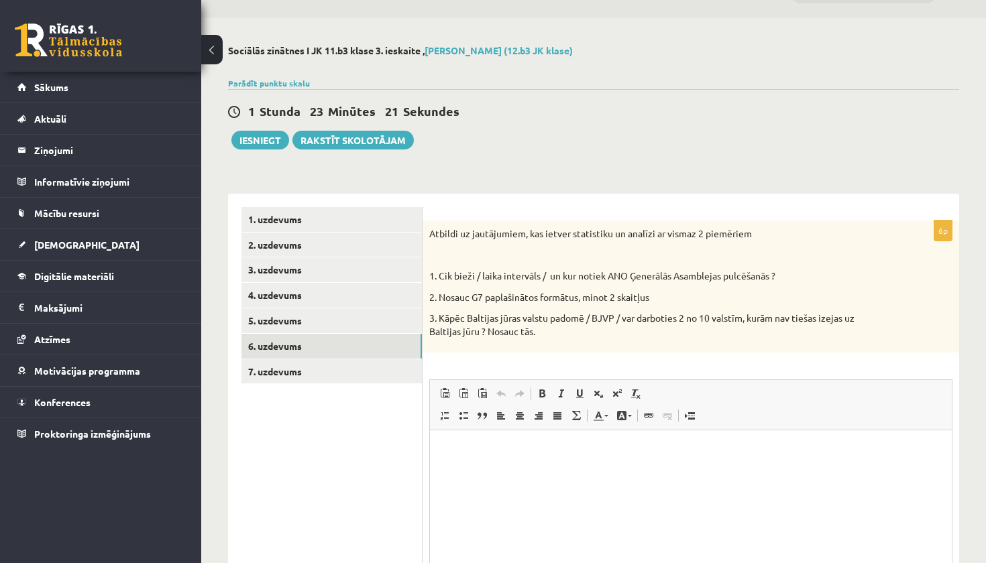
scroll to position [0, 0]
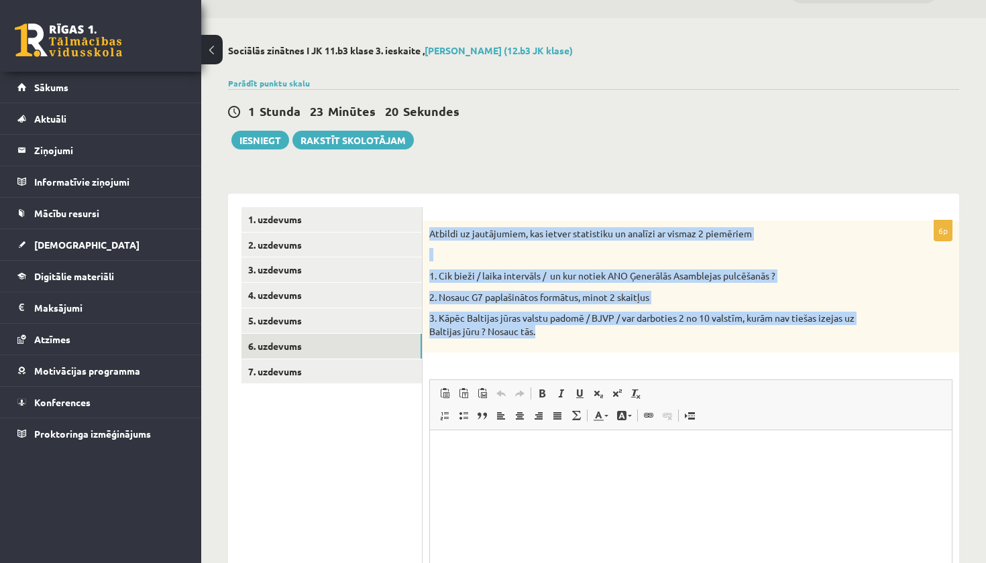
drag, startPoint x: 428, startPoint y: 233, endPoint x: 620, endPoint y: 331, distance: 215.6
click at [621, 331] on div "Atbildi uz jautājumiem, kas ietver statistiku un analīzi ar vismaz 2 piemēriem …" at bounding box center [690, 287] width 536 height 133
copy div "Atbildi uz jautājumiem, kas ietver statistiku un analīzi ar vismaz 2 piemēriem …"
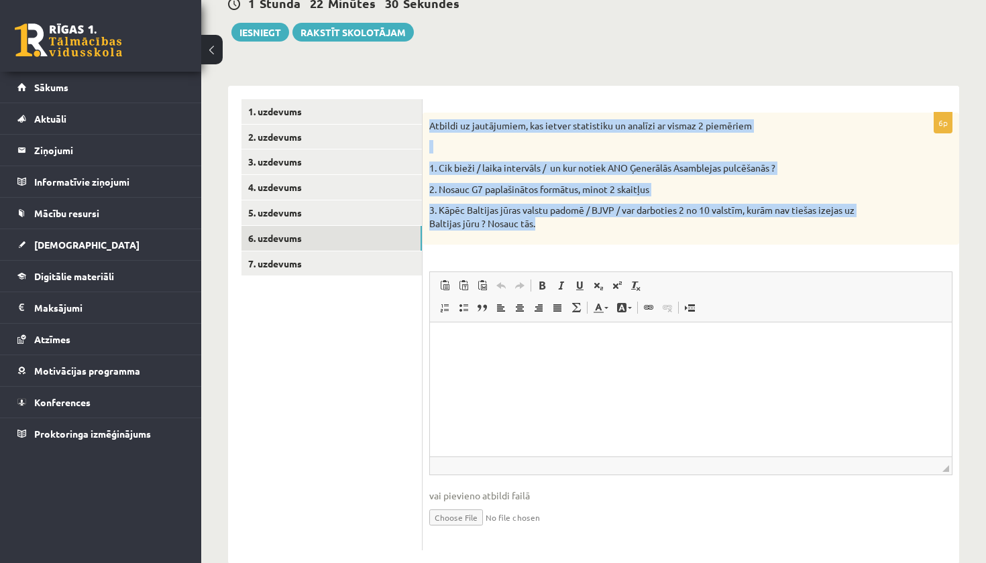
scroll to position [144, 0]
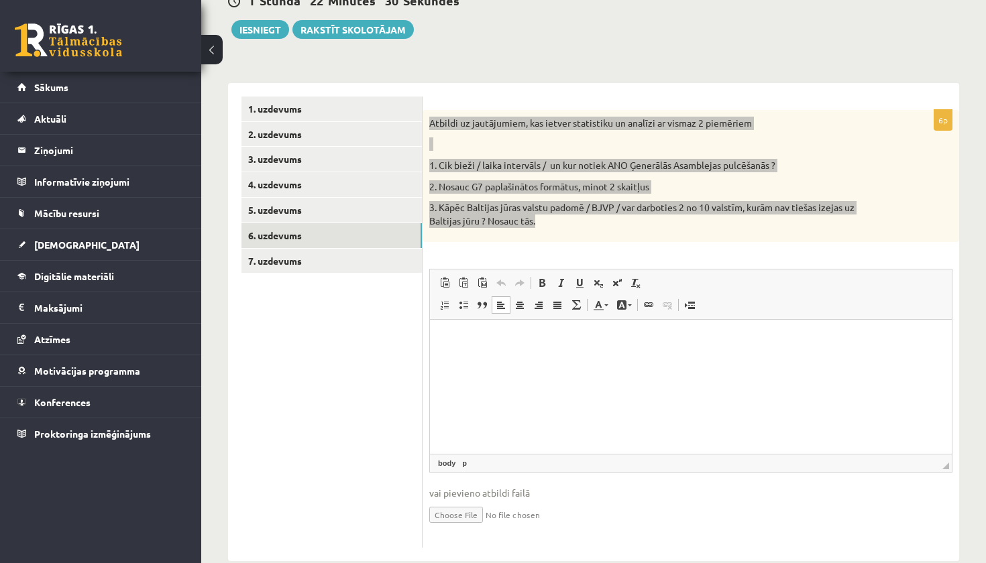
click at [625, 361] on html at bounding box center [691, 340] width 522 height 41
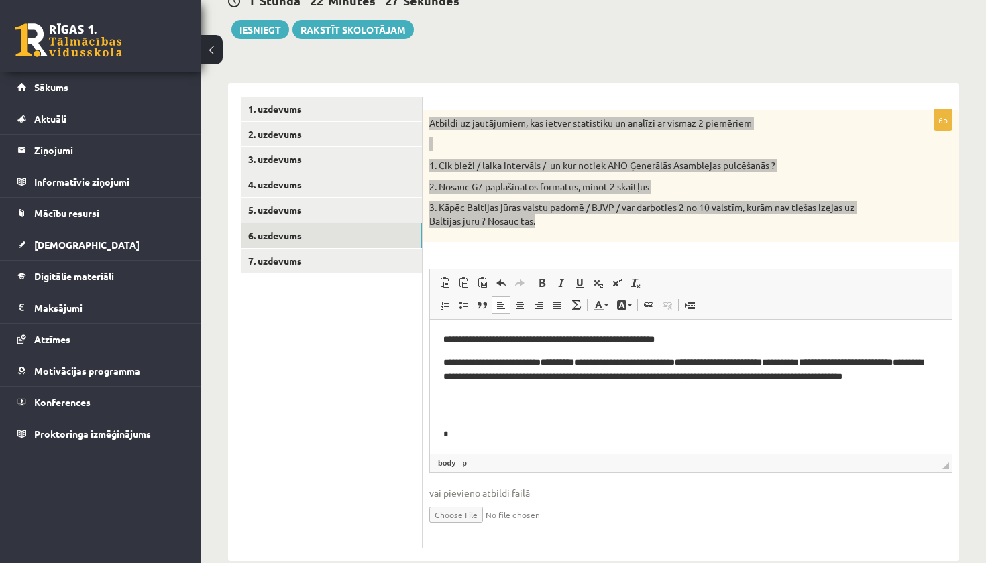
scroll to position [0, 0]
click at [510, 447] on body "**********" at bounding box center [690, 516] width 495 height 367
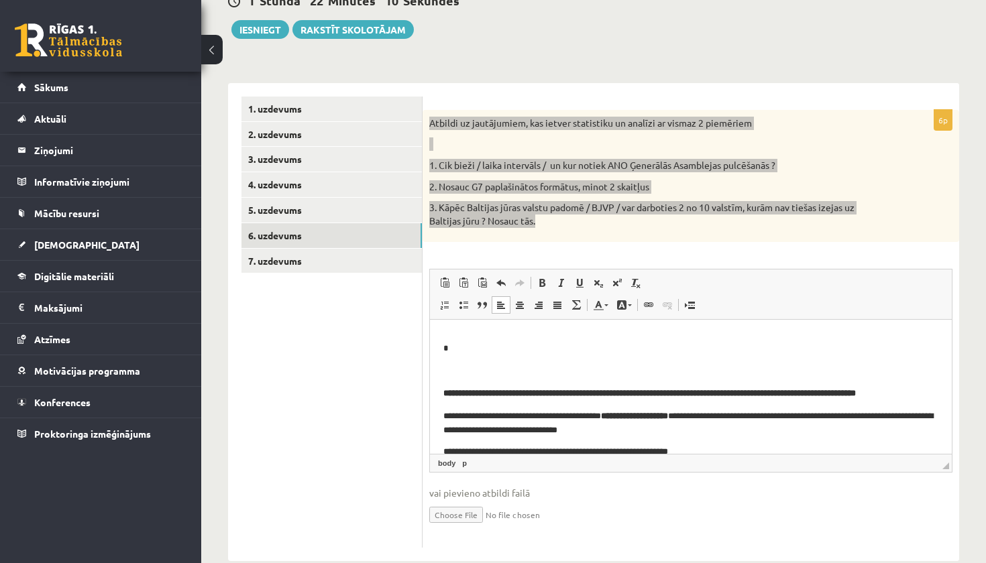
scroll to position [150, 0]
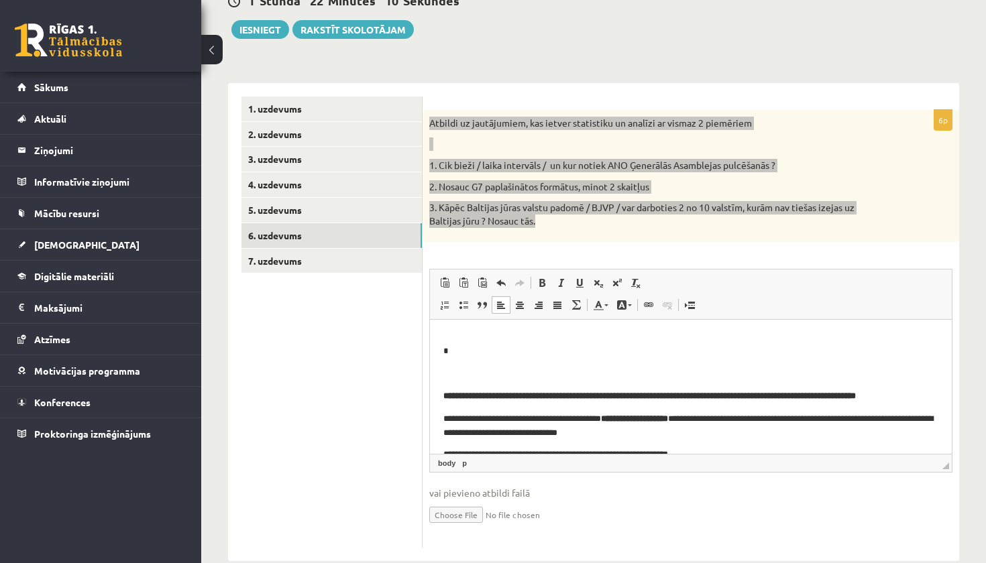
click at [486, 376] on p "Визуальный текстовый редактор, wiswyg-editor-user-answer-47434052787700" at bounding box center [690, 374] width 495 height 14
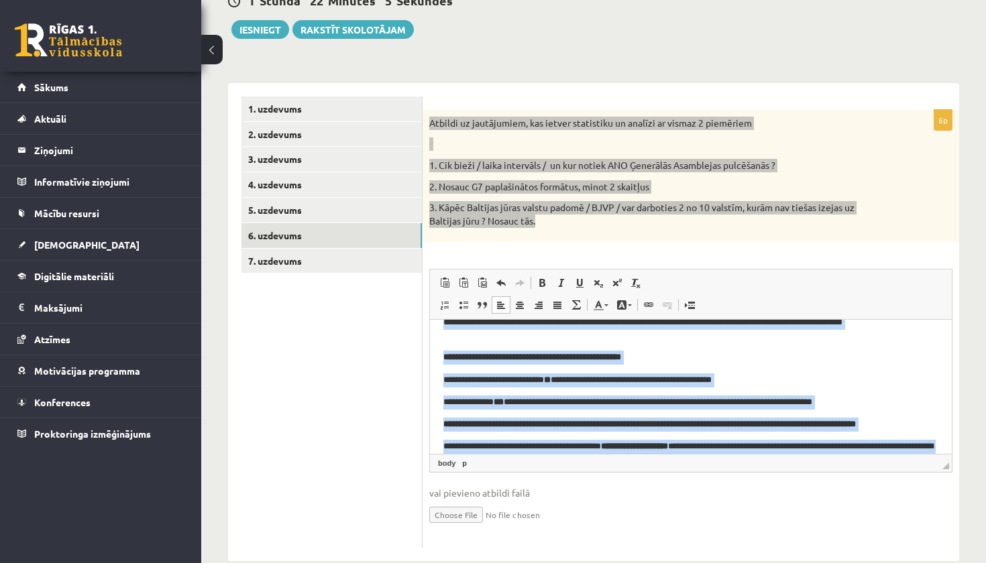
scroll to position [0, 0]
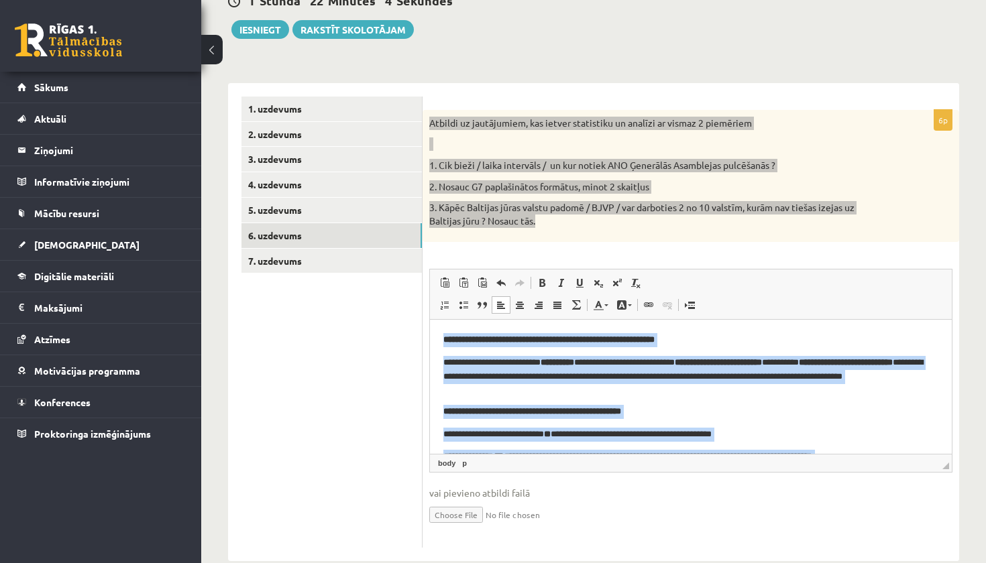
drag, startPoint x: 872, startPoint y: 439, endPoint x: 439, endPoint y: 321, distance: 449.0
click at [439, 321] on html "**********" at bounding box center [691, 449] width 522 height 259
click at [546, 280] on span at bounding box center [541, 283] width 11 height 11
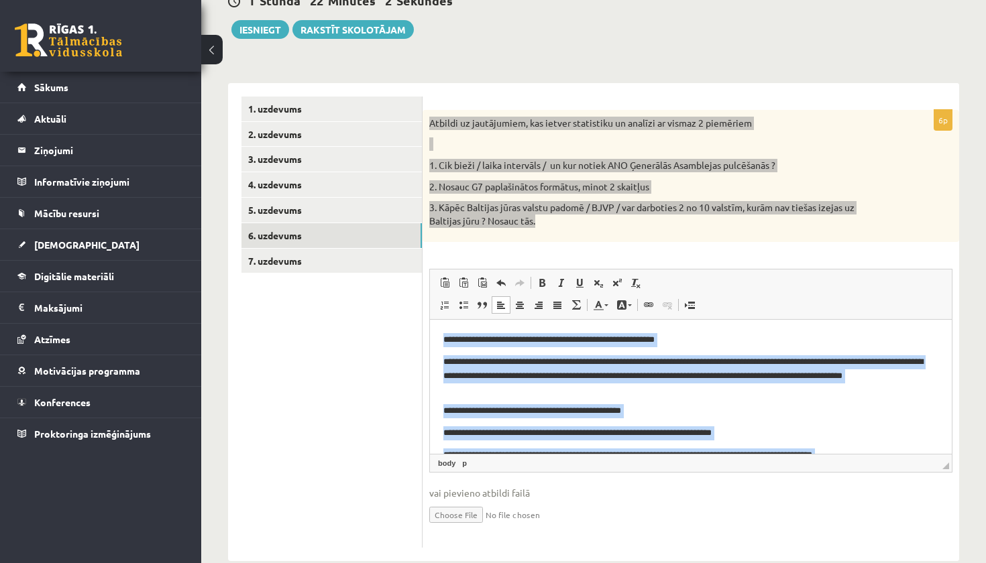
click at [581, 398] on body "**********" at bounding box center [690, 448] width 495 height 231
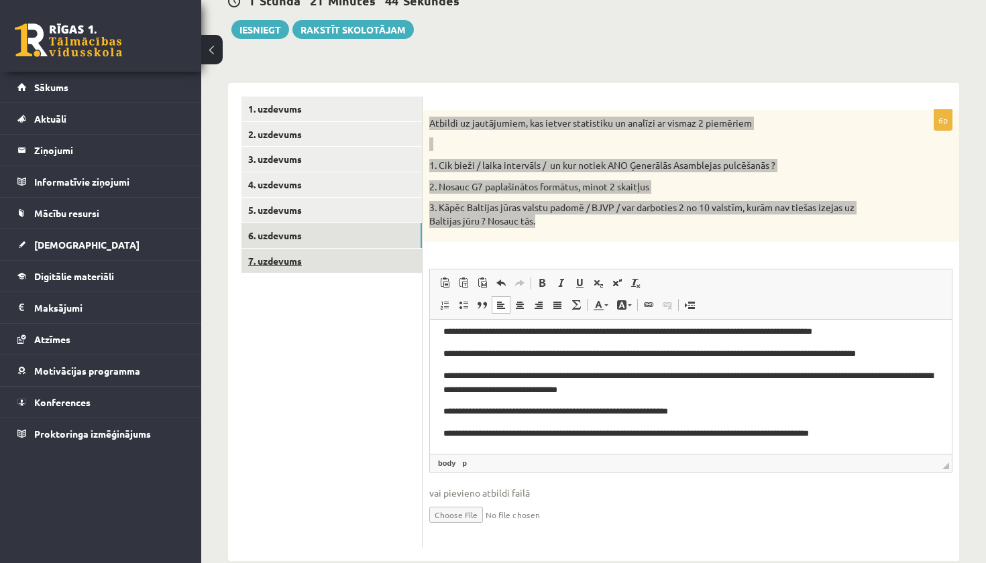
scroll to position [123, 0]
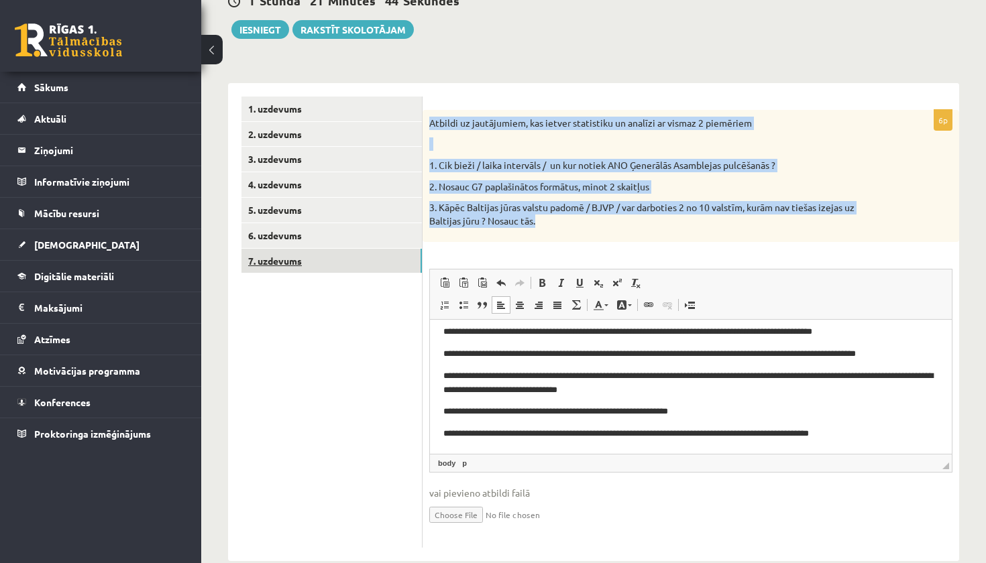
click at [373, 253] on link "7. uzdevums" at bounding box center [331, 261] width 180 height 25
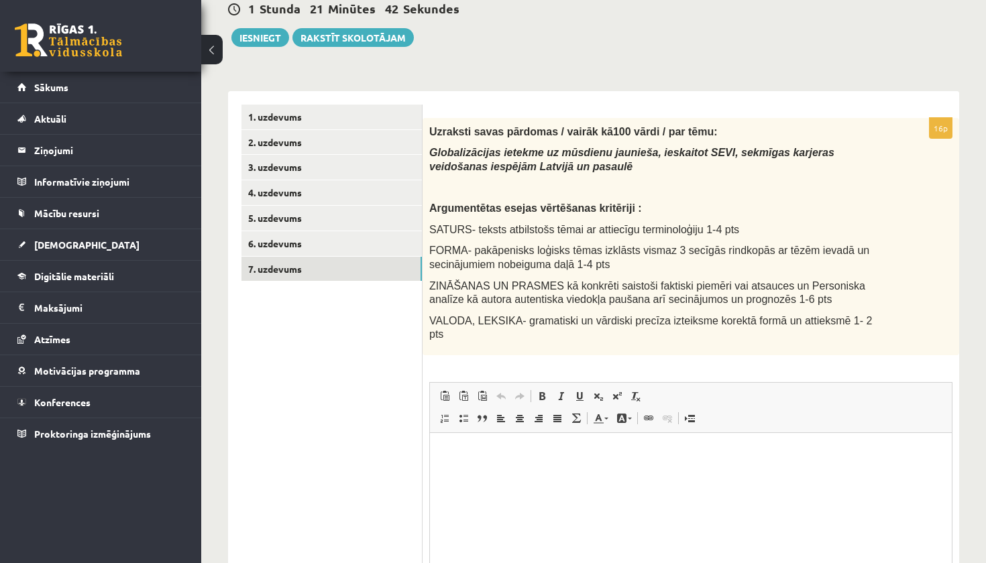
scroll to position [0, 0]
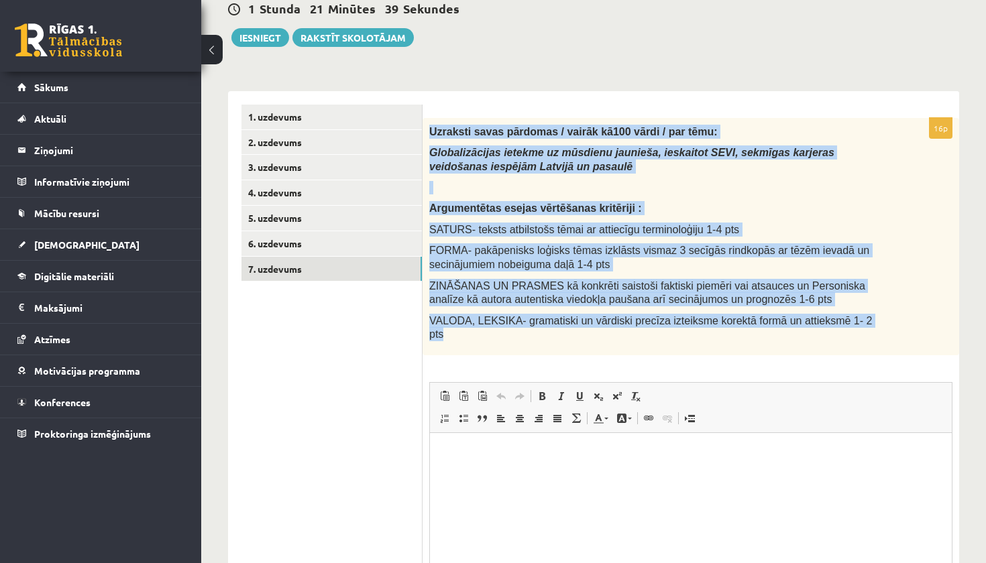
drag, startPoint x: 429, startPoint y: 129, endPoint x: 670, endPoint y: 337, distance: 318.1
click at [670, 337] on div "Uzraksti savas pārdomas / vairāk kā100 vārdi / par tēmu: Globalizācijas ietekme…" at bounding box center [690, 236] width 536 height 237
copy div "Uzraksti savas pārdomas / vairāk kā100 vārdi / par tēmu: Globalizācijas ietekme…"
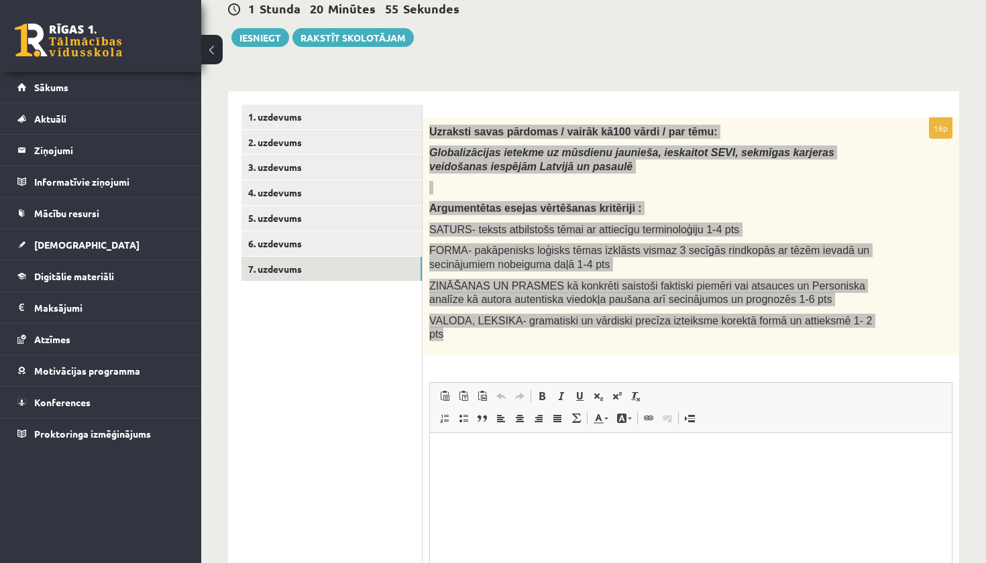
click at [530, 455] on p "Визуальный текстовый редактор, wiswyg-editor-user-answer-47433924404660" at bounding box center [690, 453] width 495 height 14
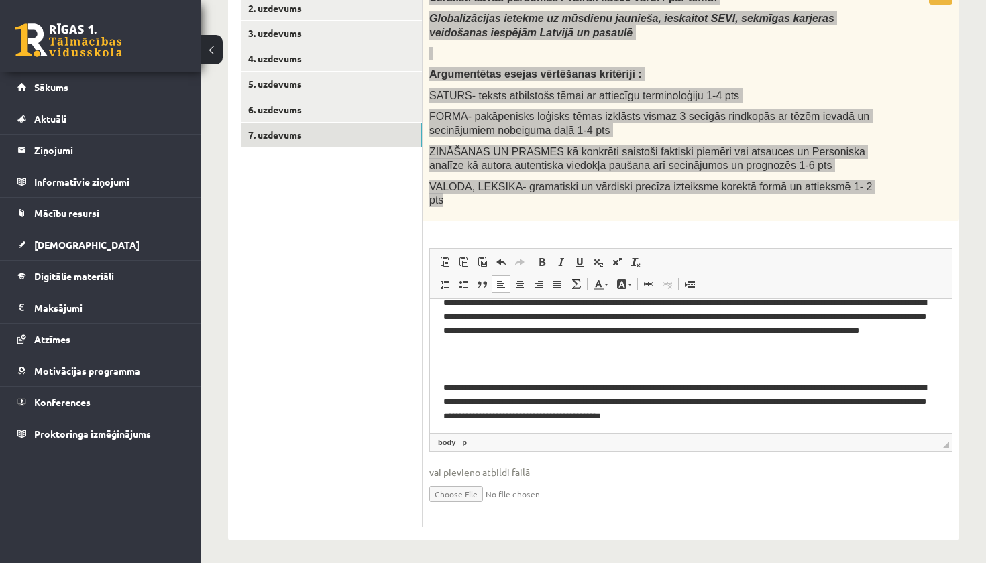
scroll to position [270, 0]
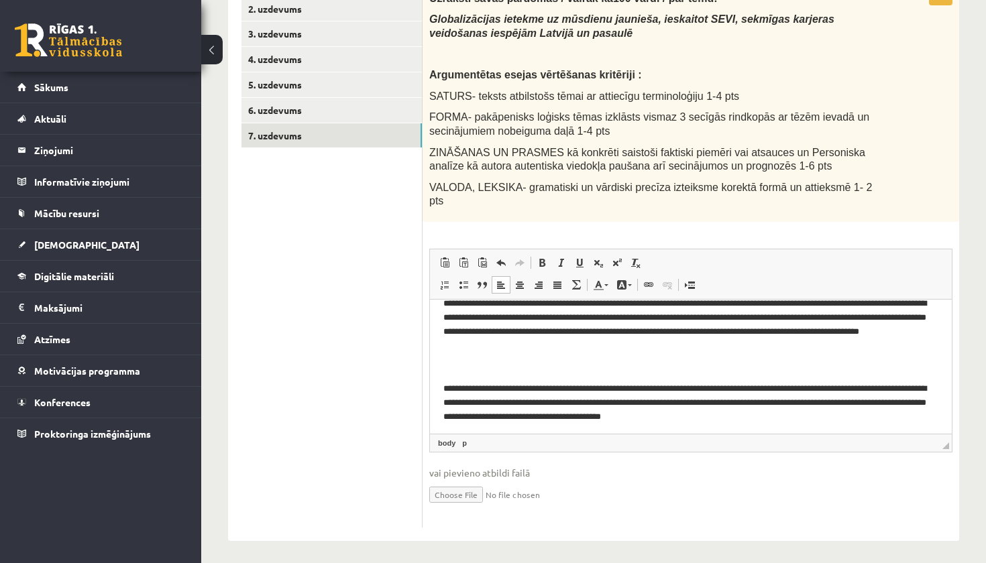
click at [401, 388] on ul "1. uzdevums 2. uzdevums 3. uzdevums 4. uzdevums 5. uzdevums 6. uzdevums 7. uzde…" at bounding box center [331, 249] width 181 height 557
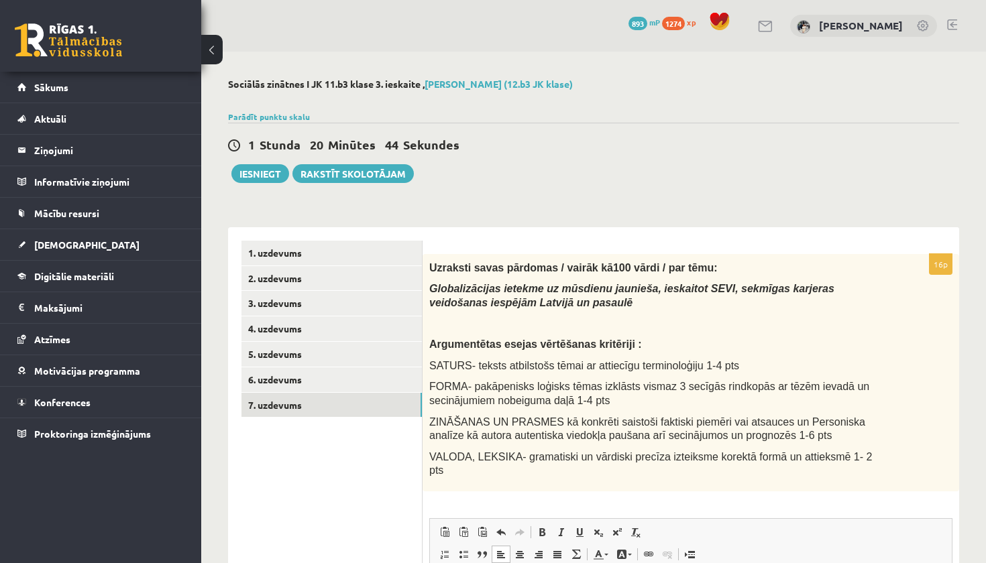
scroll to position [0, 0]
click at [273, 173] on button "Iesniegt" at bounding box center [260, 173] width 58 height 19
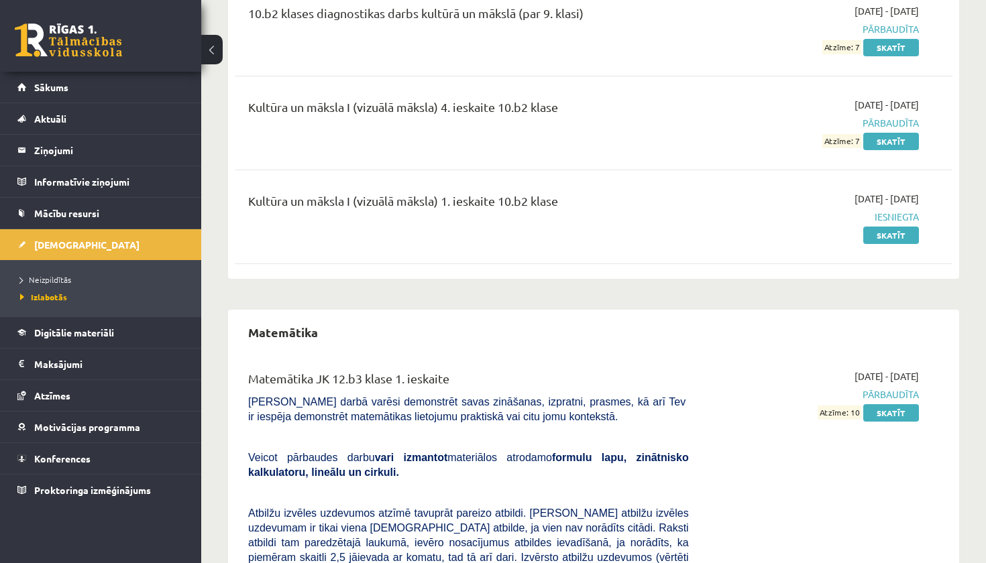
scroll to position [1049, 0]
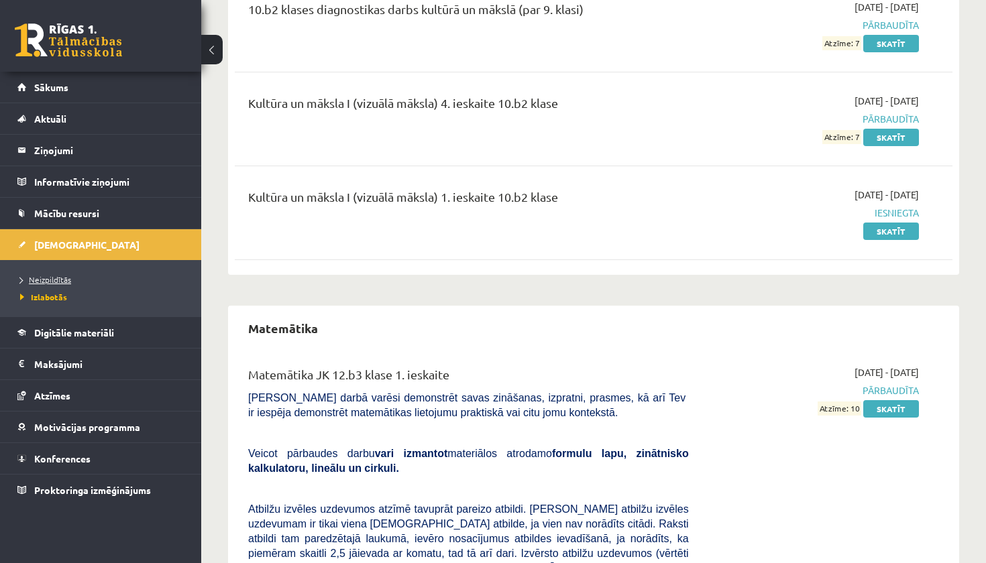
click at [69, 276] on span "Neizpildītās" at bounding box center [45, 279] width 51 height 11
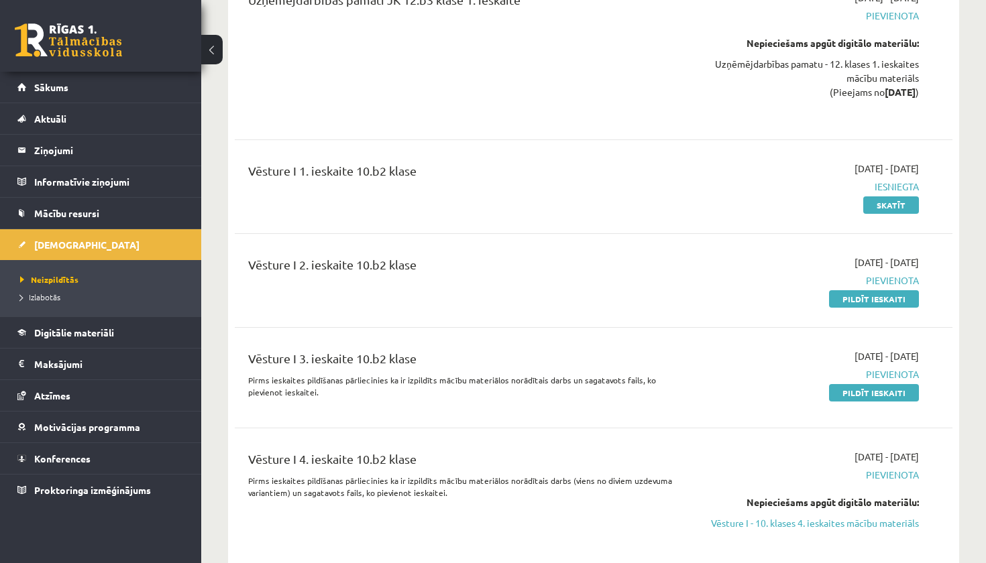
scroll to position [5245, 0]
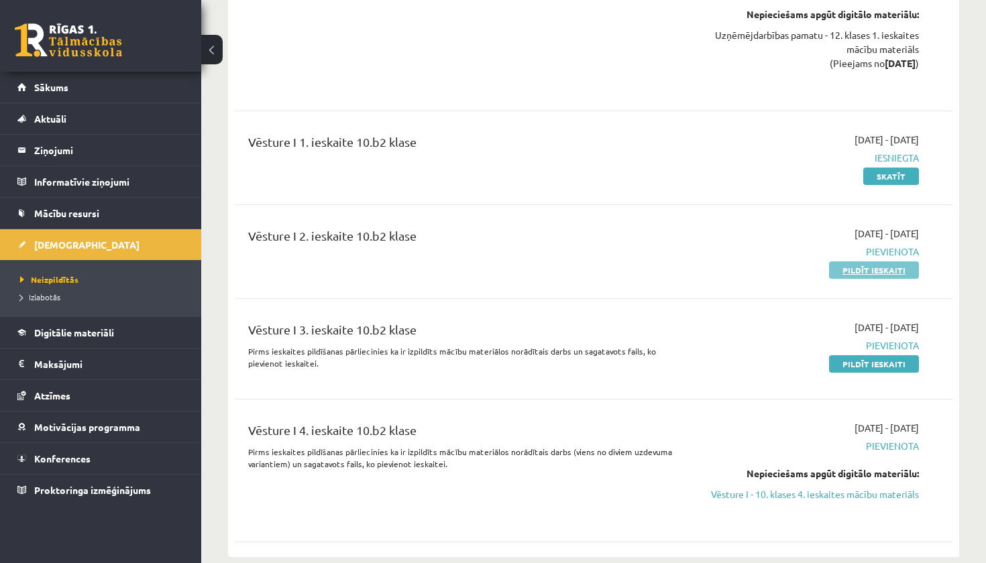
click at [868, 262] on link "Pildīt ieskaiti" at bounding box center [874, 270] width 90 height 17
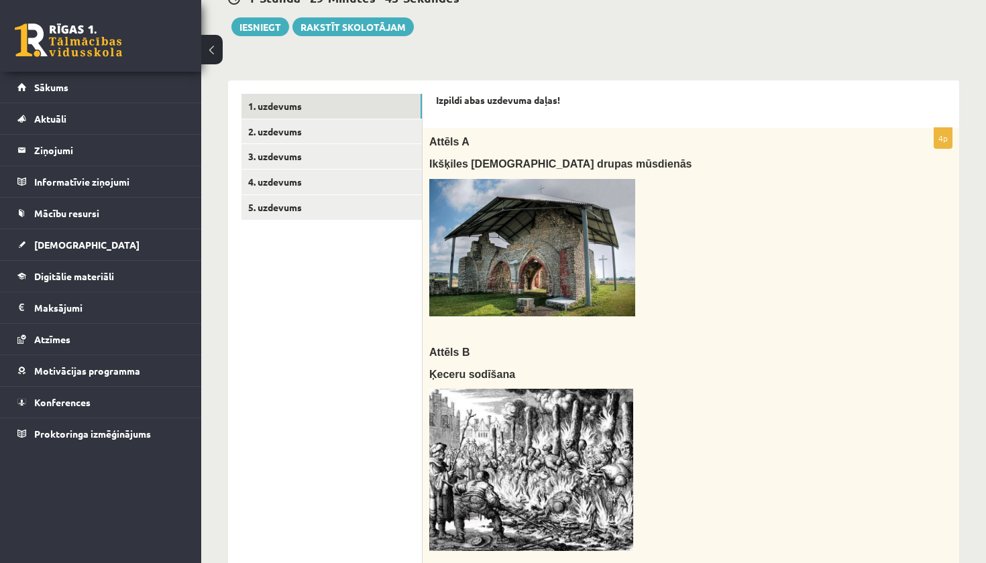
scroll to position [95, 0]
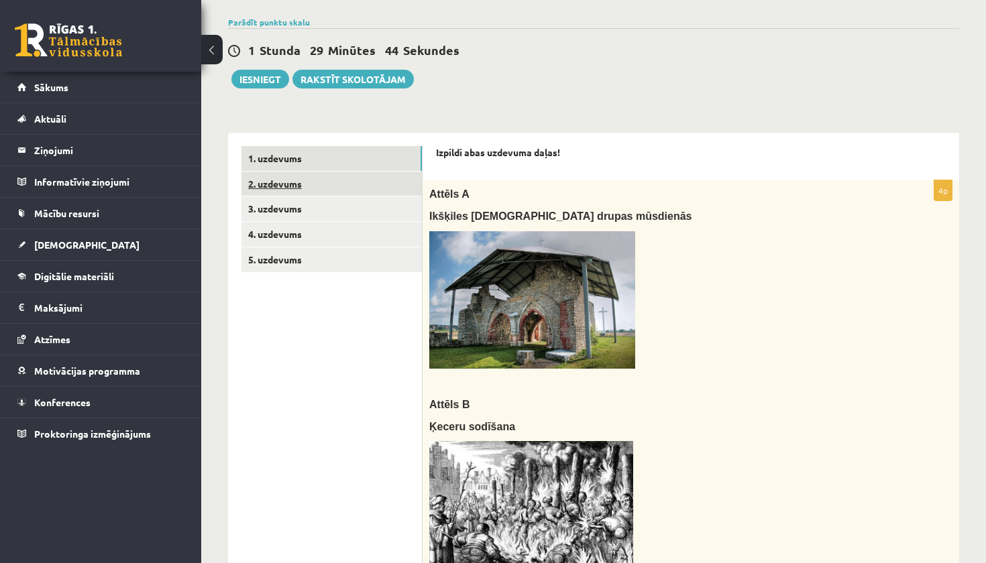
click at [312, 186] on link "2. uzdevums" at bounding box center [331, 184] width 180 height 25
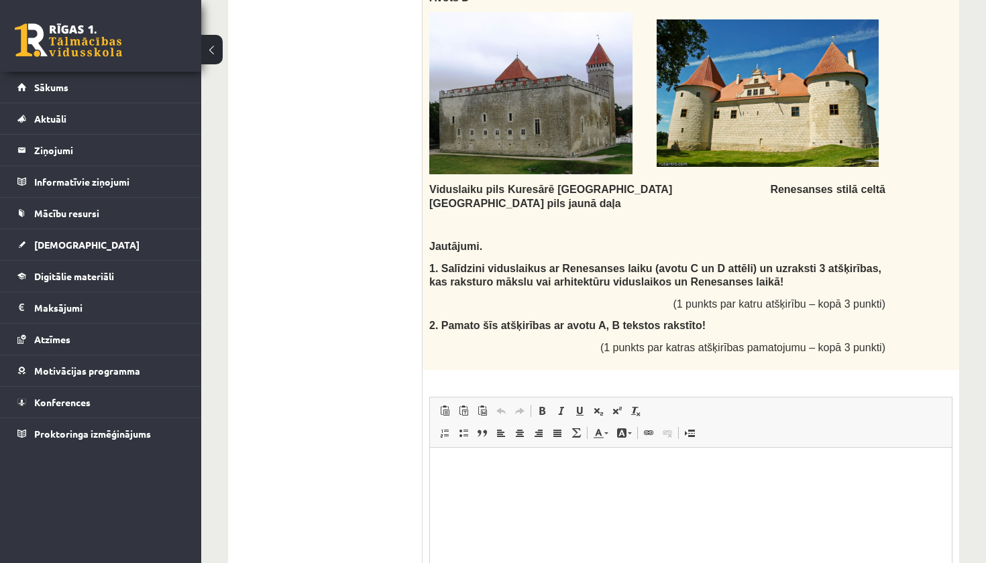
scroll to position [1336, 0]
click at [508, 478] on html at bounding box center [691, 467] width 522 height 41
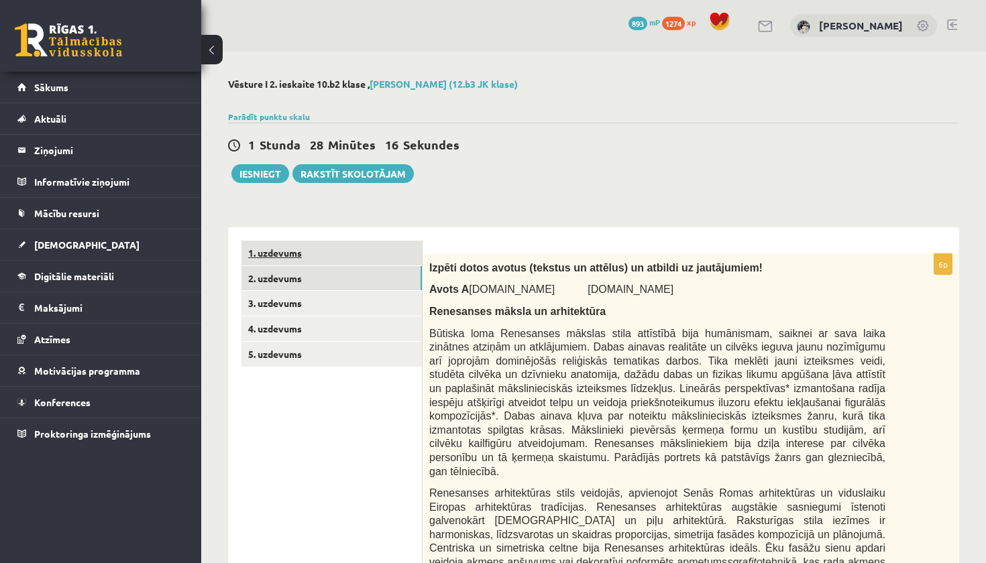
scroll to position [0, 0]
click at [355, 256] on link "1. uzdevums" at bounding box center [331, 253] width 180 height 25
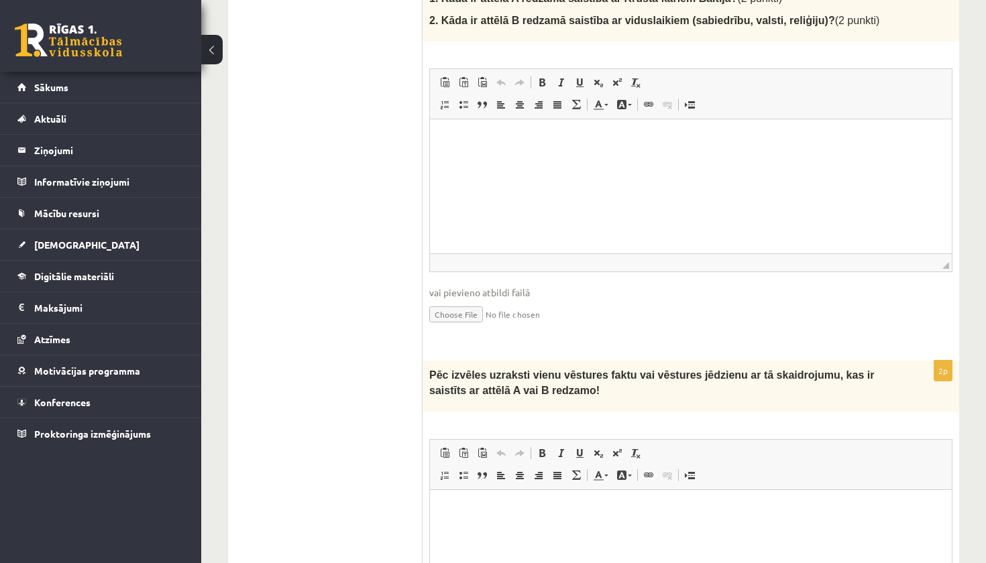
scroll to position [728, 0]
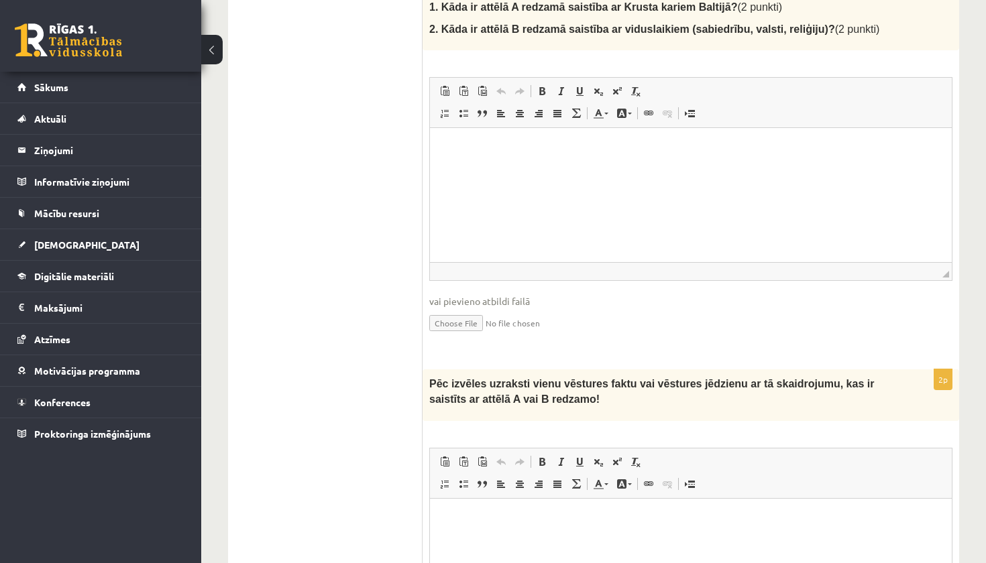
click at [578, 169] on html at bounding box center [691, 148] width 522 height 41
paste body "Визуальный текстовый редактор, wiswyg-editor-user-answer-47433777412140"
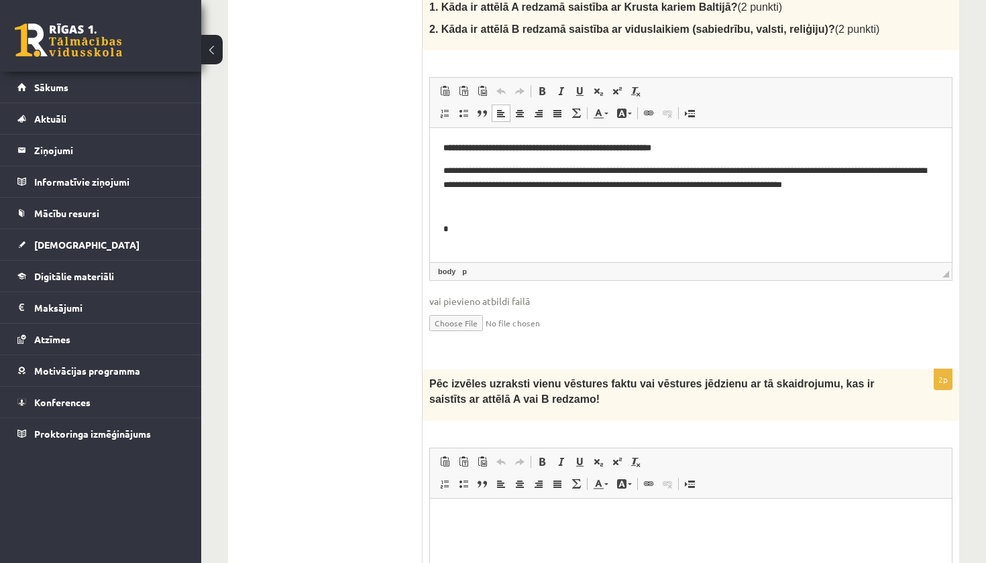
scroll to position [64, 0]
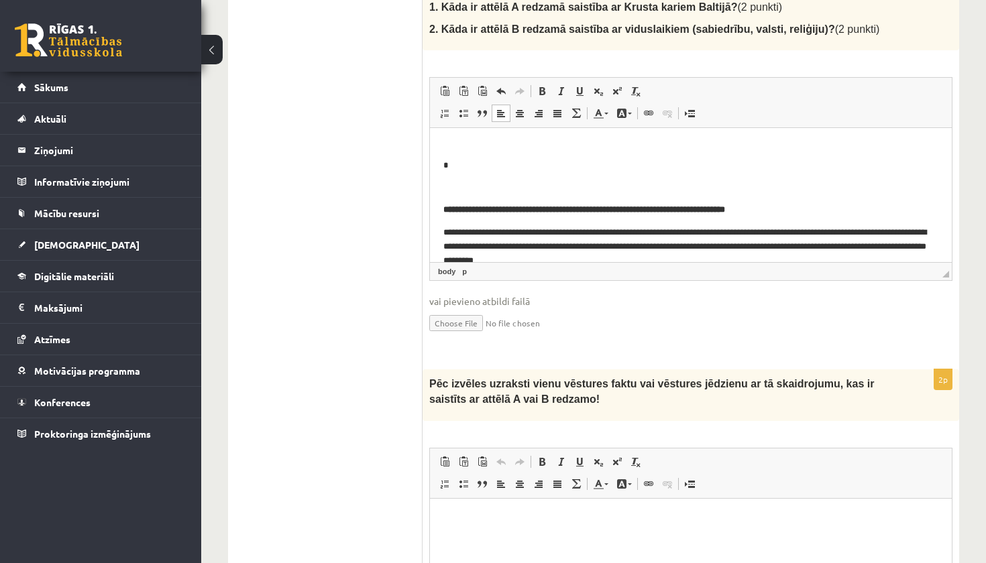
click at [564, 187] on p "Визуальный текстовый редактор, wiswyg-editor-user-answer-47433777412140" at bounding box center [690, 188] width 495 height 14
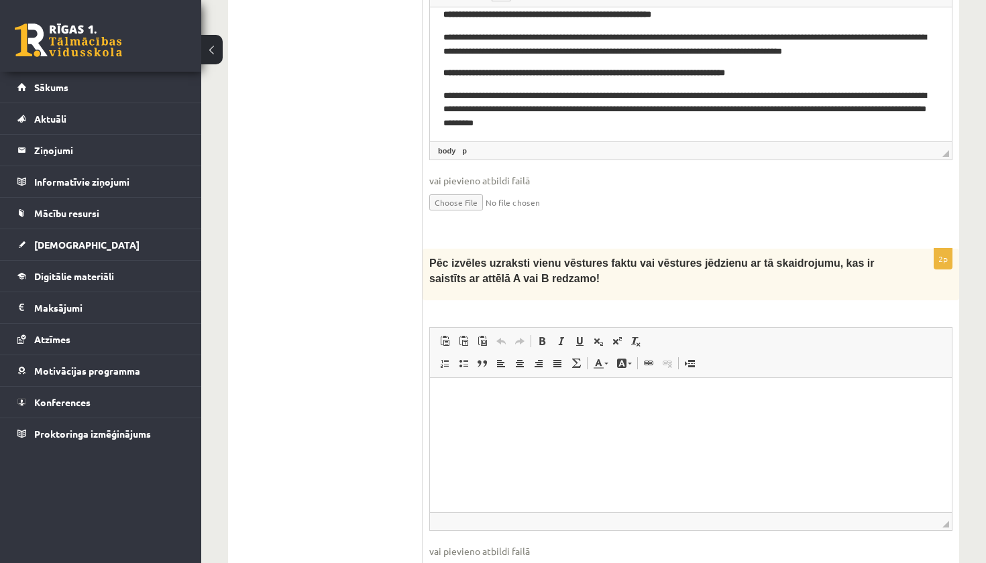
scroll to position [862, 0]
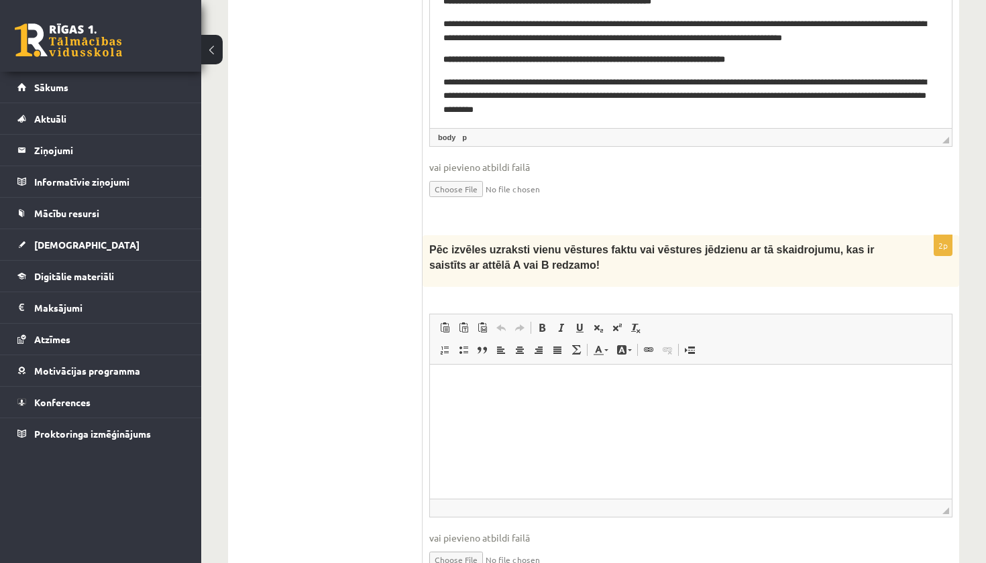
click at [565, 405] on html at bounding box center [691, 384] width 522 height 41
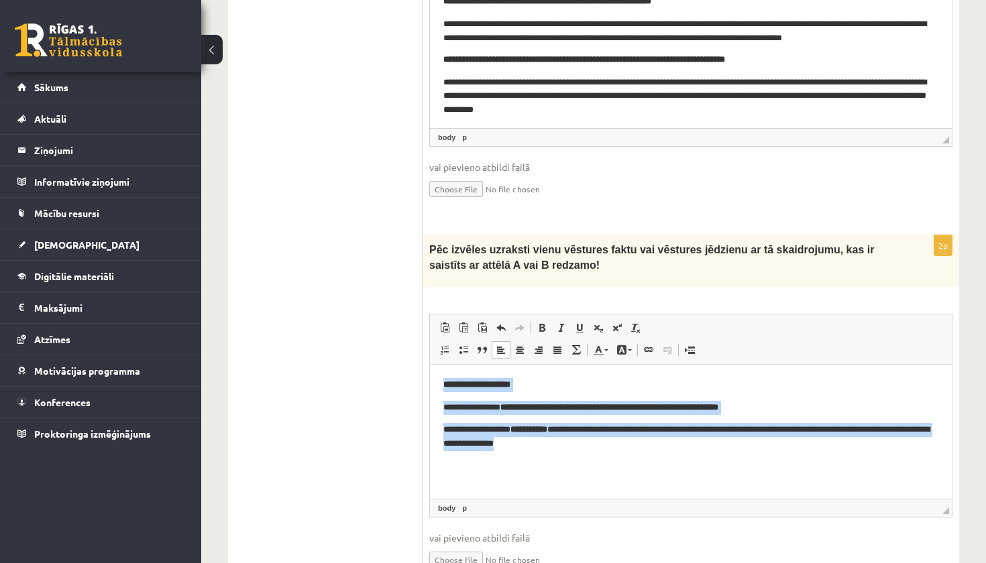
drag, startPoint x: 605, startPoint y: 449, endPoint x: 428, endPoint y: 380, distance: 189.1
click at [430, 380] on html "**********" at bounding box center [691, 413] width 522 height 99
click at [542, 333] on span at bounding box center [541, 328] width 11 height 11
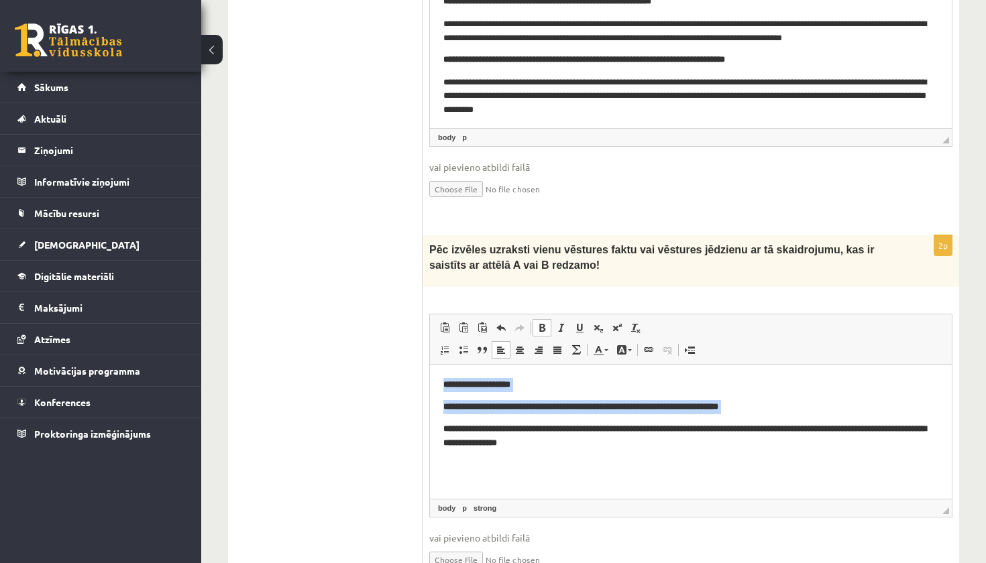
click at [542, 333] on span at bounding box center [541, 328] width 11 height 11
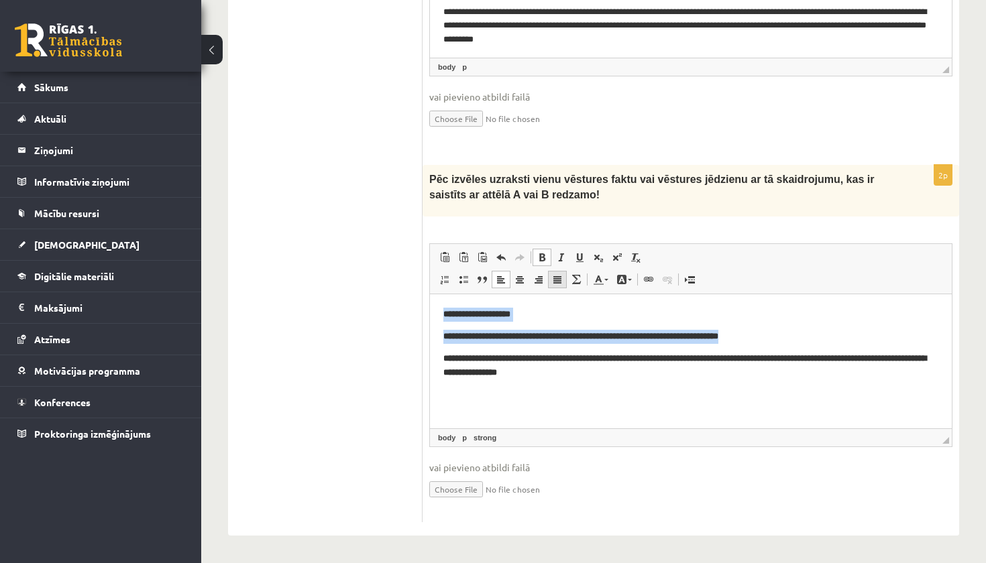
scroll to position [940, 0]
click at [546, 263] on span at bounding box center [541, 257] width 11 height 11
click at [524, 320] on p "**********" at bounding box center [690, 313] width 495 height 13
drag, startPoint x: 525, startPoint y: 314, endPoint x: 427, endPoint y: 308, distance: 98.0
click at [430, 308] on html "**********" at bounding box center [691, 343] width 522 height 98
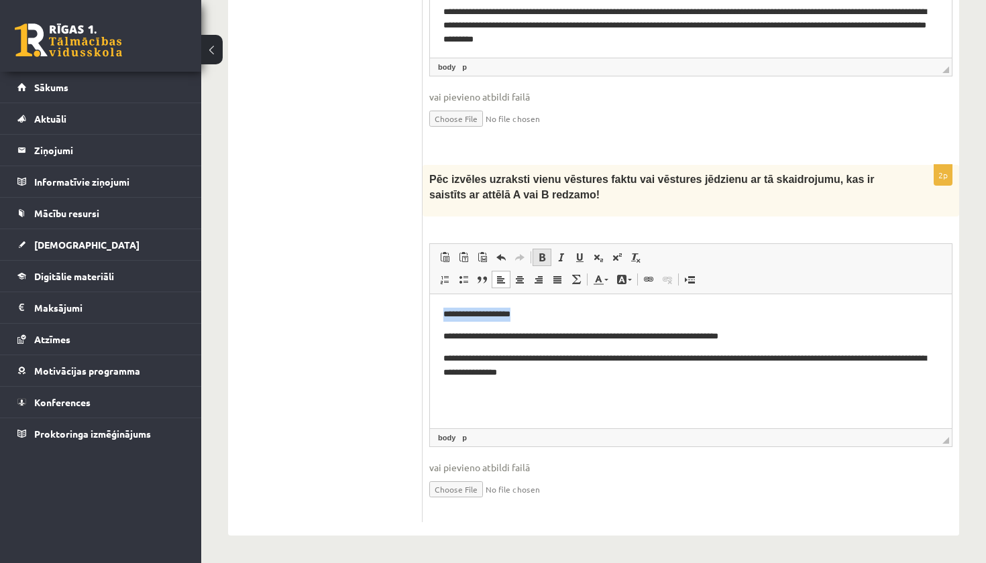
click at [542, 254] on span at bounding box center [541, 257] width 11 height 11
click at [535, 392] on html "**********" at bounding box center [691, 343] width 522 height 98
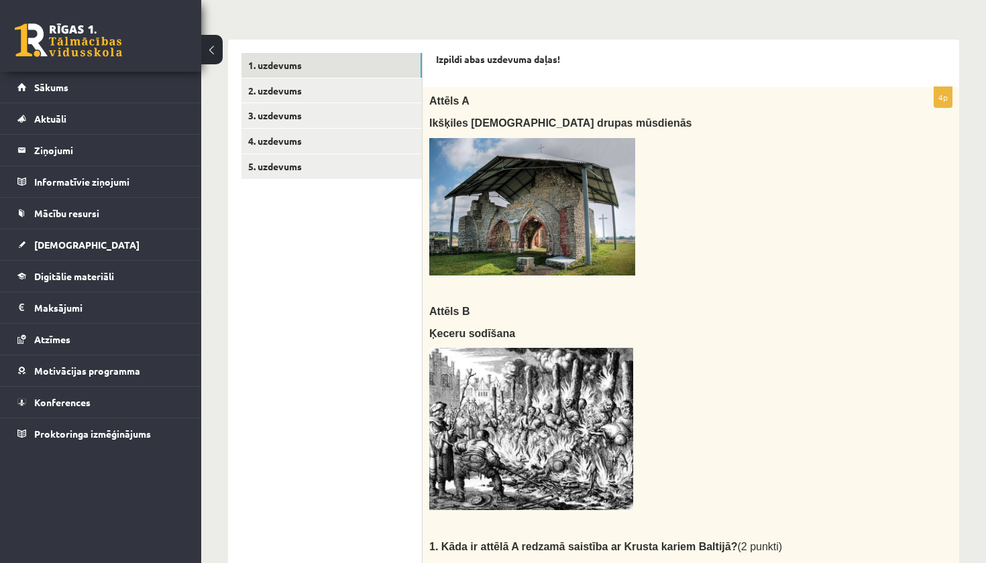
scroll to position [137, 0]
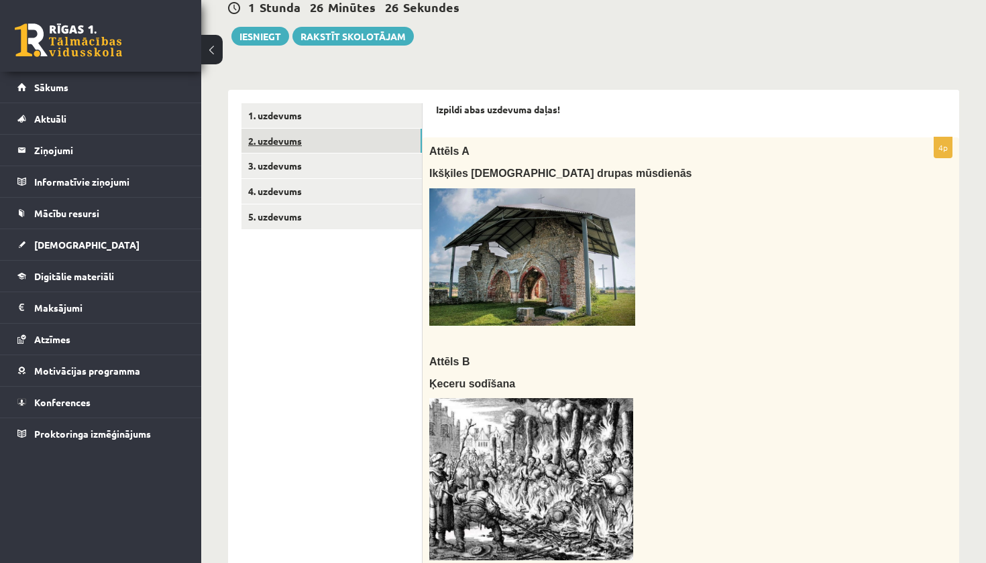
click at [366, 137] on link "2. uzdevums" at bounding box center [331, 141] width 180 height 25
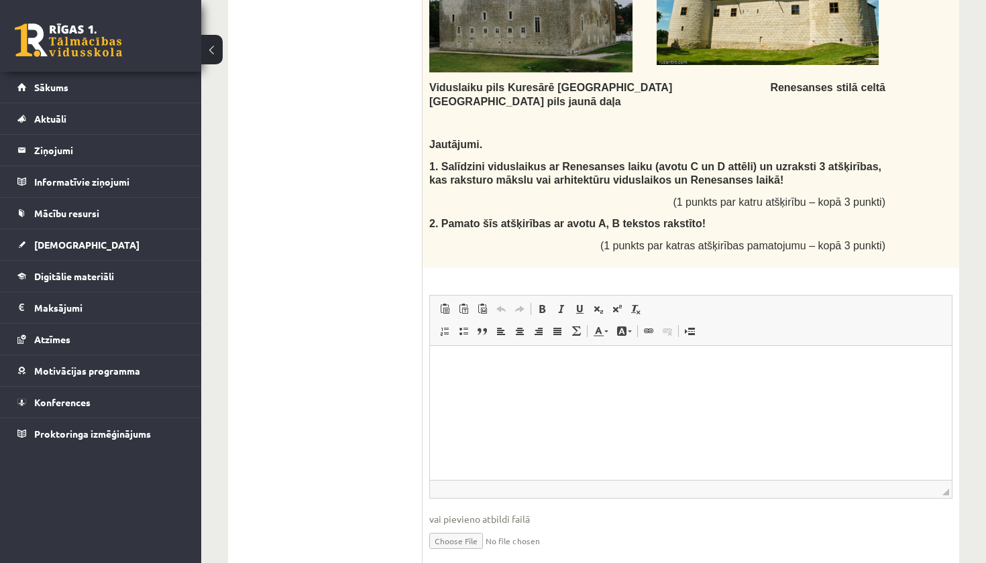
scroll to position [1436, 0]
click at [481, 384] on html at bounding box center [691, 366] width 522 height 41
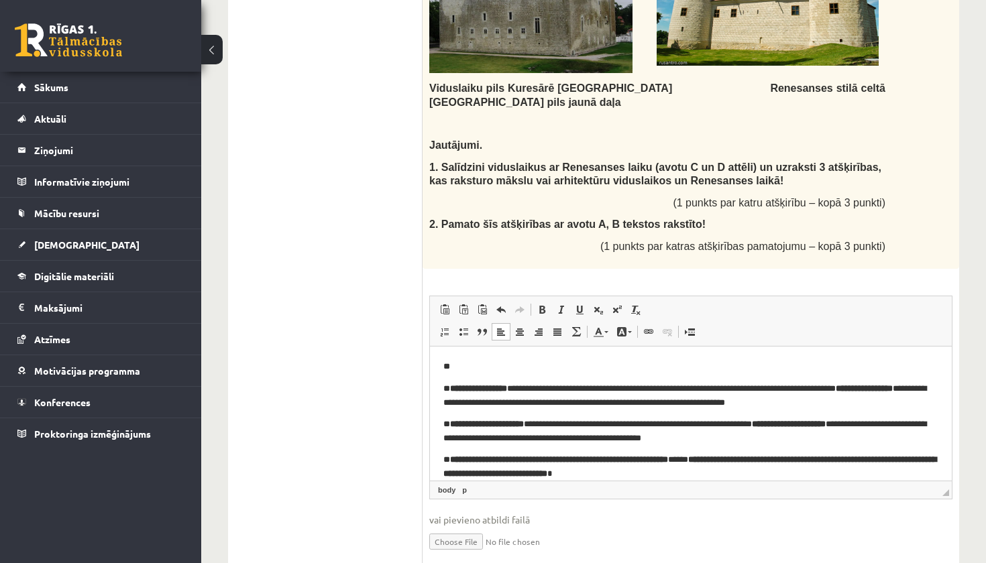
click at [474, 381] on body "**********" at bounding box center [690, 419] width 495 height 120
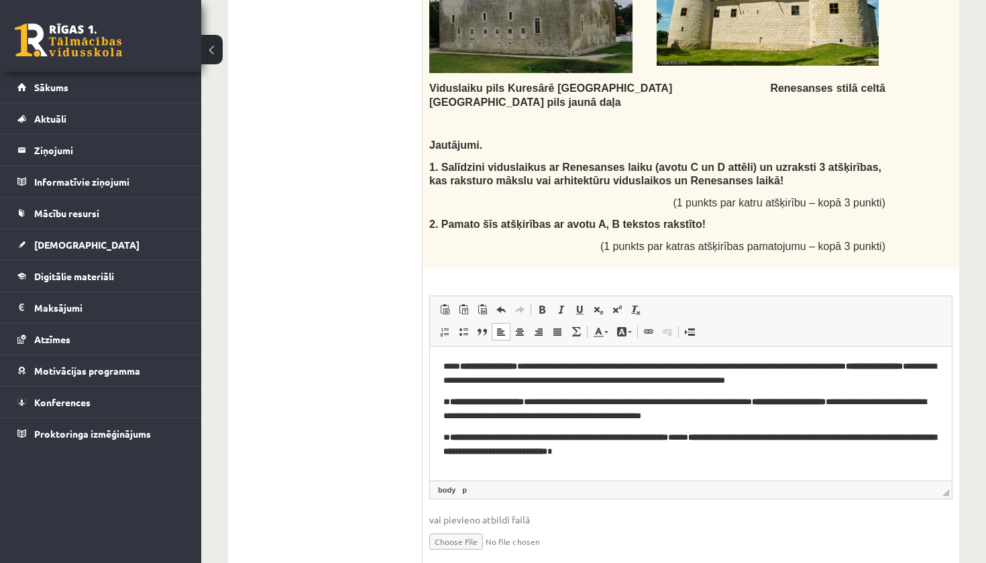
click at [444, 363] on p "**********" at bounding box center [690, 372] width 495 height 27
click at [709, 450] on p "**********" at bounding box center [690, 443] width 495 height 27
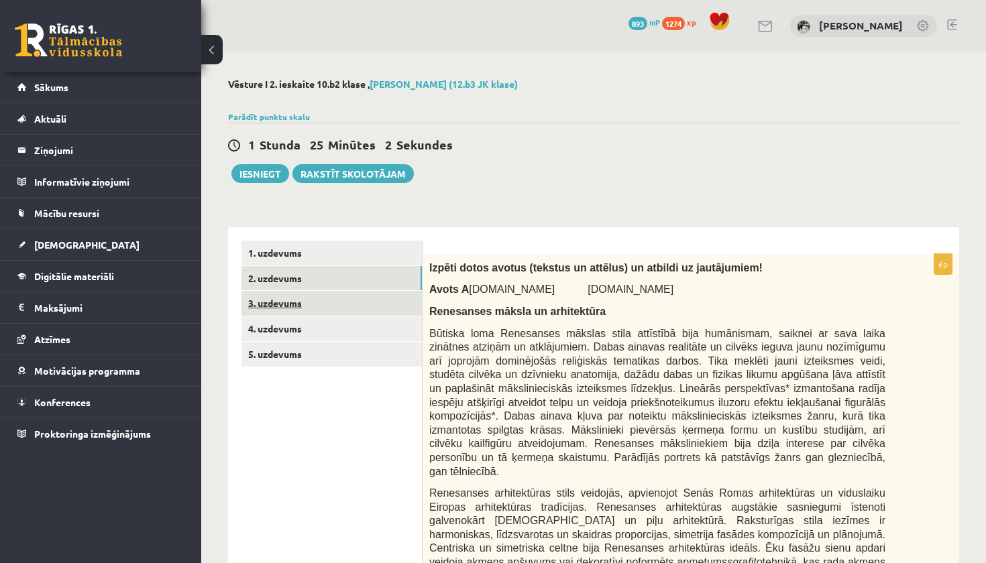
scroll to position [0, 0]
click at [323, 301] on link "3. uzdevums" at bounding box center [331, 303] width 180 height 25
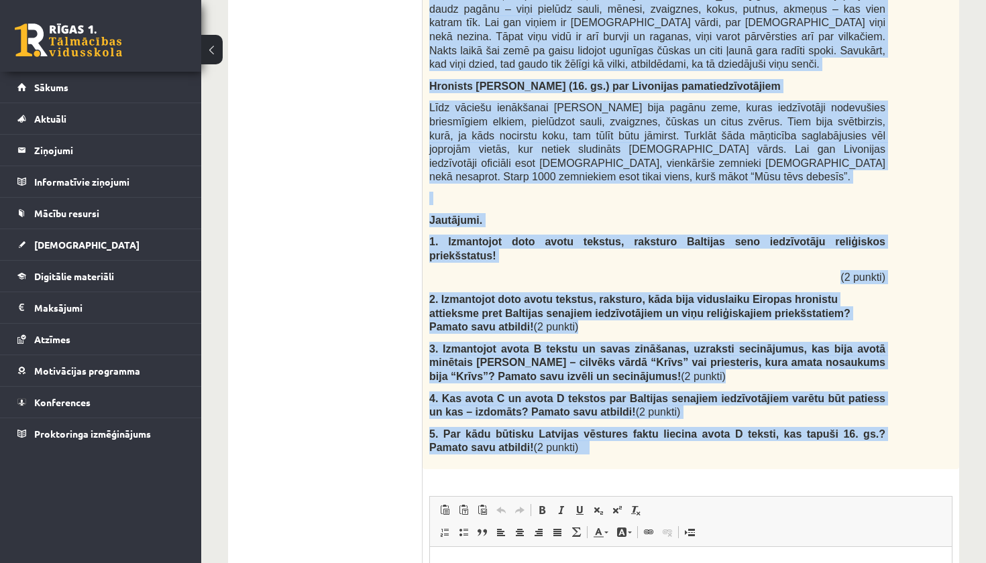
scroll to position [1664, 0]
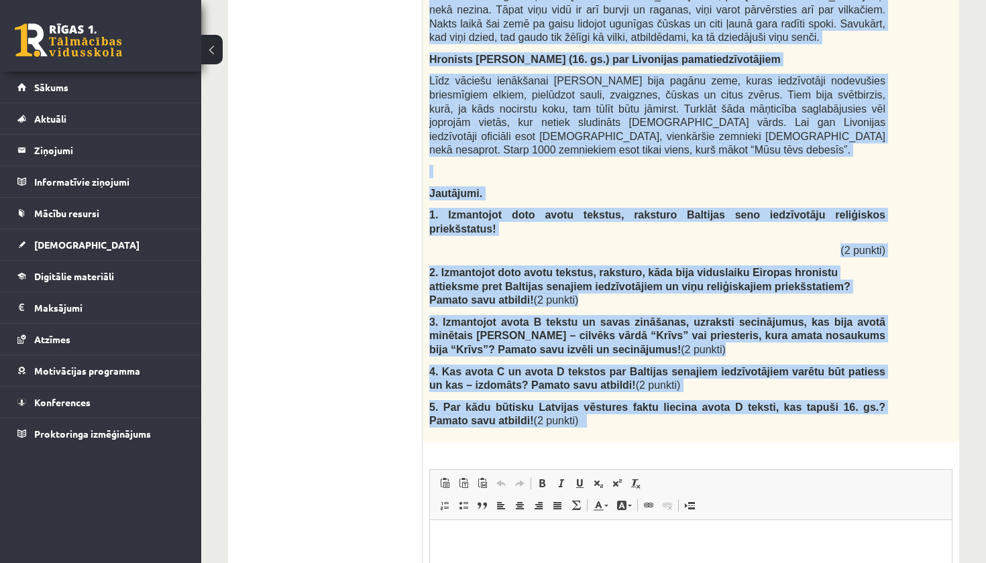
drag, startPoint x: 430, startPoint y: 146, endPoint x: 591, endPoint y: 355, distance: 264.1
copy div "Izlasi dotos avotus (tekstus) un atbildi uz jautājumiem! Avots A Vācu hronists …"
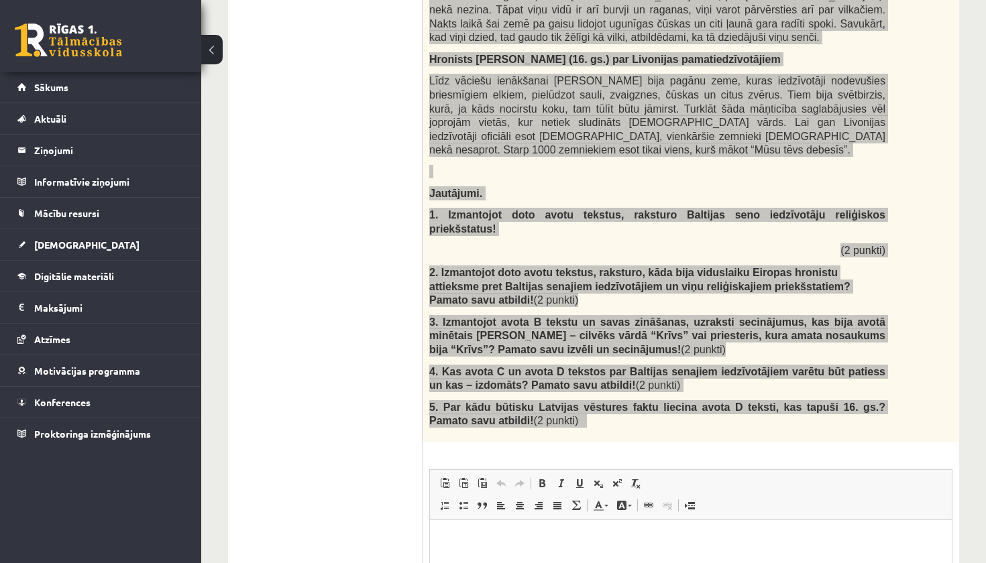
click at [546, 546] on p "Визуальный текстовый редактор, wiswyg-editor-user-answer-47433881480740" at bounding box center [690, 540] width 495 height 14
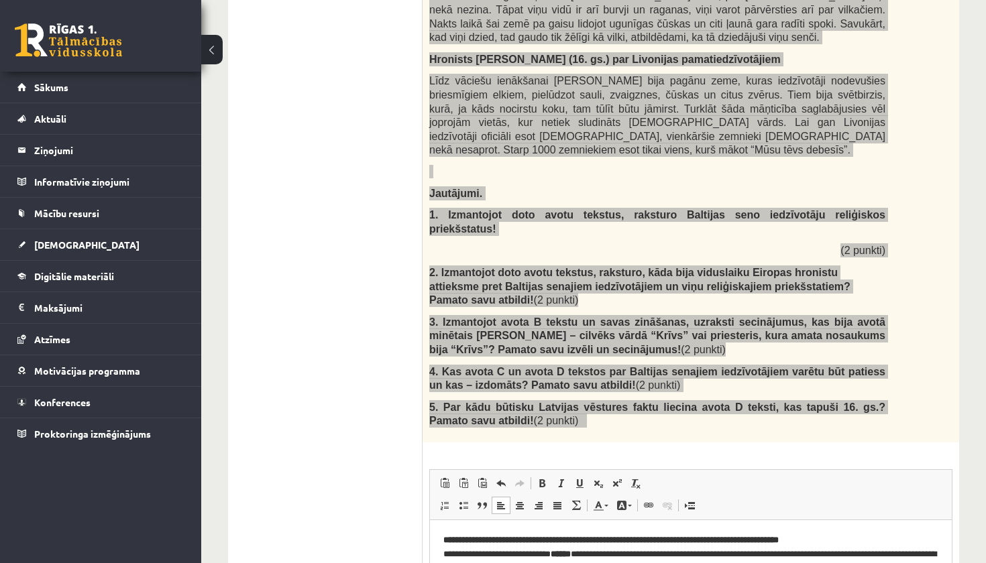
click at [867, 540] on p "**********" at bounding box center [690, 566] width 495 height 67
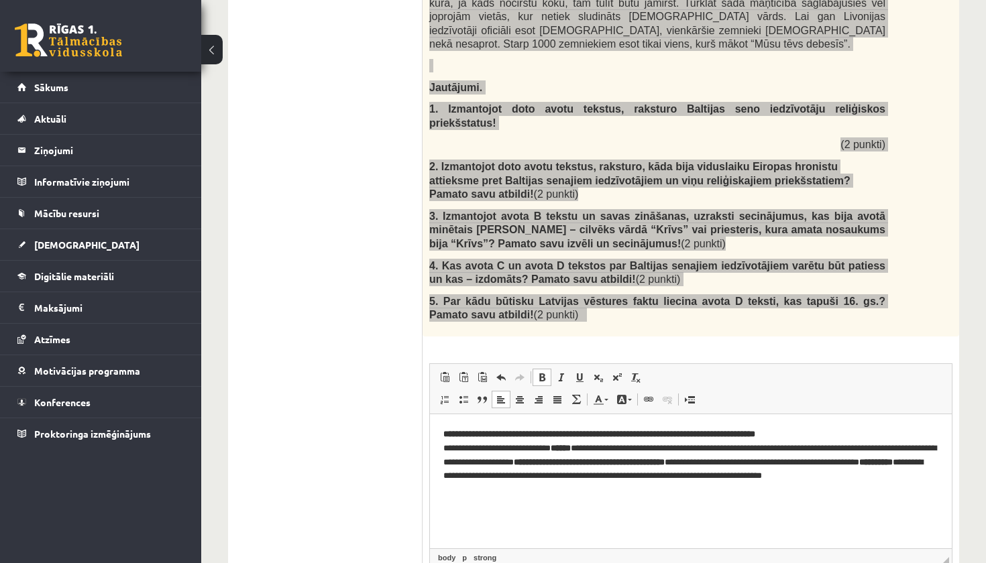
scroll to position [1788, 0]
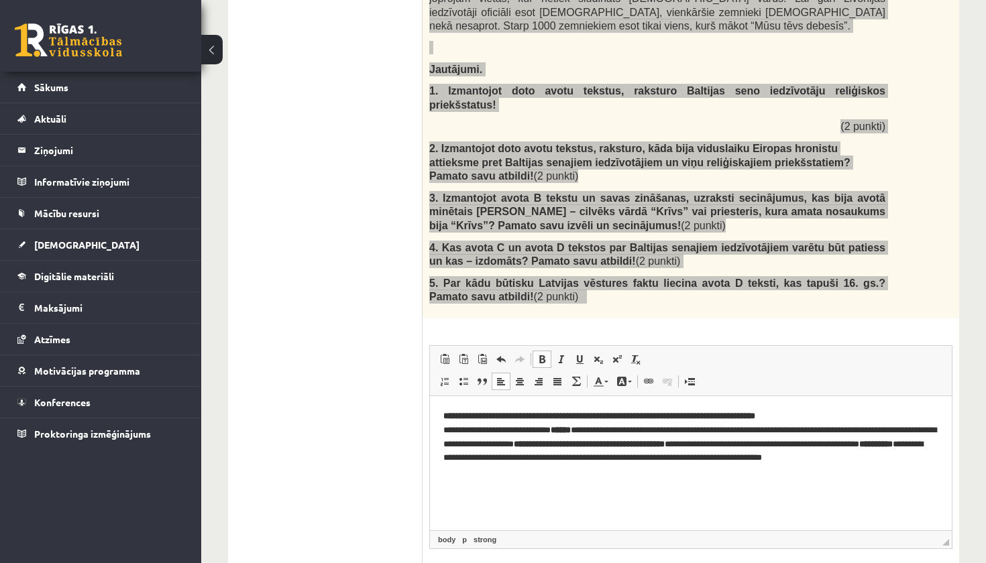
click at [581, 483] on html "**********" at bounding box center [691, 443] width 522 height 94
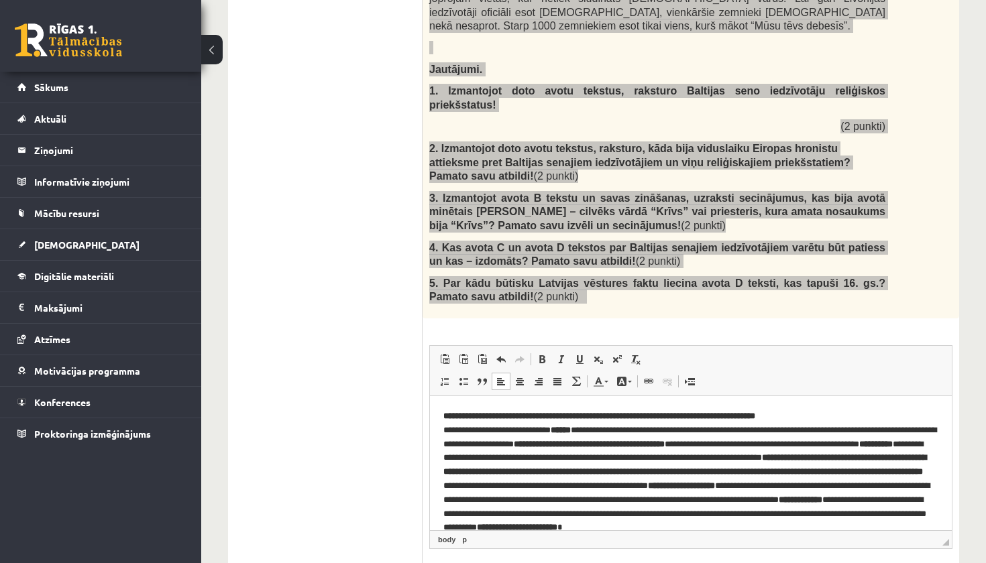
scroll to position [11, 0]
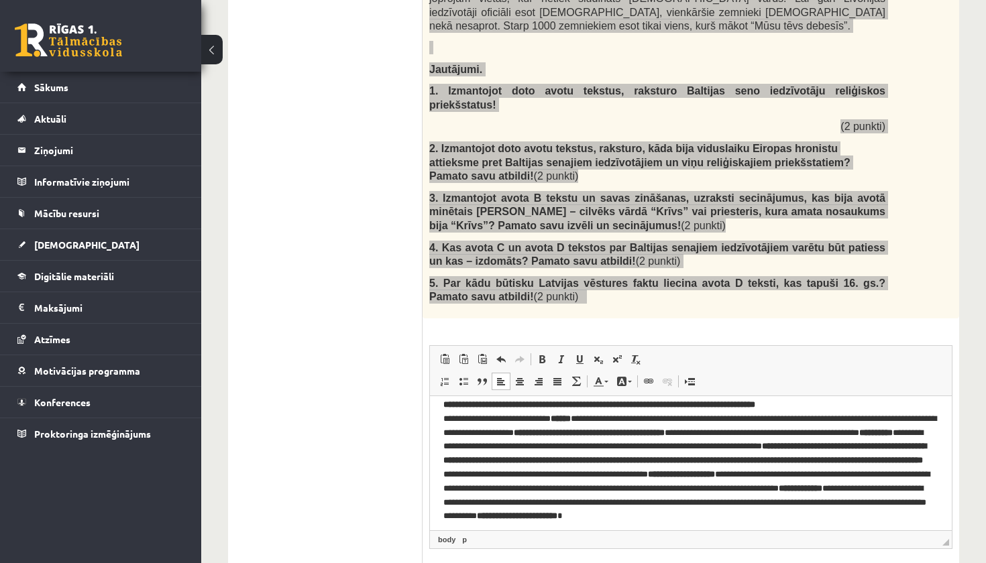
click at [809, 467] on p "**********" at bounding box center [690, 465] width 495 height 134
click at [508, 460] on strong "**********" at bounding box center [684, 452] width 483 height 23
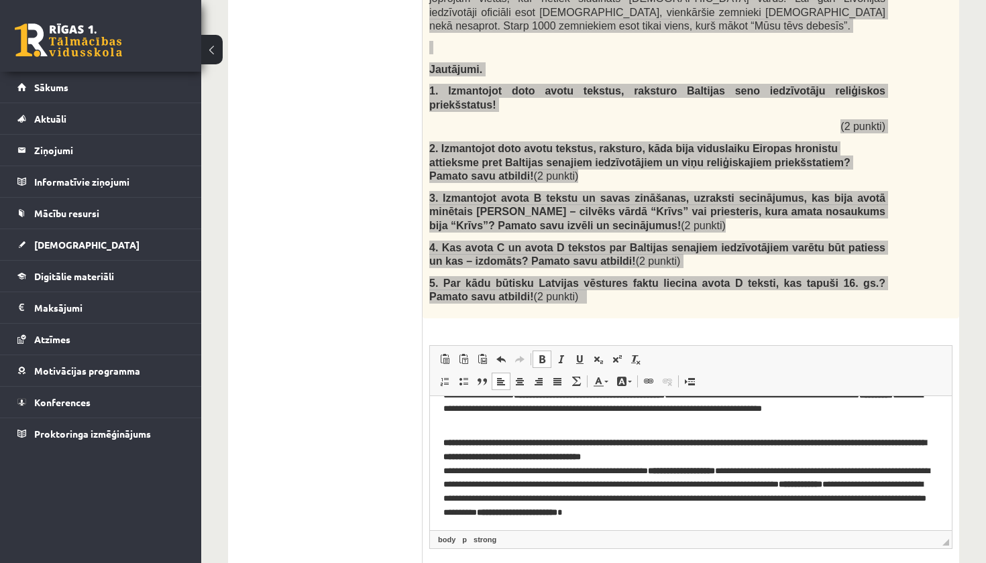
scroll to position [49, 0]
click at [881, 513] on p "**********" at bounding box center [690, 476] width 495 height 80
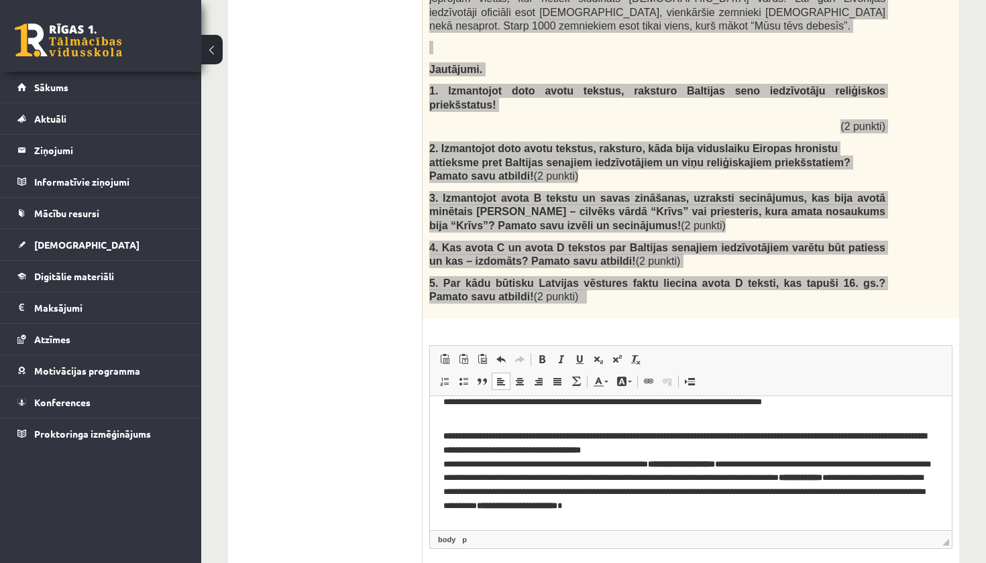
scroll to position [109, 0]
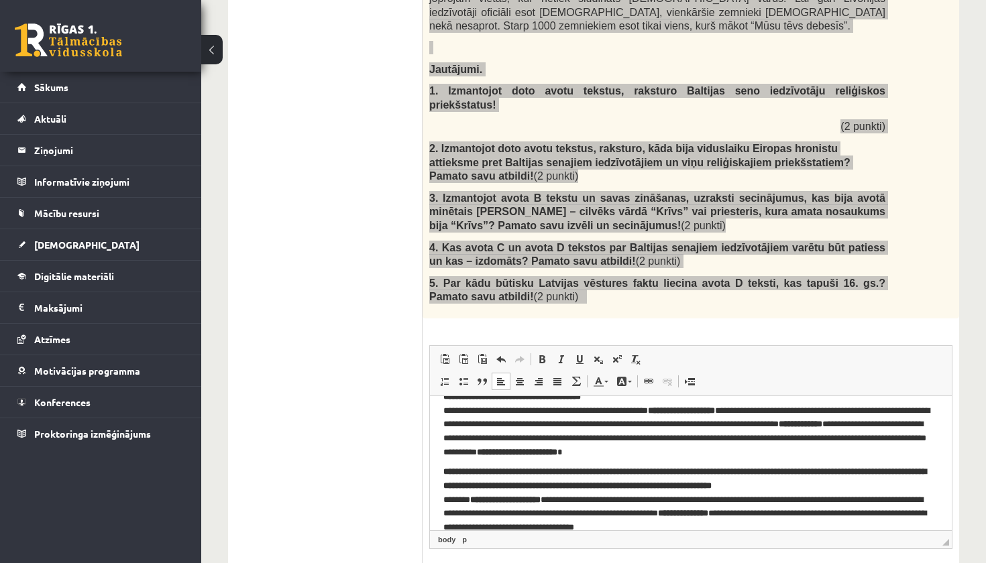
click at [927, 486] on p "**********" at bounding box center [690, 498] width 495 height 67
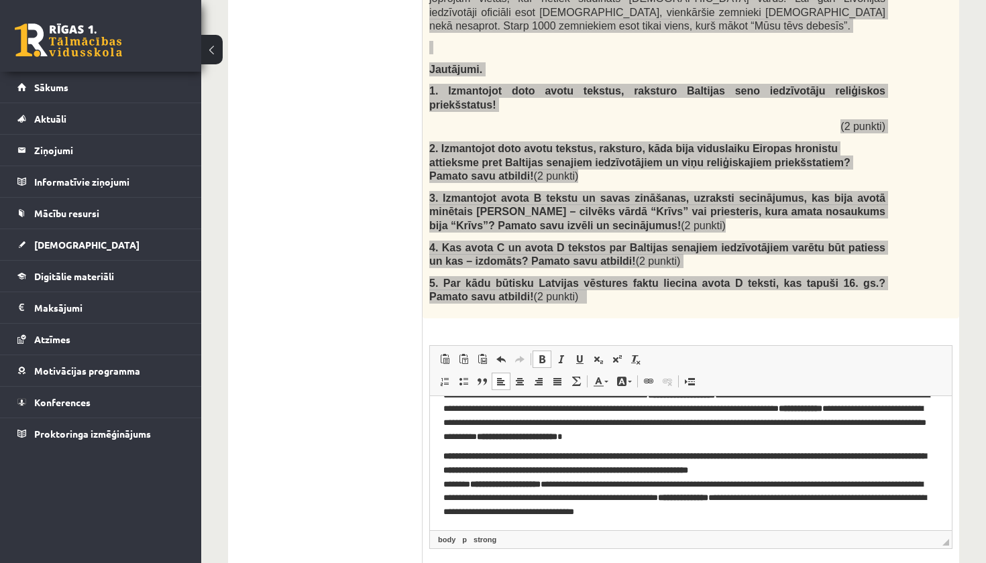
scroll to position [125, 0]
click at [732, 518] on html "**********" at bounding box center [691, 400] width 522 height 259
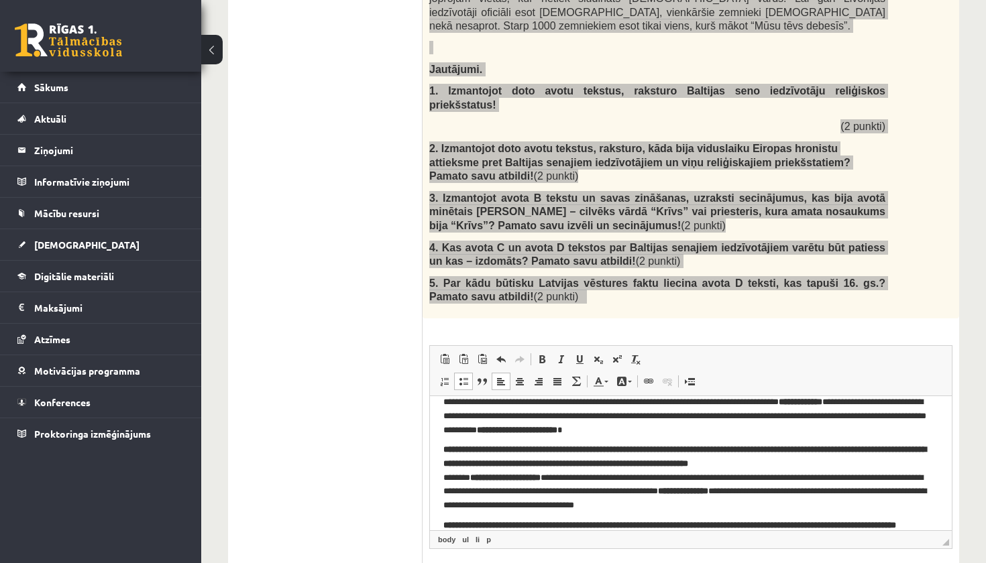
scroll to position [243, 0]
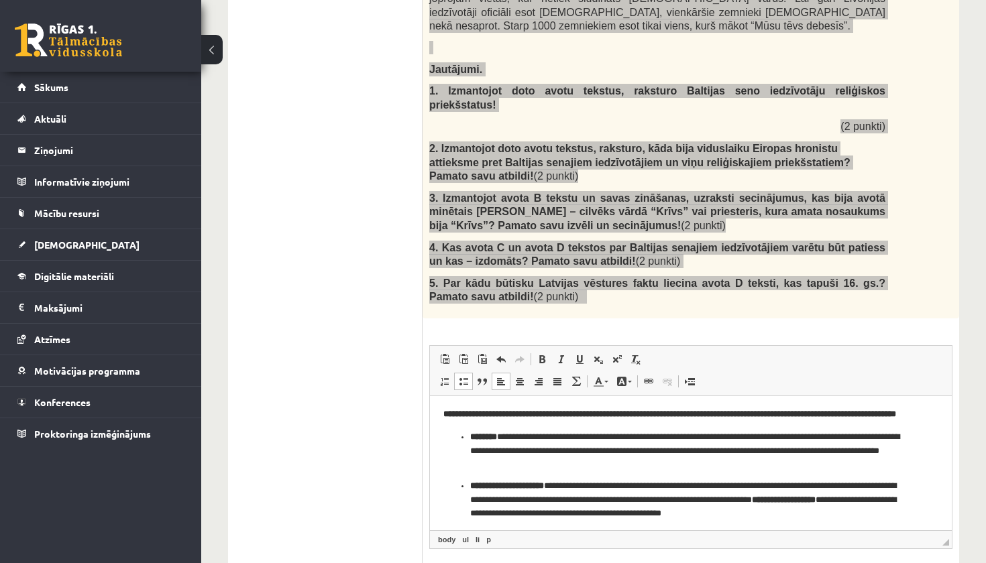
click at [557, 421] on p "**********" at bounding box center [690, 414] width 495 height 14
click at [468, 448] on ul "**********" at bounding box center [690, 474] width 495 height 89
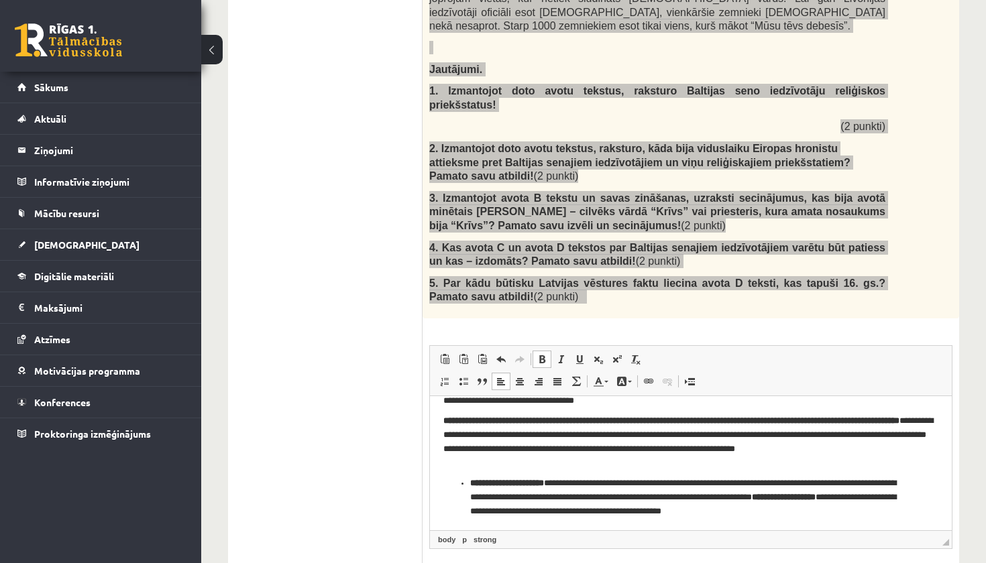
scroll to position [236, 0]
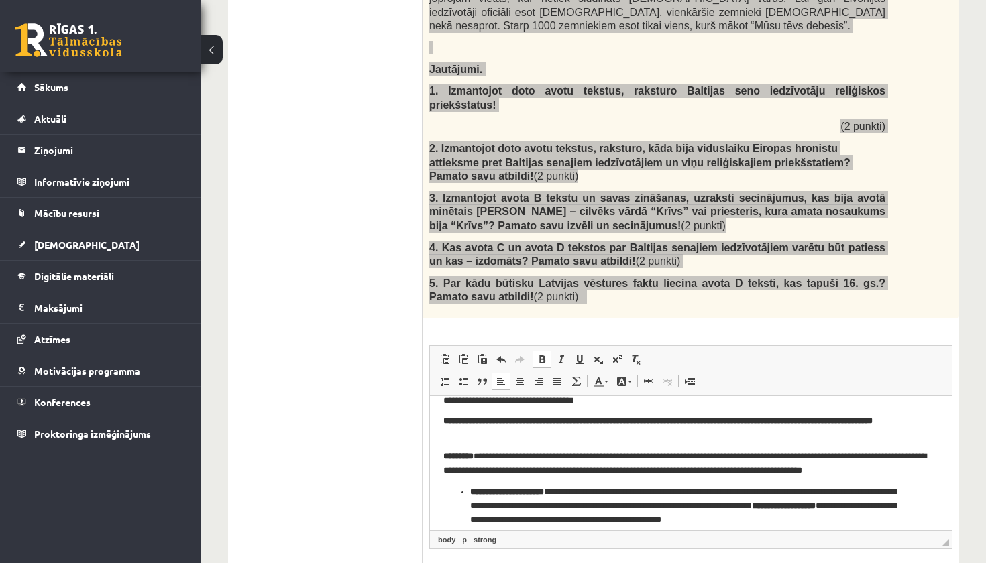
click at [467, 492] on ul "**********" at bounding box center [690, 505] width 495 height 40
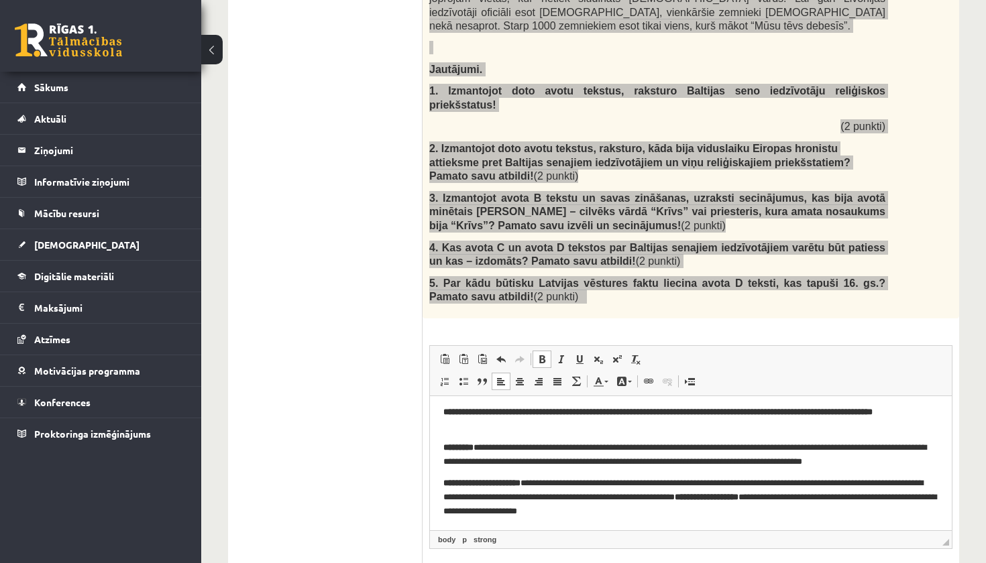
scroll to position [245, 0]
click at [724, 510] on p "**********" at bounding box center [690, 496] width 495 height 40
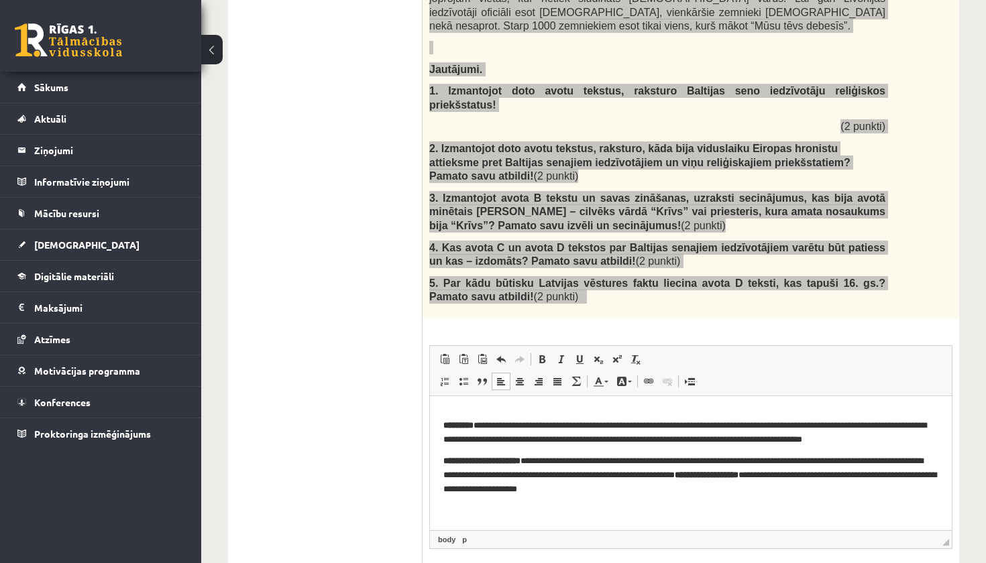
scroll to position [305, 0]
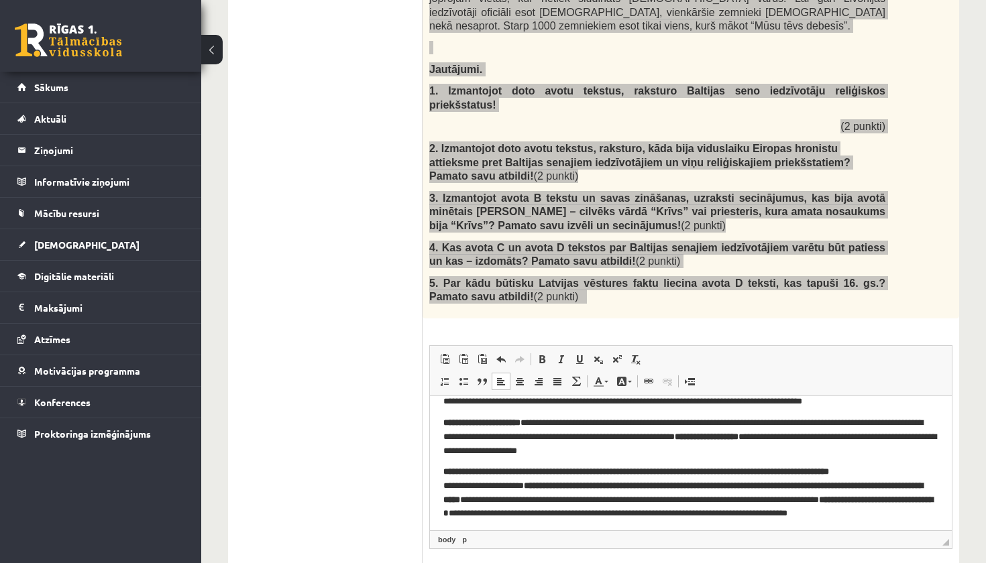
click at [913, 469] on p "**********" at bounding box center [690, 498] width 495 height 67
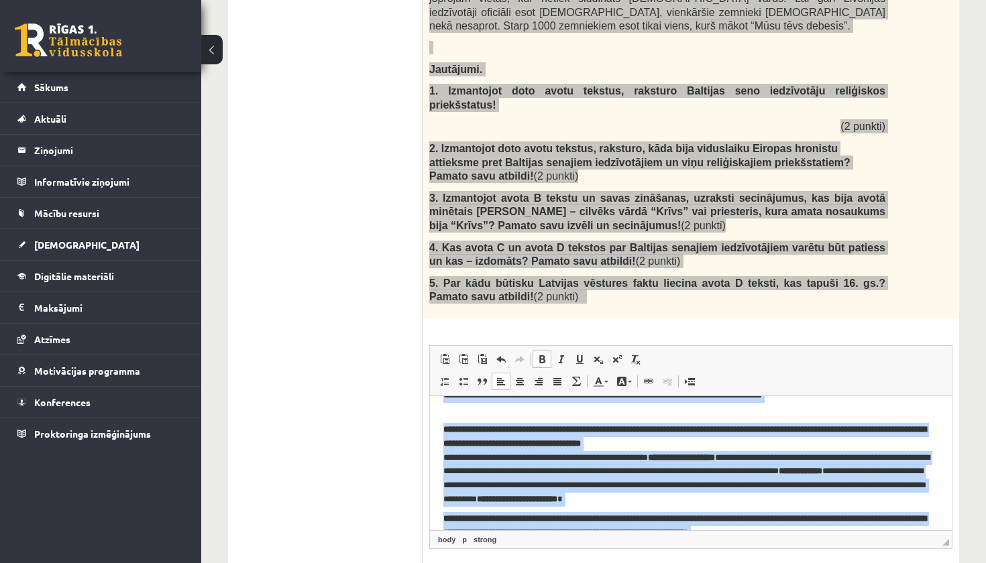
scroll to position [0, 0]
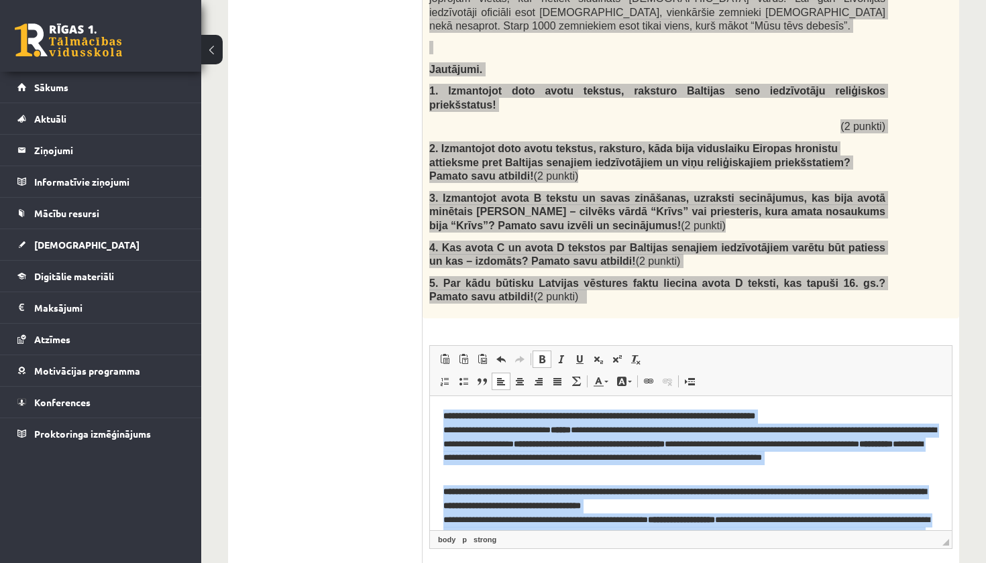
drag, startPoint x: 549, startPoint y: 527, endPoint x: 465, endPoint y: 357, distance: 189.2
click at [539, 354] on span at bounding box center [541, 359] width 11 height 11
click at [544, 354] on span at bounding box center [541, 359] width 11 height 11
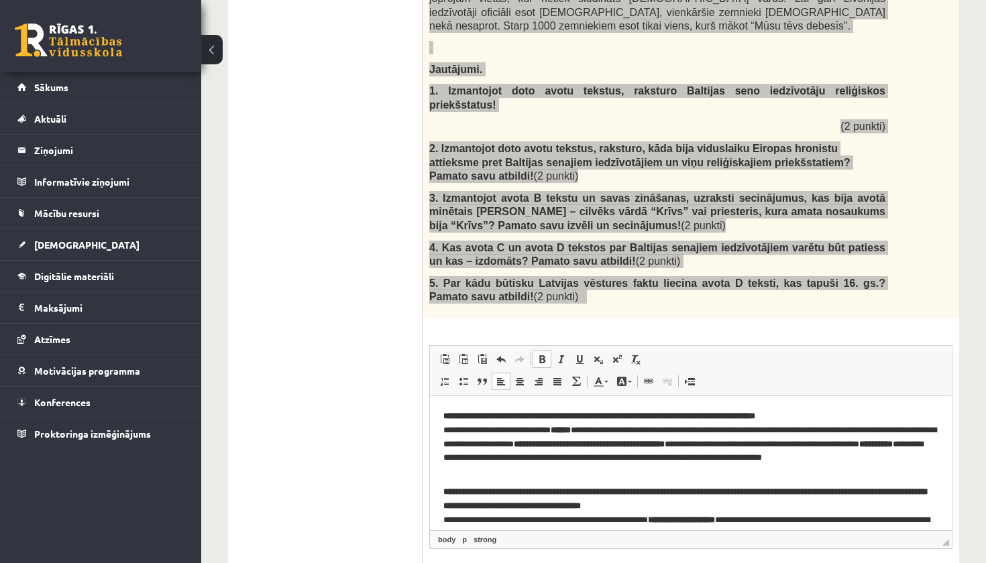
click at [569, 463] on p "**********" at bounding box center [690, 442] width 495 height 67
click at [546, 354] on span at bounding box center [541, 359] width 11 height 11
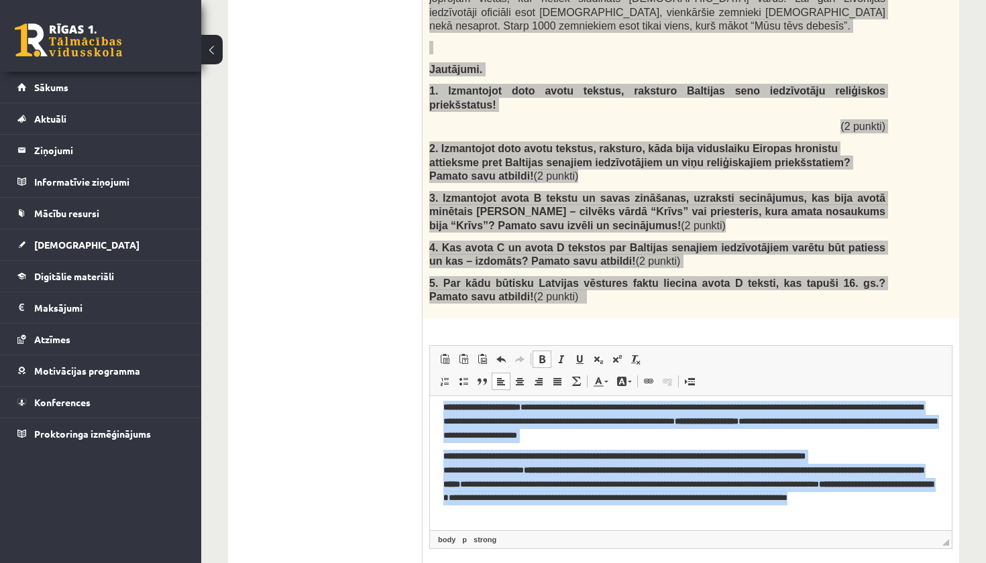
scroll to position [3, 0]
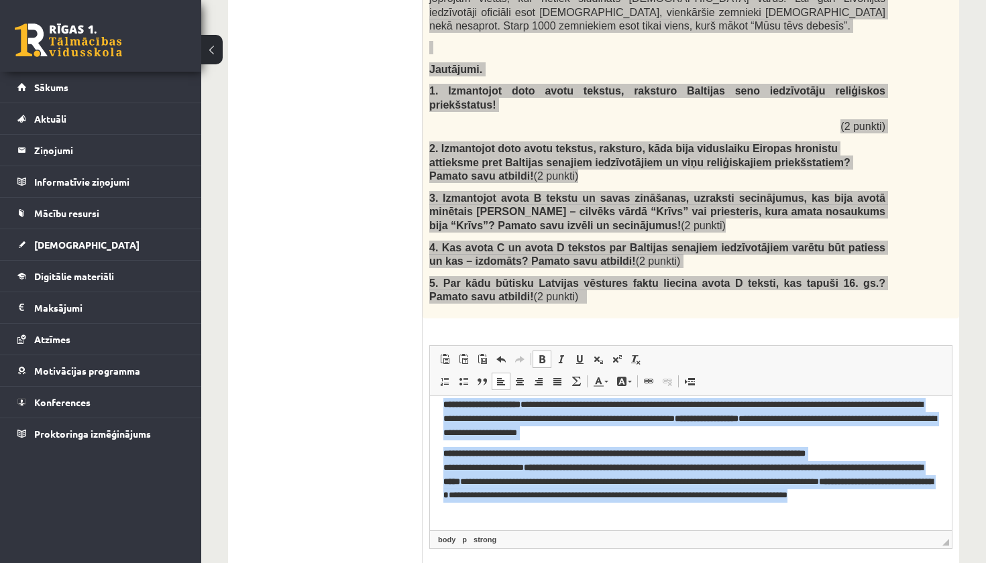
drag, startPoint x: 445, startPoint y: 411, endPoint x: 606, endPoint y: 601, distance: 249.3
click at [606, 527] on html "**********" at bounding box center [691, 299] width 522 height 455
click at [540, 354] on span at bounding box center [541, 359] width 11 height 11
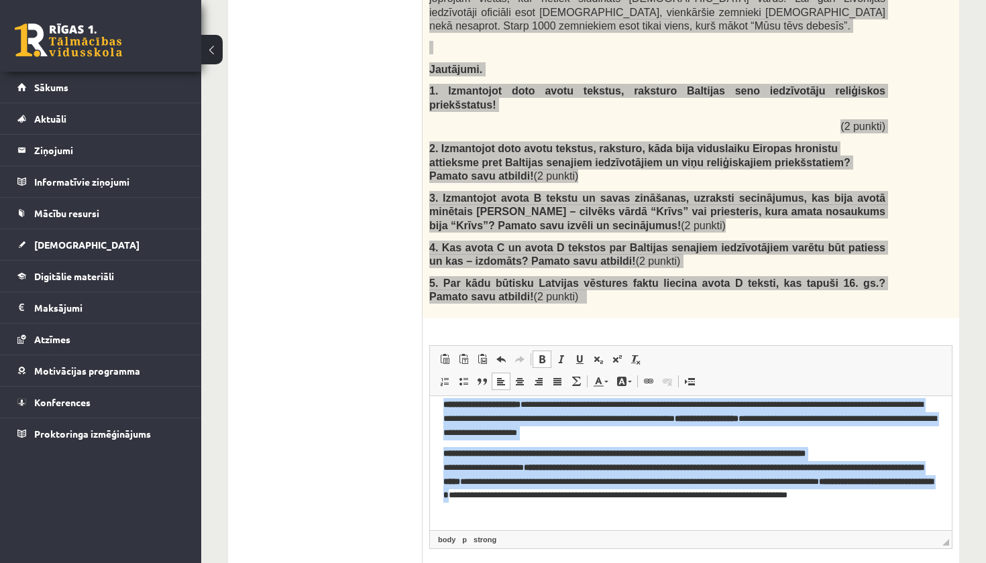
click at [543, 354] on span at bounding box center [541, 359] width 11 height 11
click at [558, 354] on span at bounding box center [560, 359] width 11 height 11
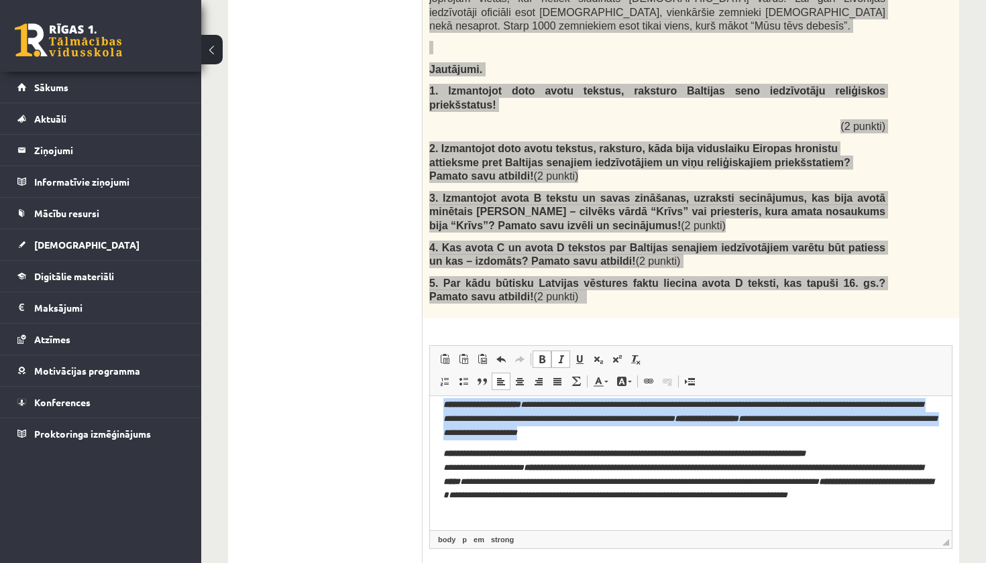
click at [558, 354] on span at bounding box center [560, 359] width 11 height 11
click at [541, 354] on span at bounding box center [541, 359] width 11 height 11
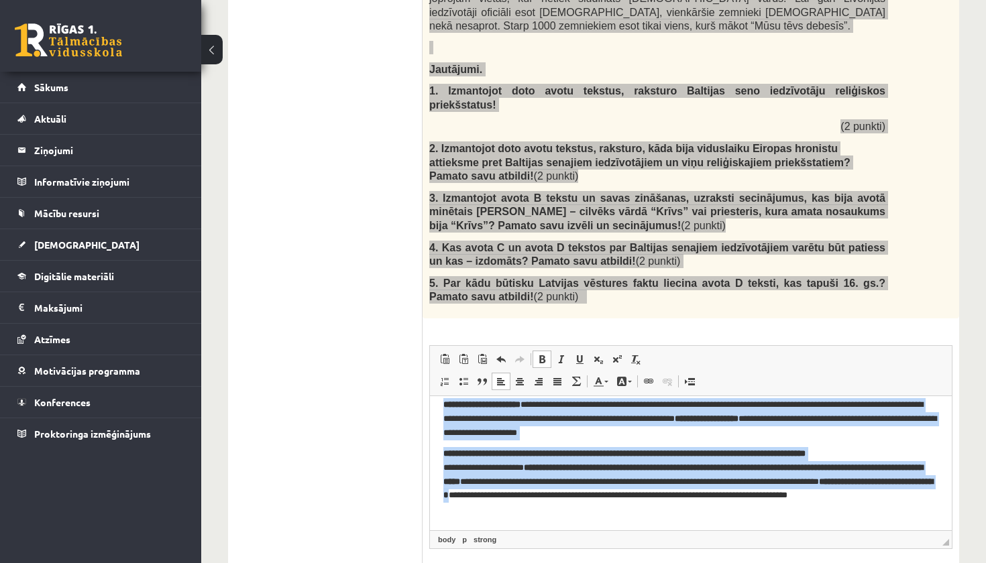
click at [545, 354] on span at bounding box center [541, 359] width 11 height 11
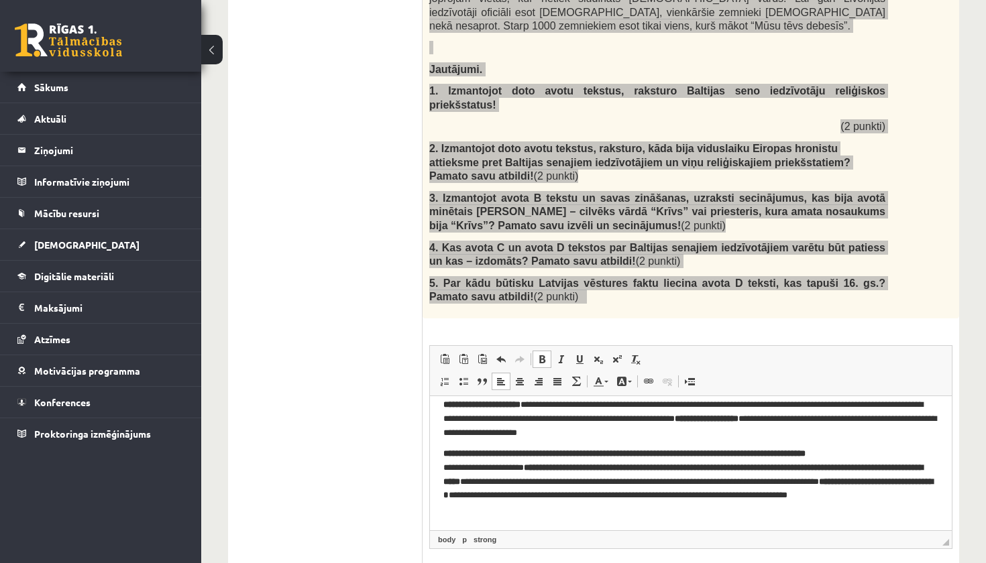
click at [545, 493] on strong "**********" at bounding box center [687, 488] width 489 height 23
click at [558, 510] on p "**********" at bounding box center [690, 480] width 495 height 67
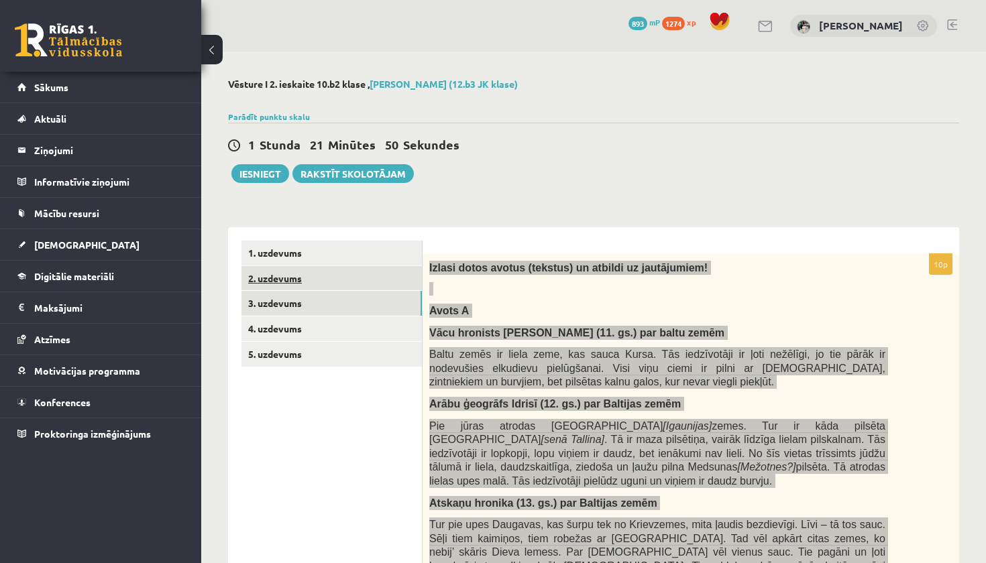
scroll to position [0, 0]
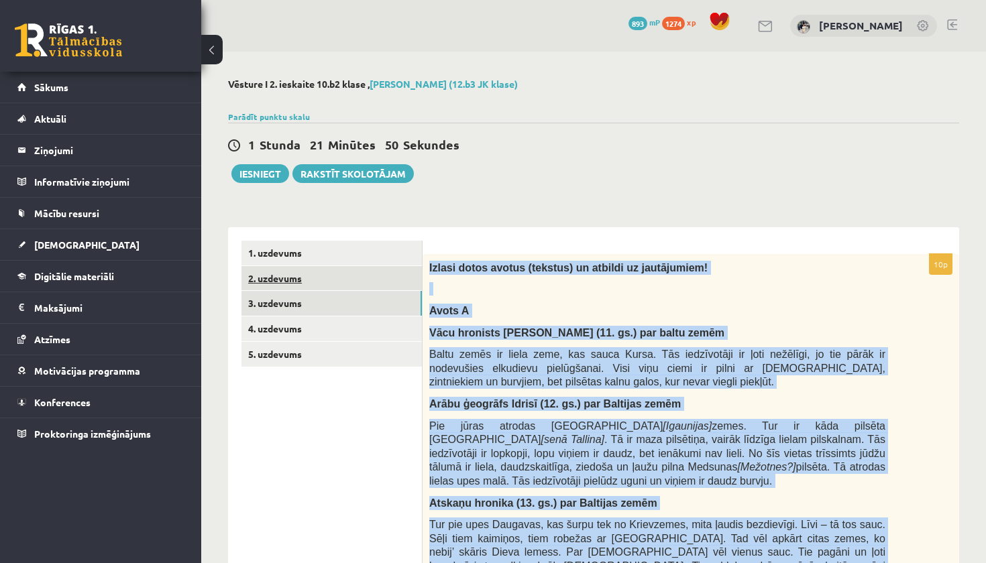
click at [300, 284] on link "2. uzdevums" at bounding box center [331, 278] width 180 height 25
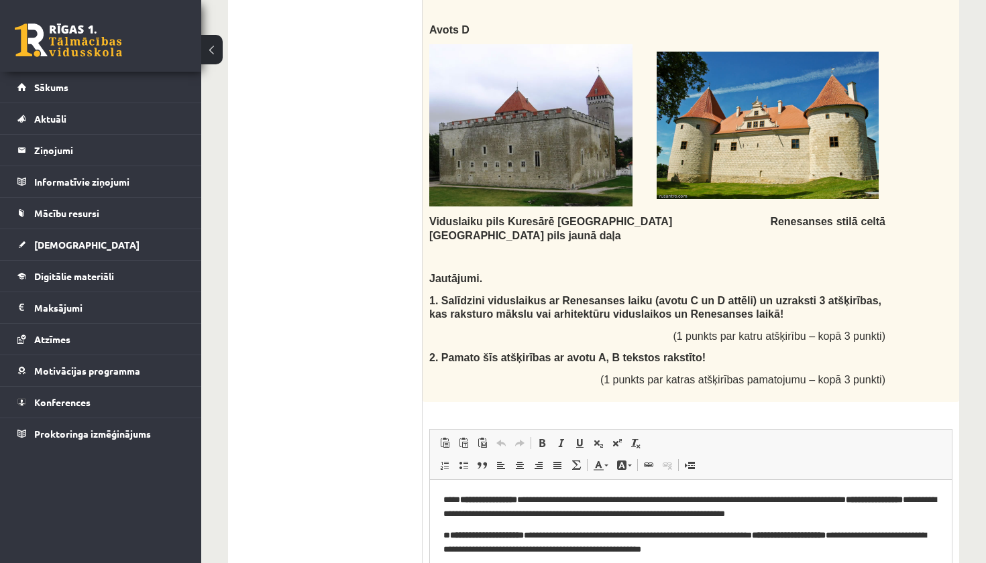
click at [460, 500] on b "**********" at bounding box center [488, 499] width 57 height 9
click at [447, 537] on p "**********" at bounding box center [690, 541] width 495 height 27
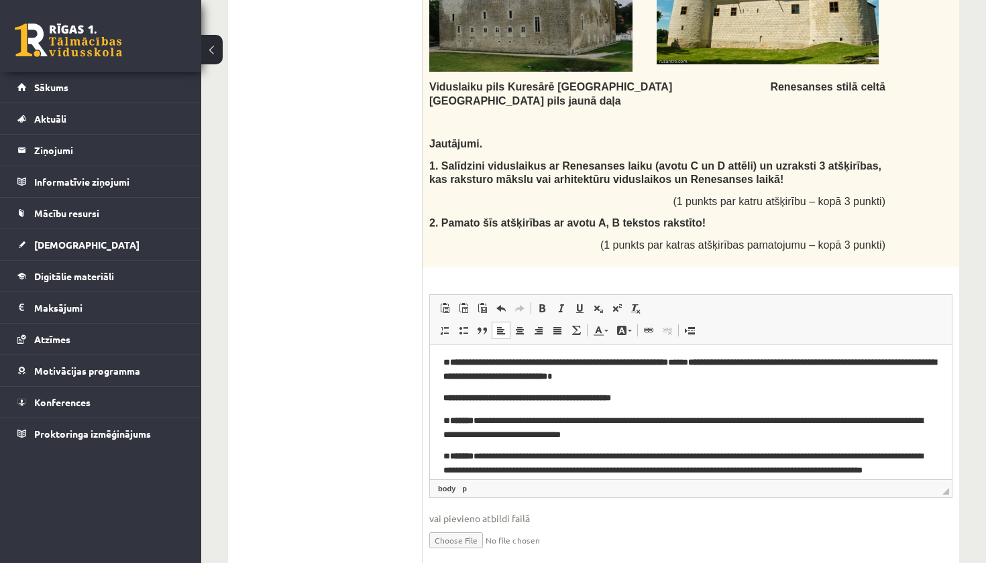
scroll to position [1436, 0]
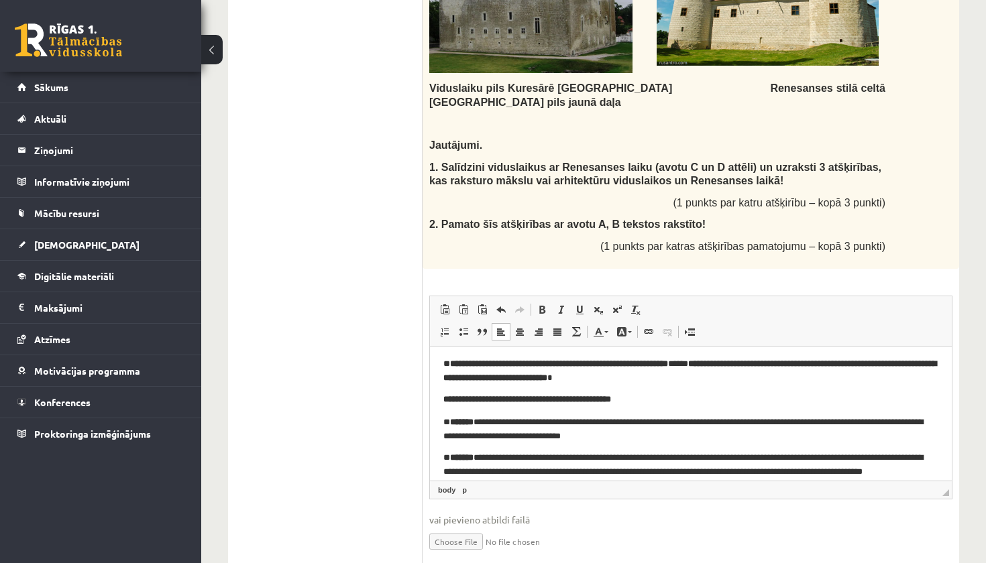
click at [447, 363] on p "**********" at bounding box center [690, 370] width 495 height 27
click at [447, 420] on p "**********" at bounding box center [690, 428] width 495 height 27
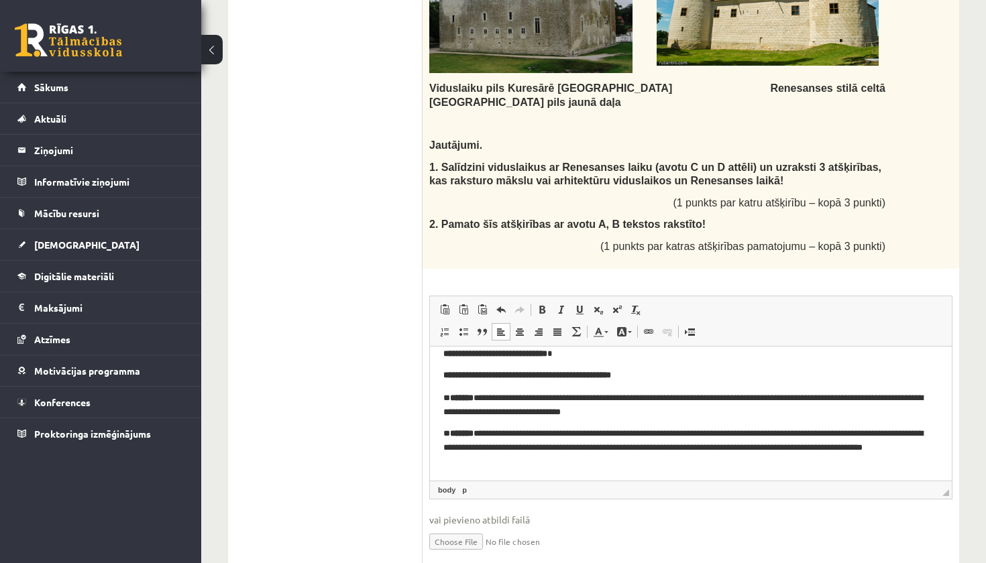
scroll to position [97, 0]
click at [447, 433] on p "**********" at bounding box center [690, 447] width 495 height 40
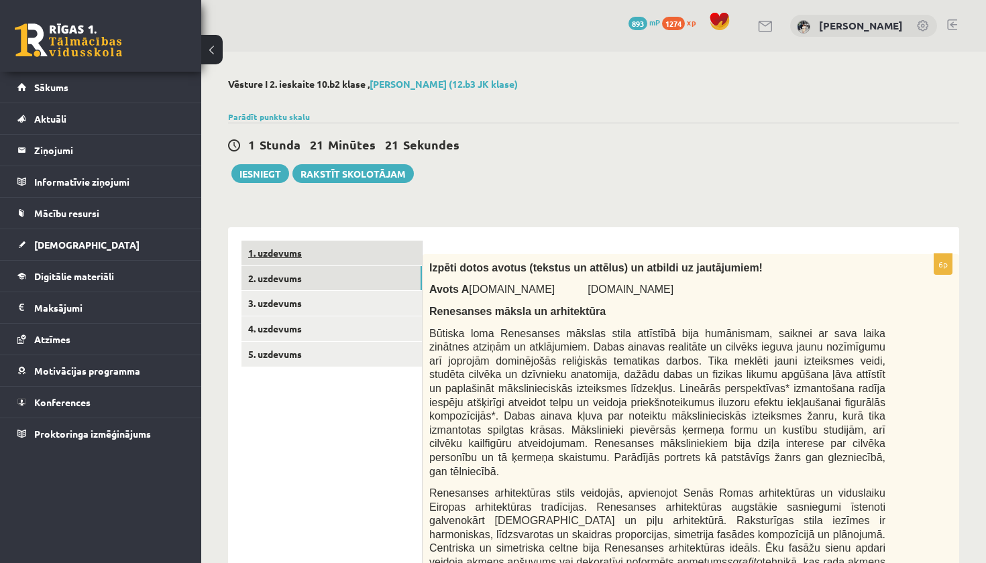
scroll to position [0, 0]
click at [334, 258] on link "1. uzdevums" at bounding box center [331, 253] width 180 height 25
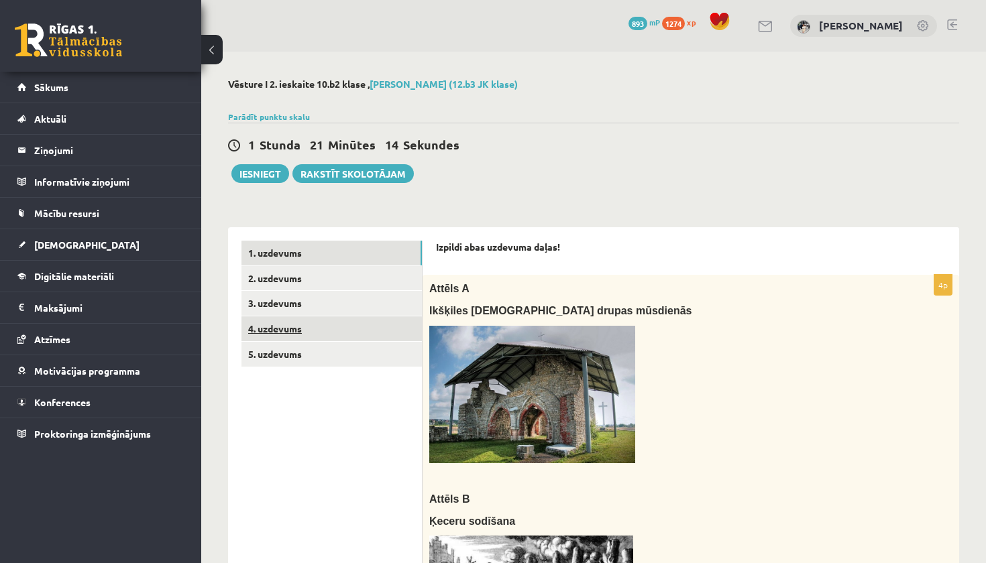
click at [302, 319] on link "4. uzdevums" at bounding box center [331, 328] width 180 height 25
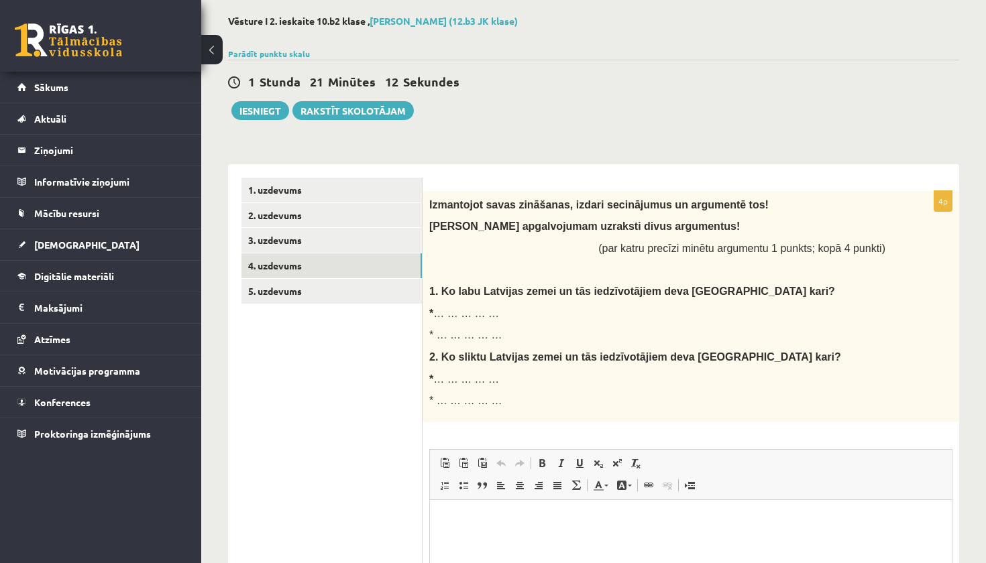
scroll to position [143, 0]
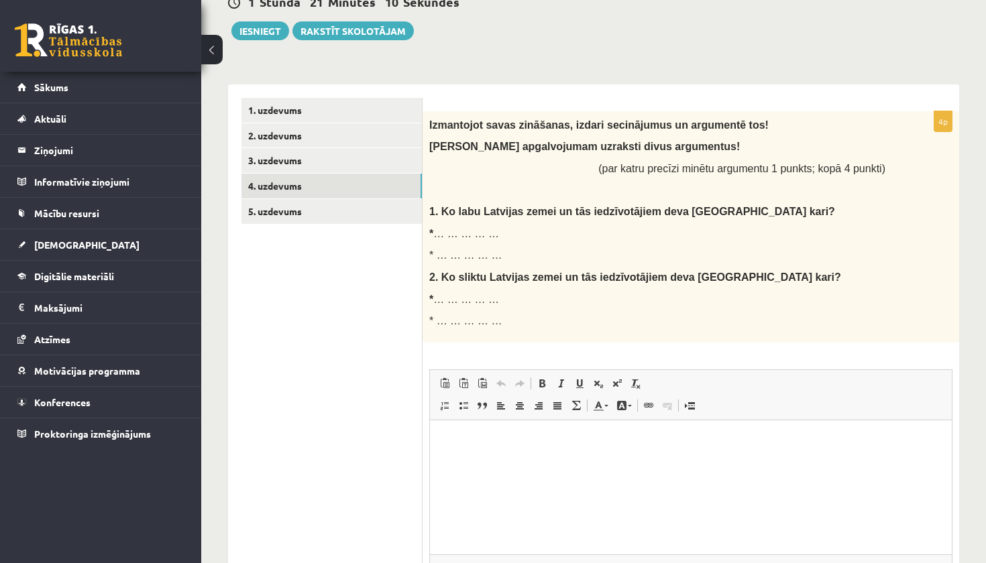
drag, startPoint x: 425, startPoint y: 118, endPoint x: 594, endPoint y: 328, distance: 269.4
click at [593, 328] on div "Izmantojot savas zināšanas, izdari secinājumus un argumentē tos! Katram apgalvo…" at bounding box center [690, 226] width 536 height 231
copy div "Izmantojot savas zināšanas, izdari secinājumus un argumentē tos! Katram apgalvo…"
click at [498, 453] on html at bounding box center [691, 440] width 522 height 41
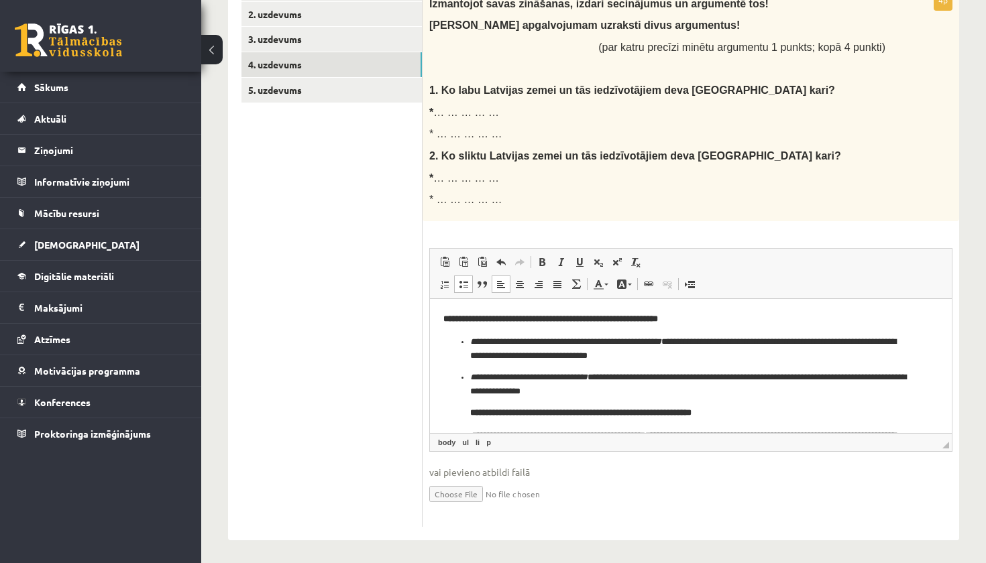
scroll to position [55, 0]
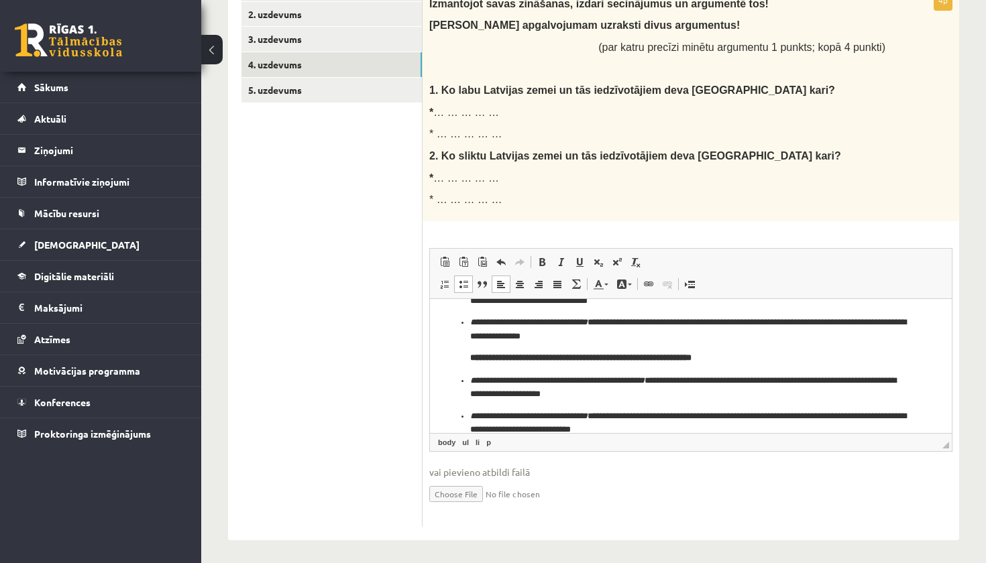
click at [464, 413] on ul "**********" at bounding box center [690, 358] width 495 height 156
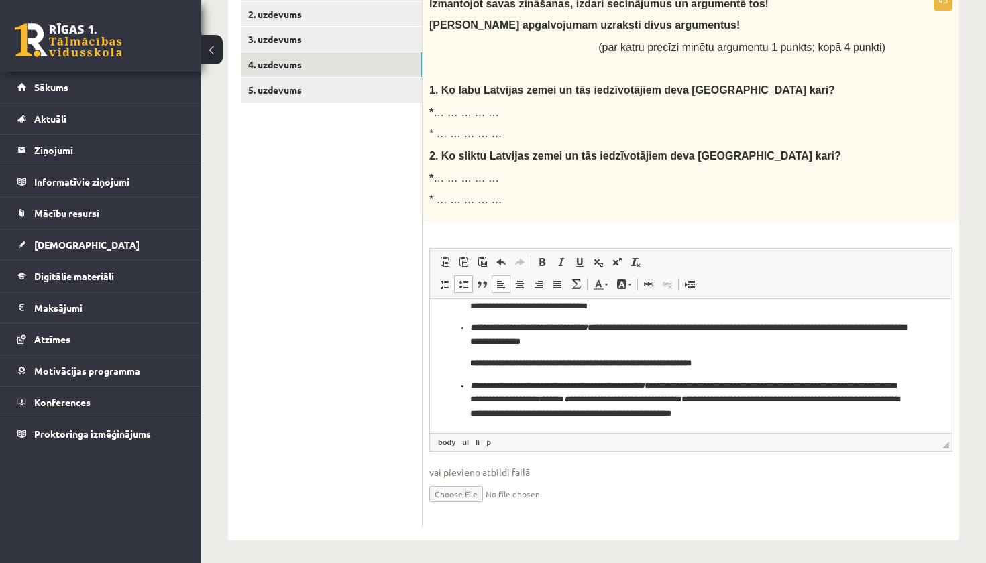
scroll to position [48, 0]
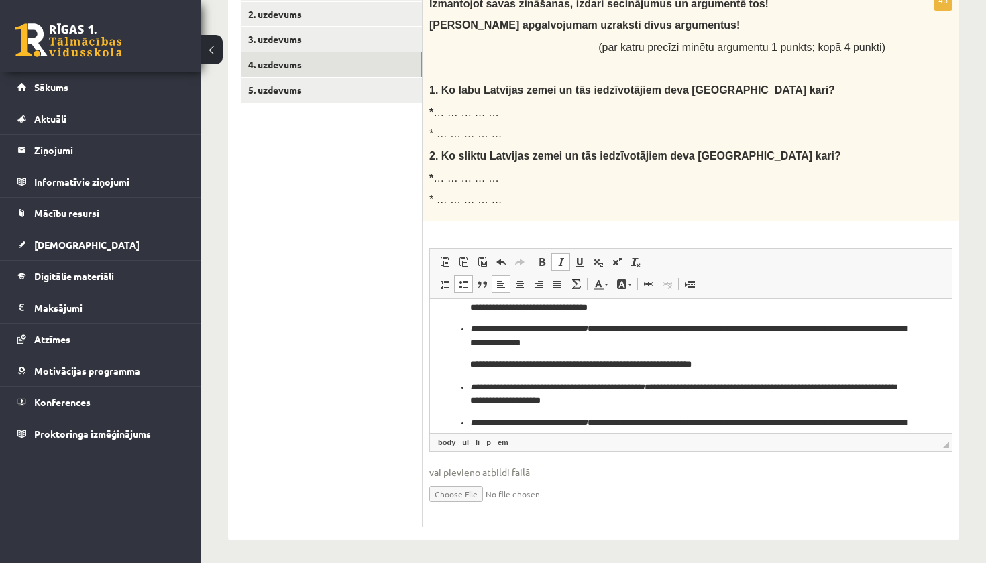
click at [265, 378] on ul "1. uzdevums 2. uzdevums 3. uzdevums 4. uzdevums 5. uzdevums" at bounding box center [331, 252] width 181 height 551
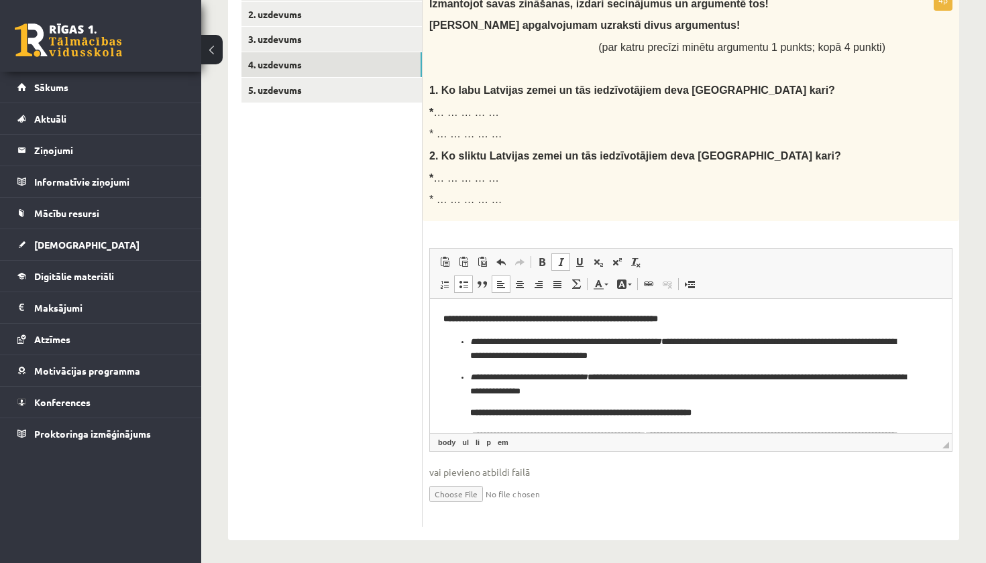
scroll to position [0, 0]
click at [470, 340] on p "**********" at bounding box center [690, 348] width 441 height 27
click at [470, 376] on p "**********" at bounding box center [690, 383] width 441 height 27
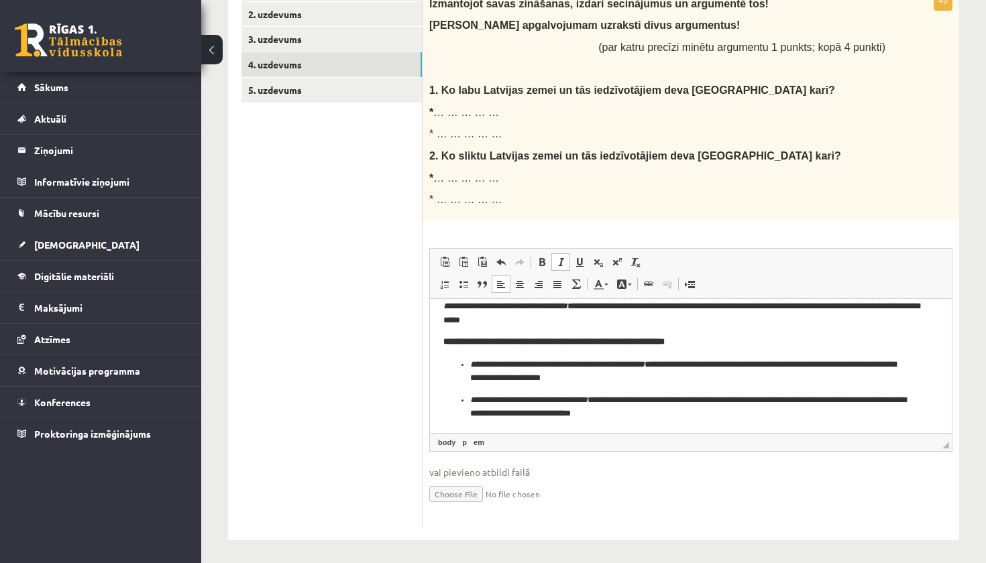
scroll to position [70, 0]
click at [463, 364] on ul "**********" at bounding box center [690, 389] width 495 height 62
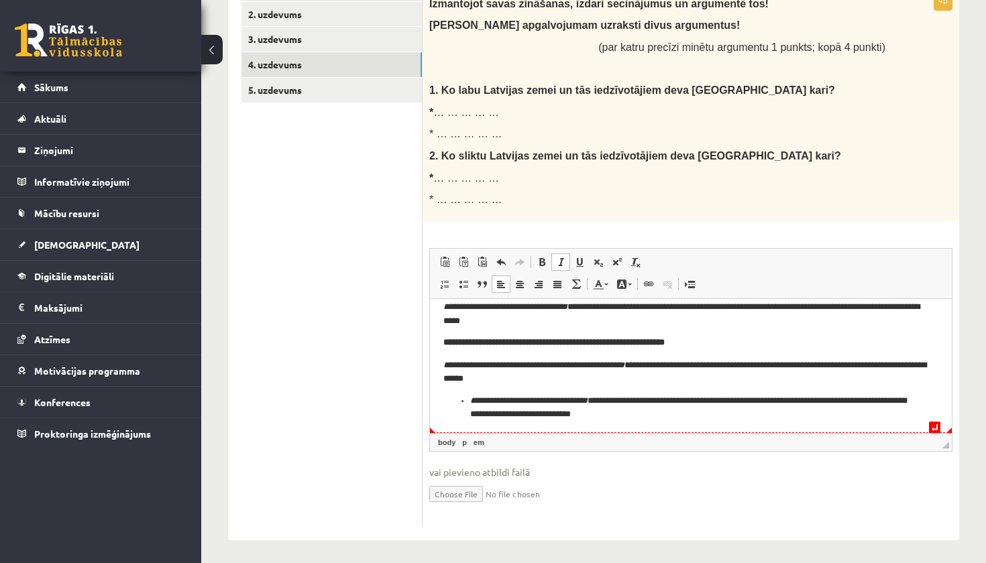
click at [470, 401] on em "**********" at bounding box center [528, 400] width 117 height 9
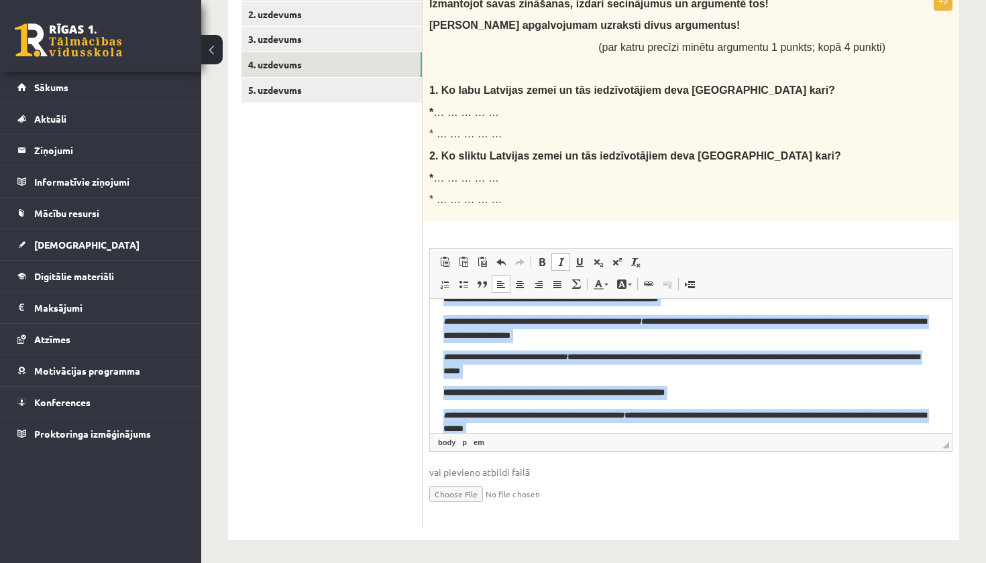
scroll to position [0, 0]
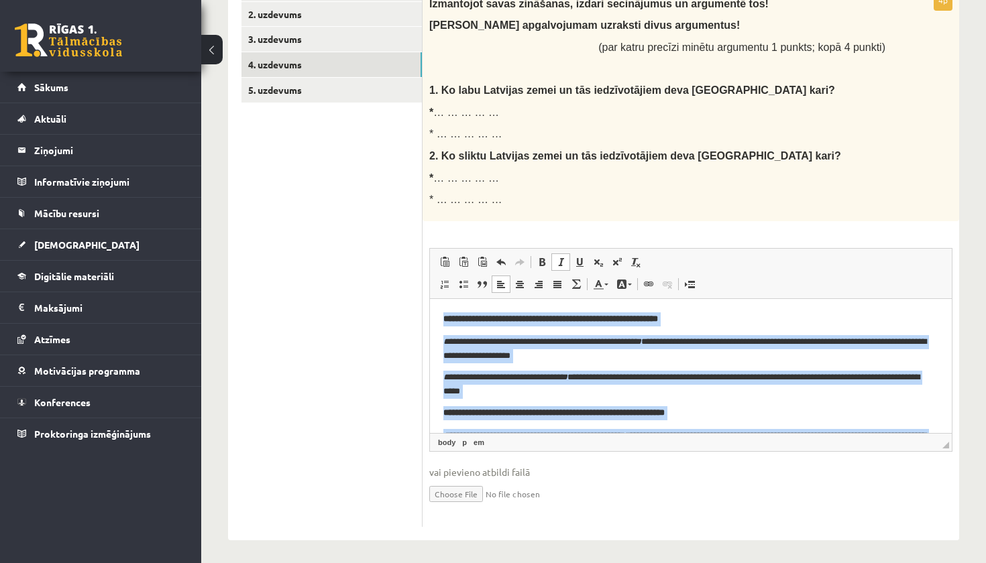
drag, startPoint x: 569, startPoint y: 414, endPoint x: 408, endPoint y: 278, distance: 211.2
click at [430, 298] on html "**********" at bounding box center [691, 401] width 522 height 206
click at [563, 258] on span at bounding box center [560, 262] width 11 height 11
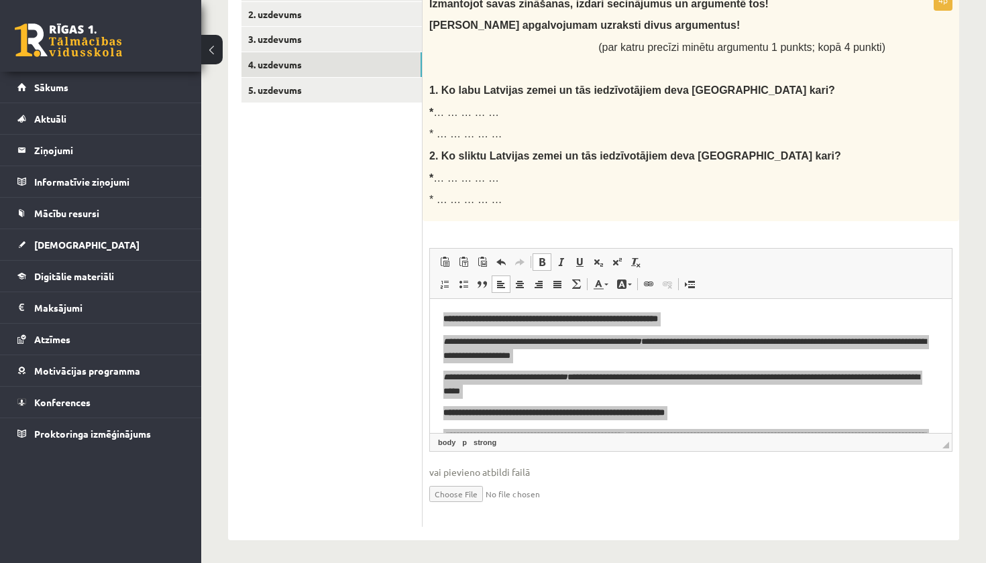
click at [415, 378] on ul "1. uzdevums 2. uzdevums 3. uzdevums 4. uzdevums 5. uzdevums" at bounding box center [331, 252] width 181 height 551
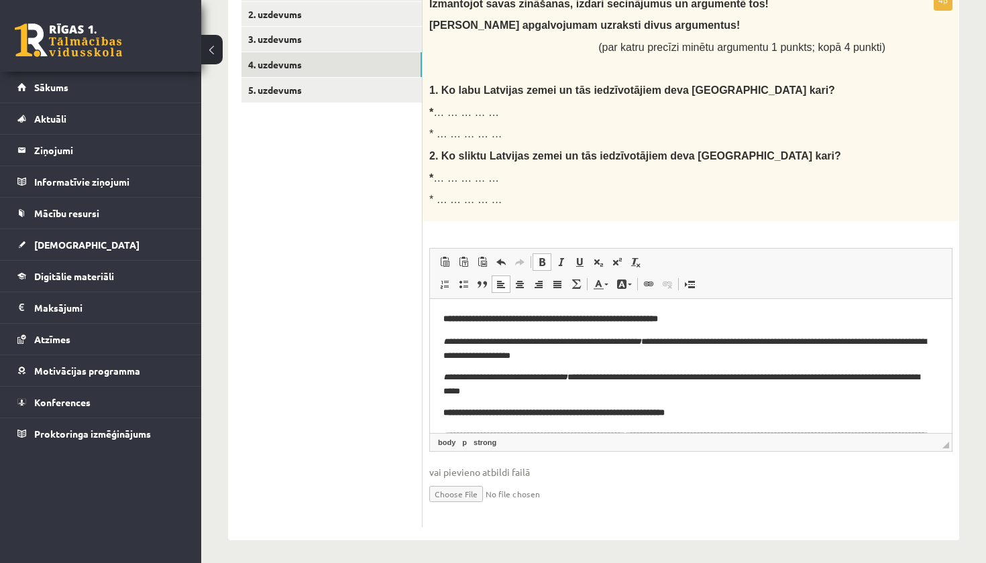
click at [665, 333] on body "**********" at bounding box center [690, 401] width 495 height 179
drag, startPoint x: 662, startPoint y: 341, endPoint x: 449, endPoint y: 337, distance: 212.6
click at [449, 337] on p "**********" at bounding box center [690, 348] width 495 height 27
click at [565, 257] on span at bounding box center [560, 262] width 11 height 11
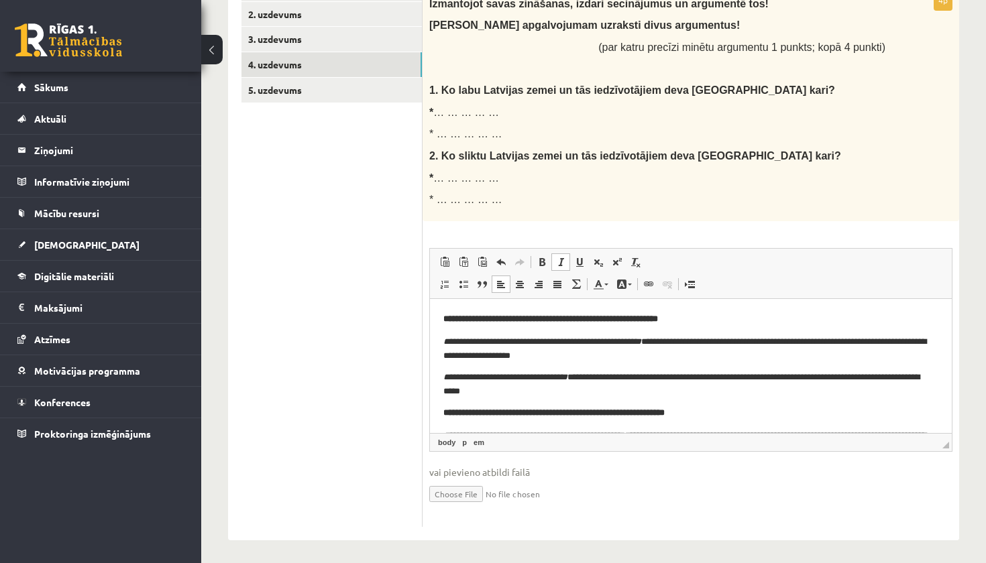
click at [565, 257] on span at bounding box center [560, 262] width 11 height 11
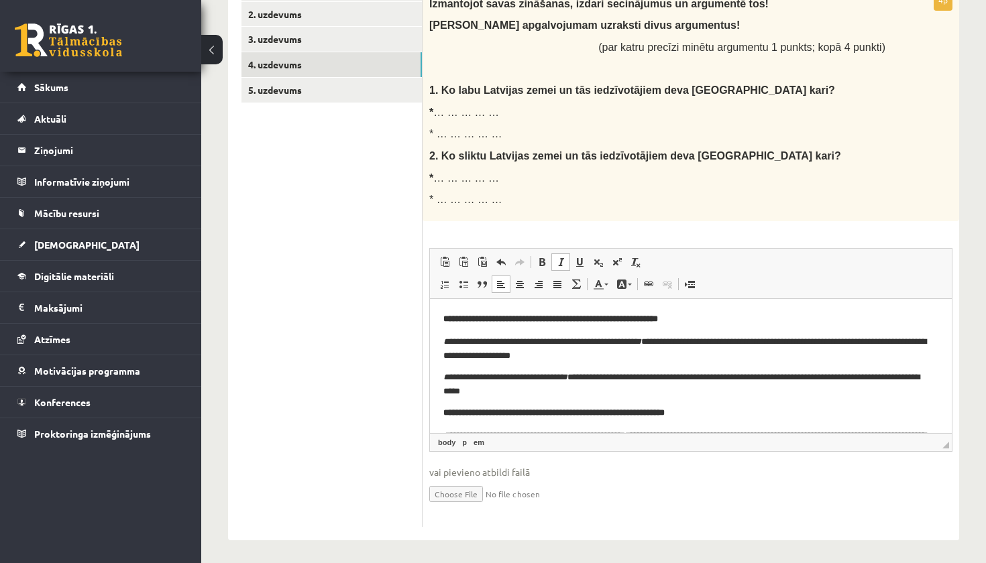
click at [565, 257] on span at bounding box center [560, 262] width 11 height 11
click at [594, 257] on span at bounding box center [598, 262] width 11 height 11
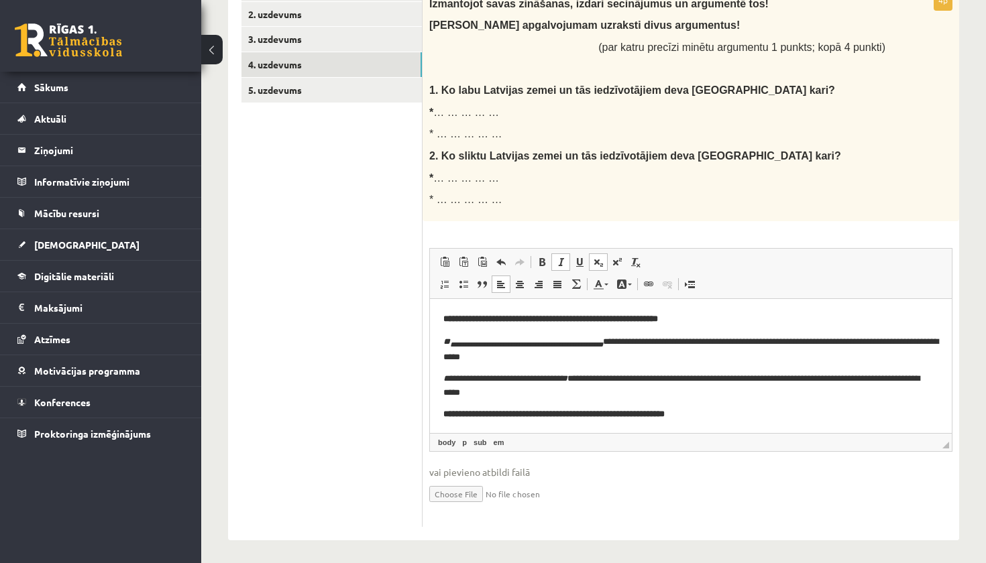
click at [599, 257] on span at bounding box center [598, 262] width 11 height 11
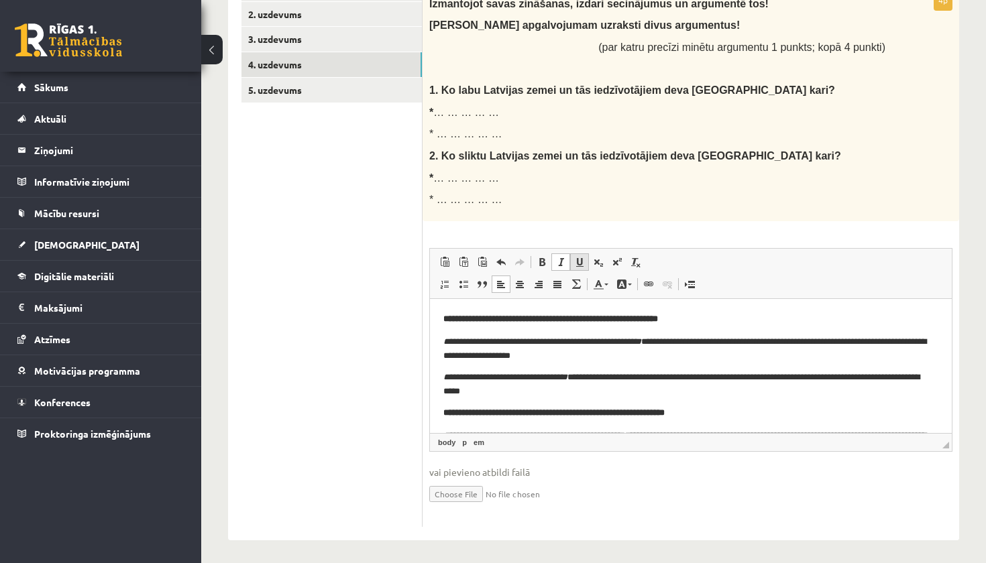
click at [582, 257] on span at bounding box center [579, 262] width 11 height 11
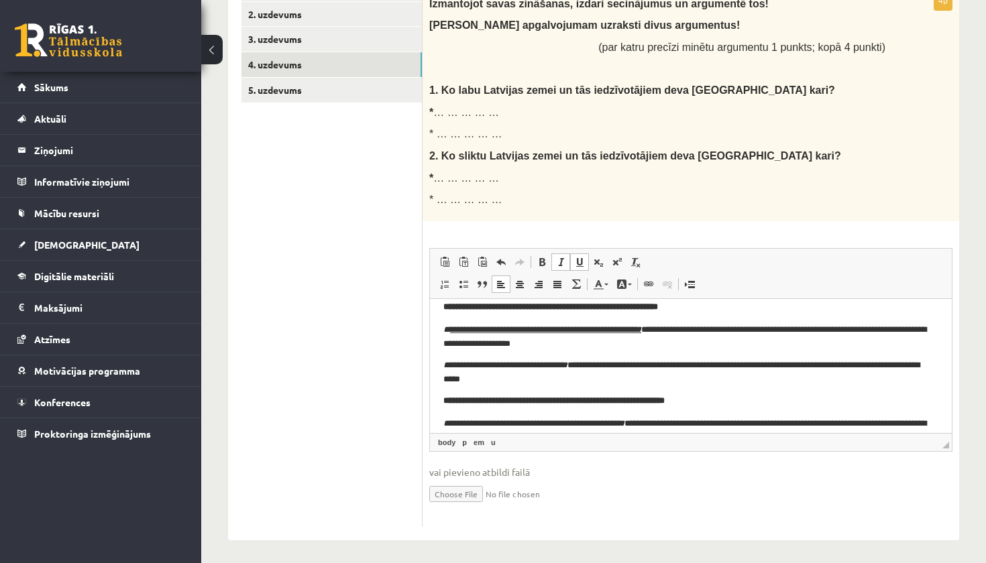
scroll to position [9, 0]
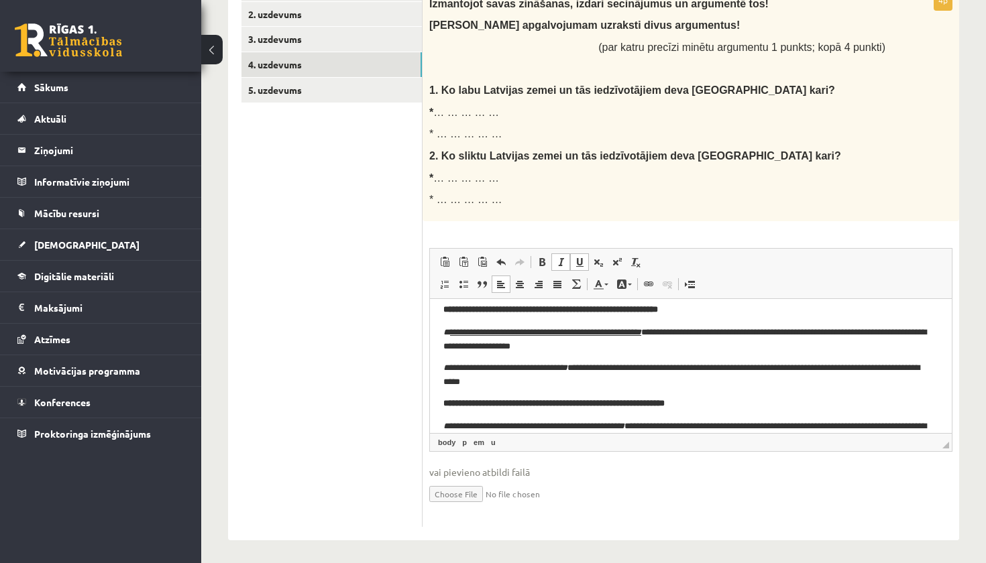
click at [577, 264] on link "Подчеркнутый Комбинация клавиш Command+U" at bounding box center [579, 261] width 19 height 17
click at [543, 257] on span at bounding box center [541, 262] width 11 height 11
click at [565, 260] on span at bounding box center [560, 262] width 11 height 11
drag, startPoint x: 582, startPoint y: 366, endPoint x: 450, endPoint y: 366, distance: 132.1
click at [450, 366] on p "**********" at bounding box center [690, 374] width 495 height 27
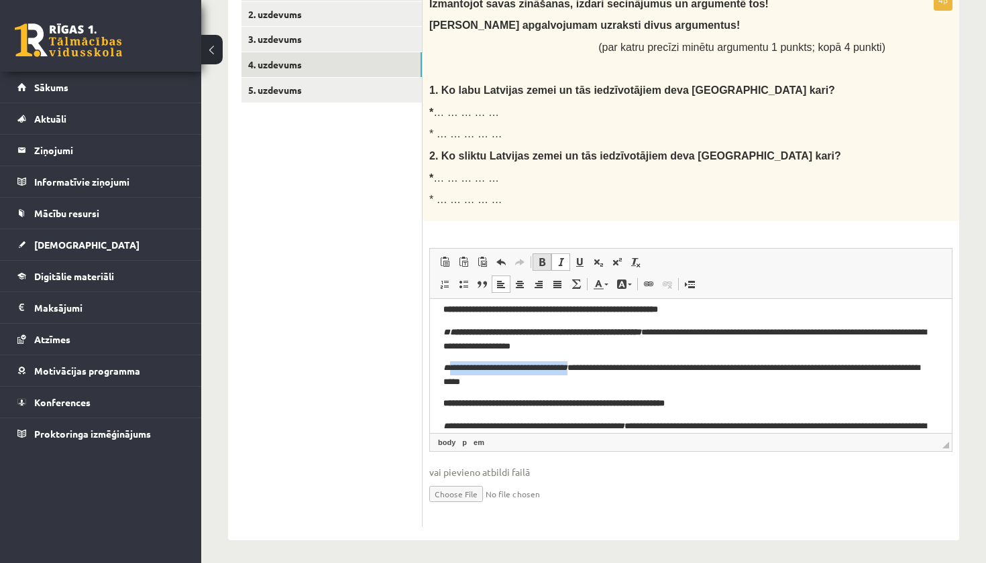
click at [544, 259] on span at bounding box center [541, 262] width 11 height 11
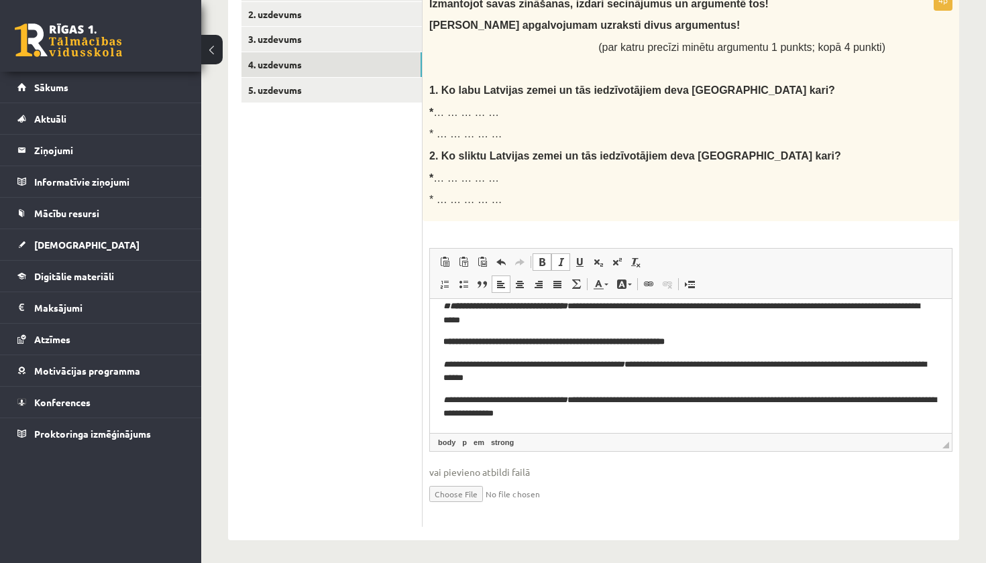
scroll to position [70, 0]
drag, startPoint x: 660, startPoint y: 364, endPoint x: 449, endPoint y: 362, distance: 210.6
click at [449, 362] on p "**********" at bounding box center [690, 371] width 495 height 27
click at [540, 258] on span at bounding box center [541, 262] width 11 height 11
drag, startPoint x: 577, startPoint y: 398, endPoint x: 447, endPoint y: 401, distance: 129.4
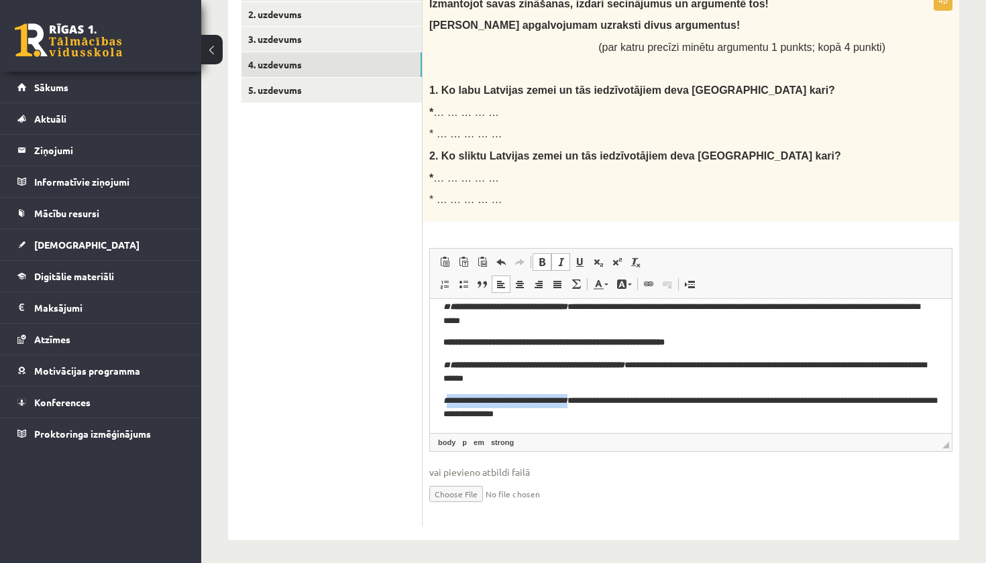
click at [447, 401] on em "**********" at bounding box center [505, 400] width 124 height 9
click at [538, 257] on span at bounding box center [541, 262] width 11 height 11
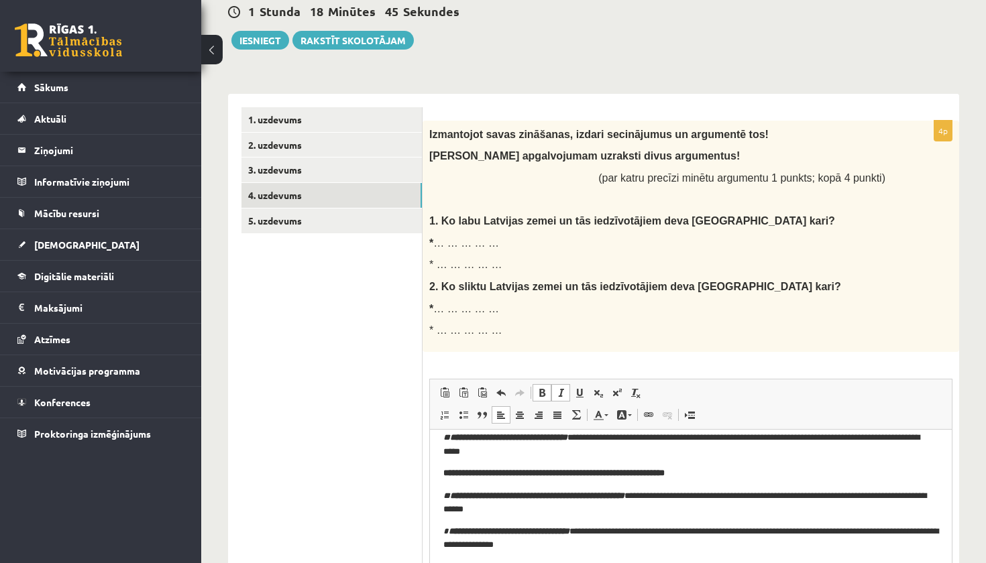
scroll to position [112, 0]
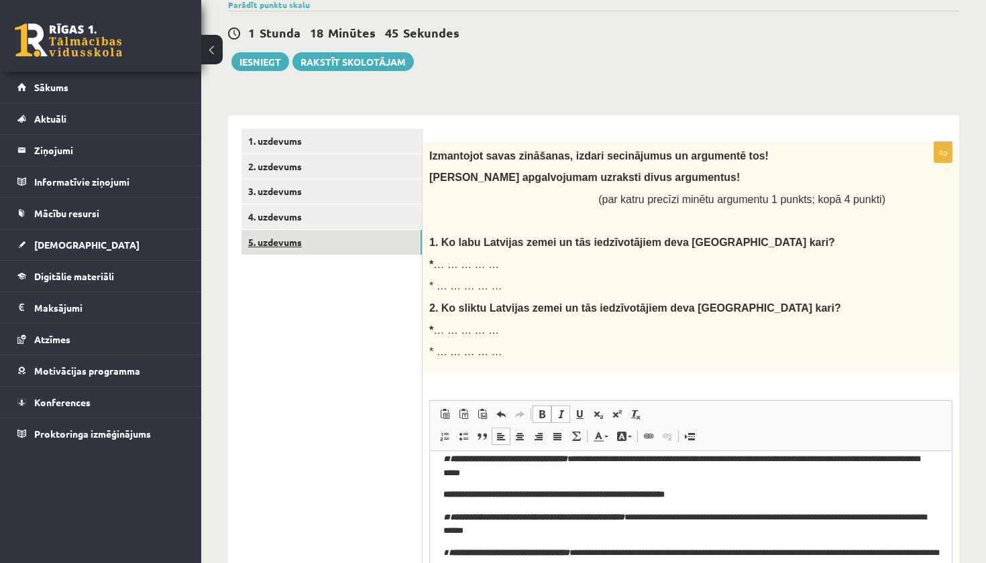
click at [362, 239] on link "5. uzdevums" at bounding box center [331, 242] width 180 height 25
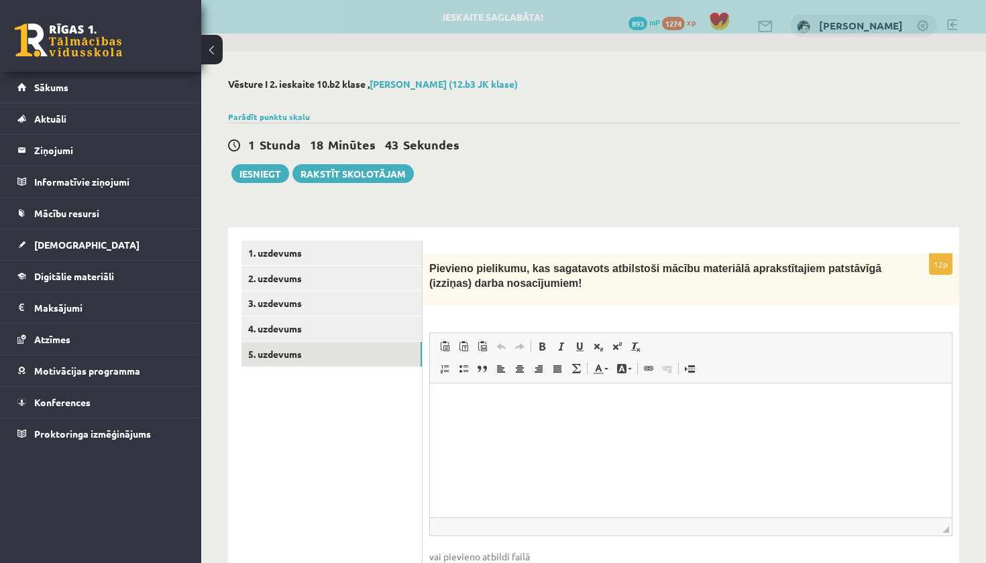
scroll to position [0, 0]
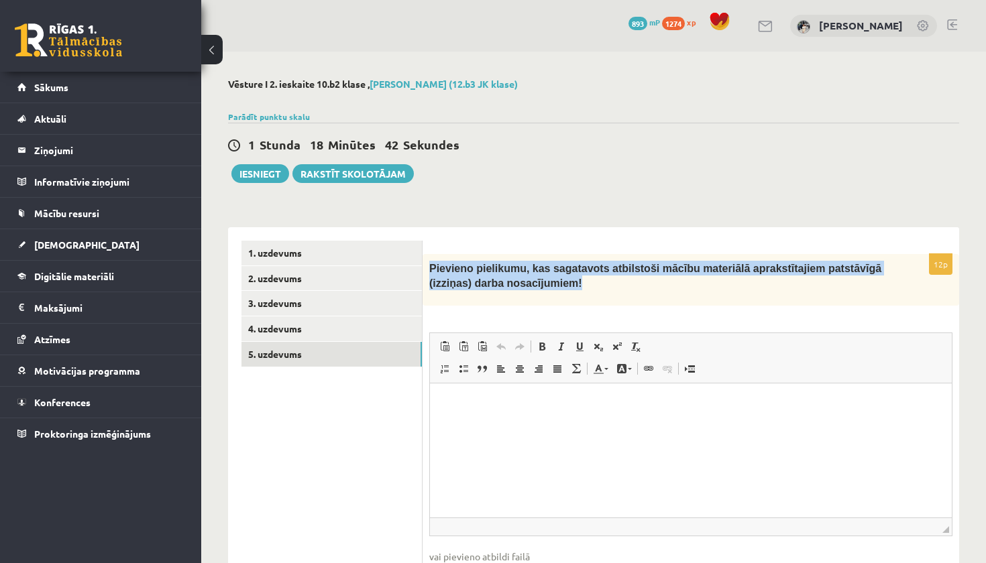
drag, startPoint x: 427, startPoint y: 265, endPoint x: 670, endPoint y: 288, distance: 243.9
click at [670, 288] on div "Pievieno pielikumu, kas sagatavots atbilstoši mācību materiālā aprakstītajiem p…" at bounding box center [690, 280] width 536 height 52
copy span "Pievieno pielikumu, kas sagatavots atbilstoši mācību materiālā aprakstītajiem p…"
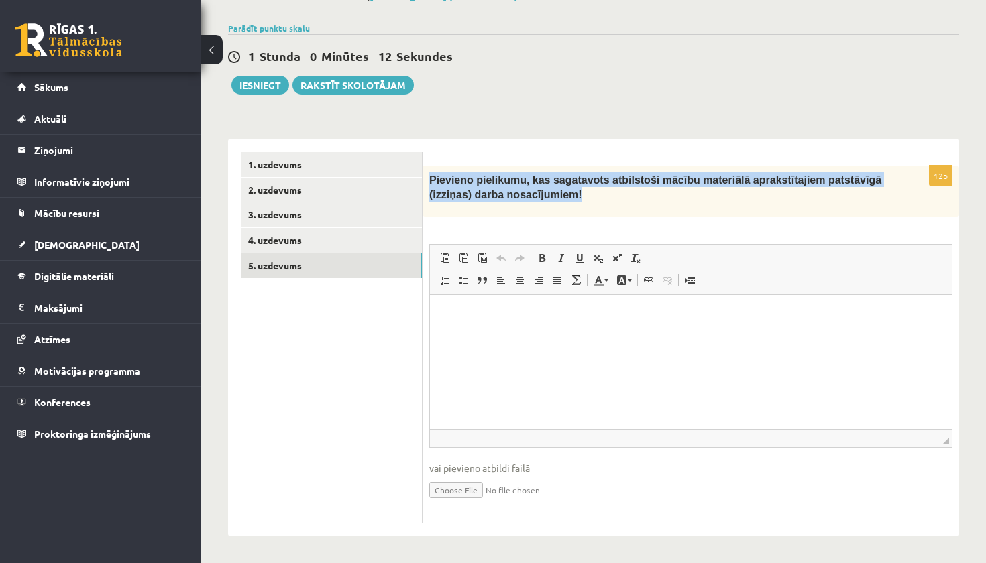
scroll to position [88, 0]
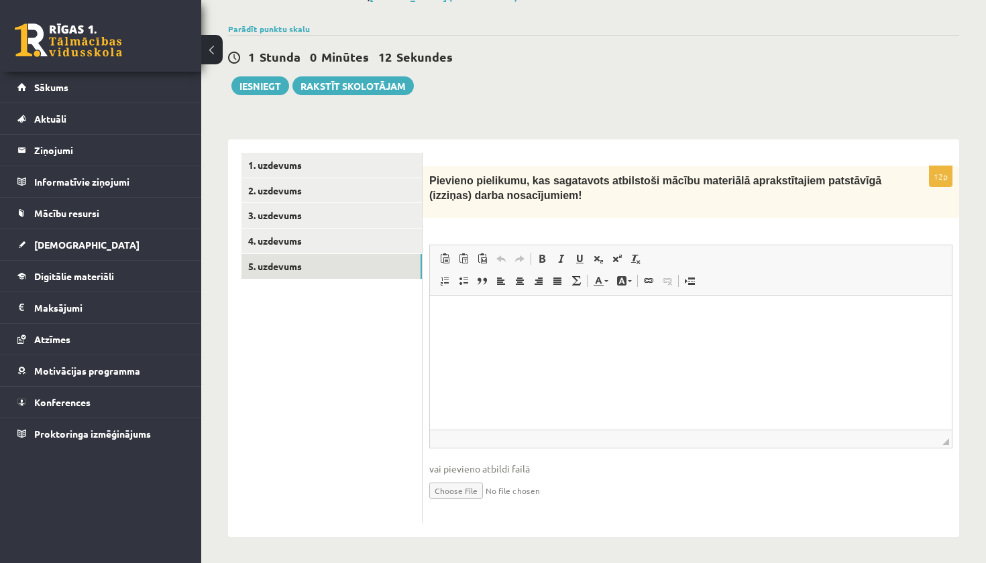
click at [308, 404] on ul "1. uzdevums 2. uzdevums 3. uzdevums 4. uzdevums 5. uzdevums" at bounding box center [331, 338] width 181 height 371
click at [475, 492] on input "file" at bounding box center [690, 489] width 523 height 27
type input "**********"
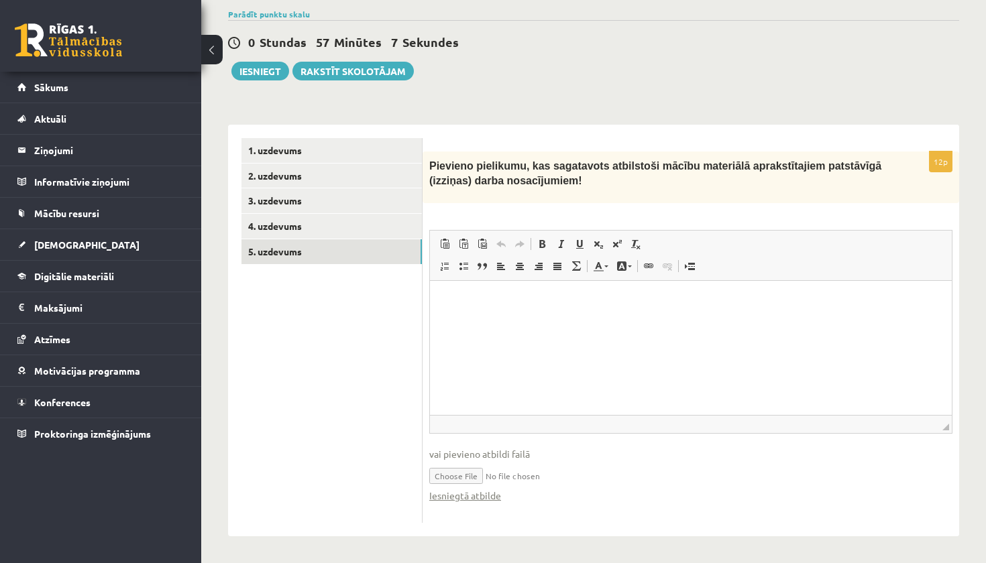
scroll to position [102, 0]
click at [357, 160] on link "1. uzdevums" at bounding box center [331, 151] width 180 height 25
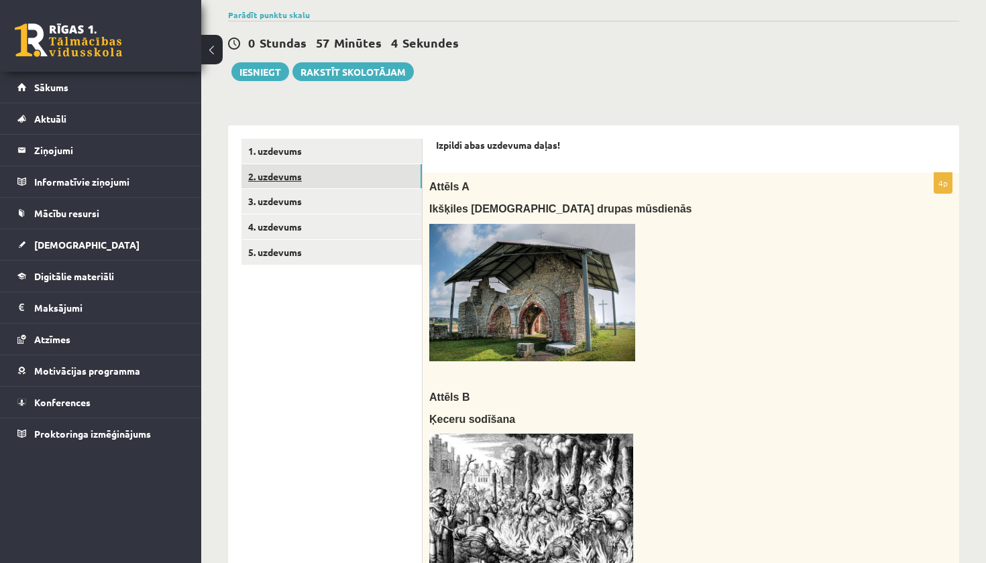
click at [367, 184] on link "2. uzdevums" at bounding box center [331, 176] width 180 height 25
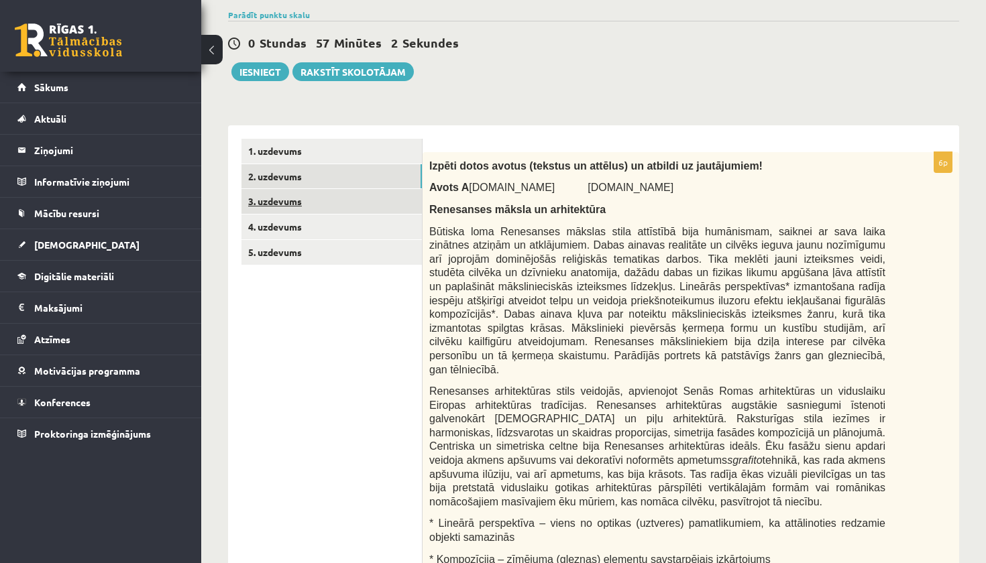
click at [368, 194] on link "3. uzdevums" at bounding box center [331, 201] width 180 height 25
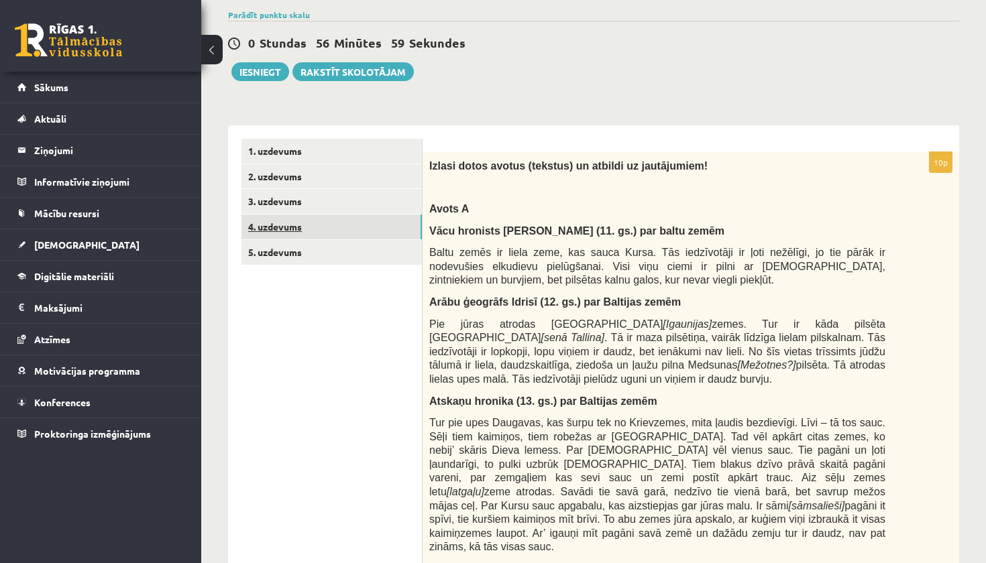
click at [370, 228] on link "4. uzdevums" at bounding box center [331, 227] width 180 height 25
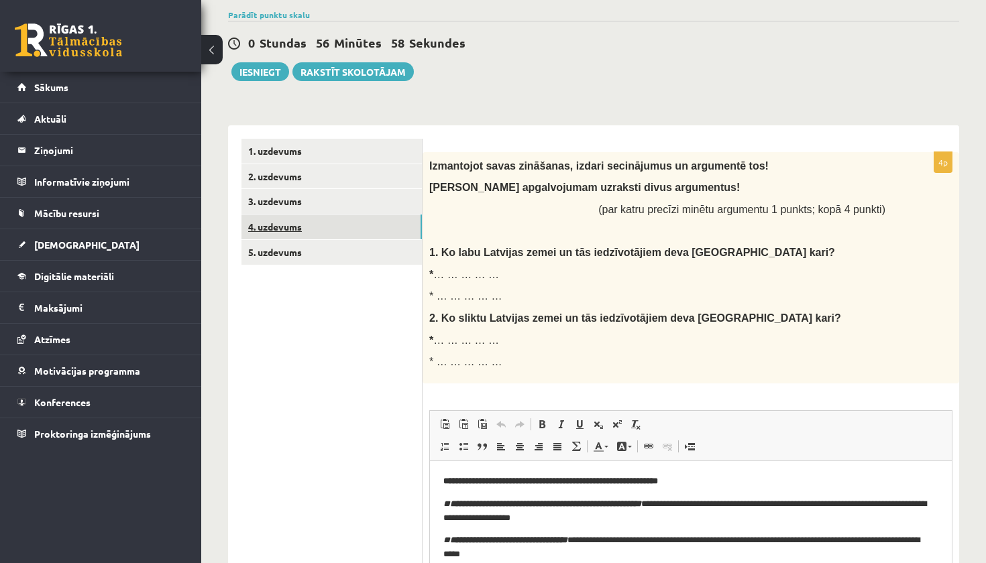
scroll to position [0, 0]
click at [369, 242] on link "5. uzdevums" at bounding box center [331, 252] width 180 height 25
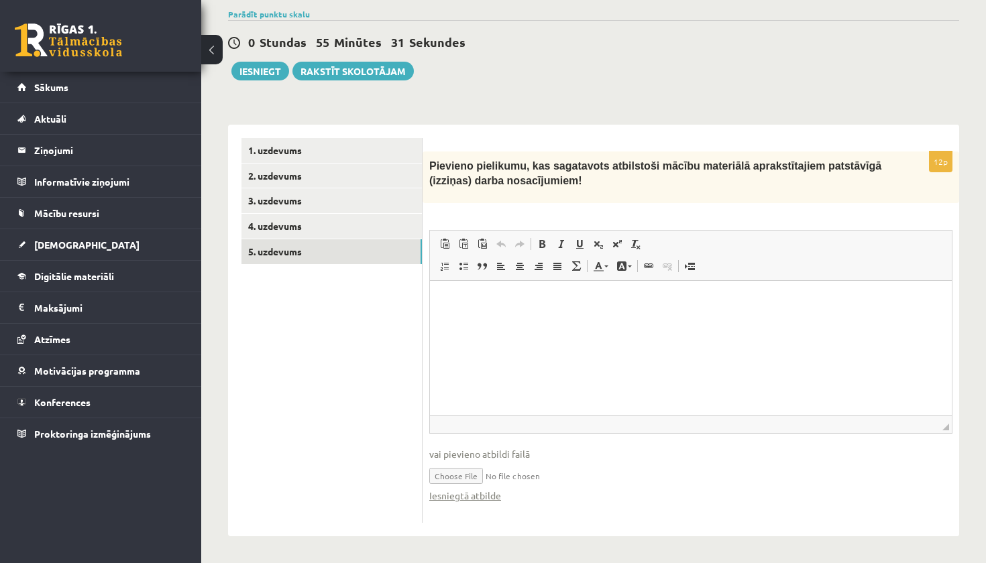
scroll to position [102, 0]
click at [485, 496] on link "Iesniegtā atbilde" at bounding box center [465, 496] width 72 height 14
click at [485, 479] on input "file" at bounding box center [690, 475] width 523 height 27
type input "**********"
click at [568, 470] on input "file" at bounding box center [690, 475] width 523 height 27
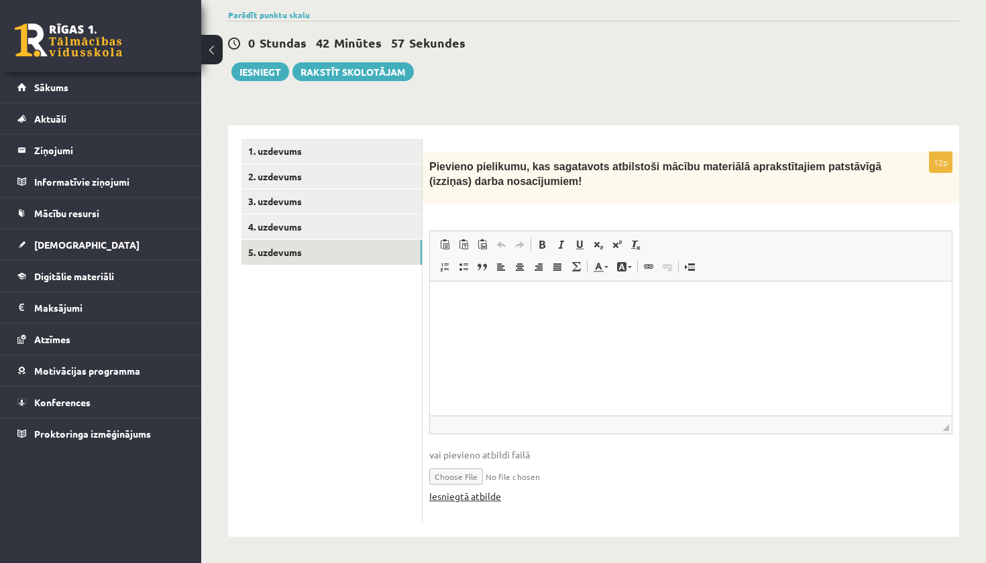
click at [481, 498] on link "Iesniegtā atbilde" at bounding box center [465, 496] width 72 height 14
click at [478, 496] on link "Iesniegtā atbilde" at bounding box center [465, 496] width 72 height 14
click at [259, 71] on button "Iesniegt" at bounding box center [260, 71] width 58 height 19
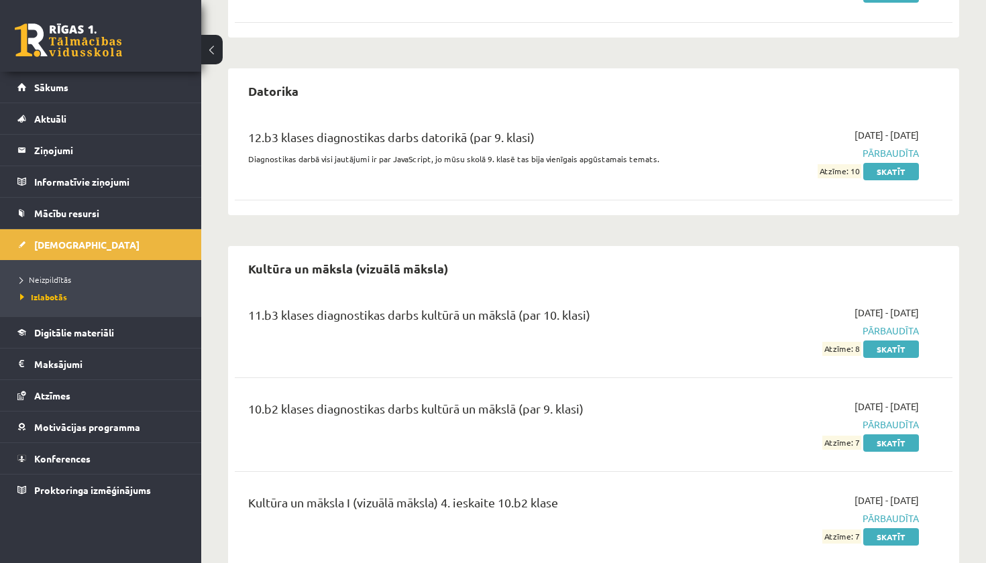
scroll to position [248, 0]
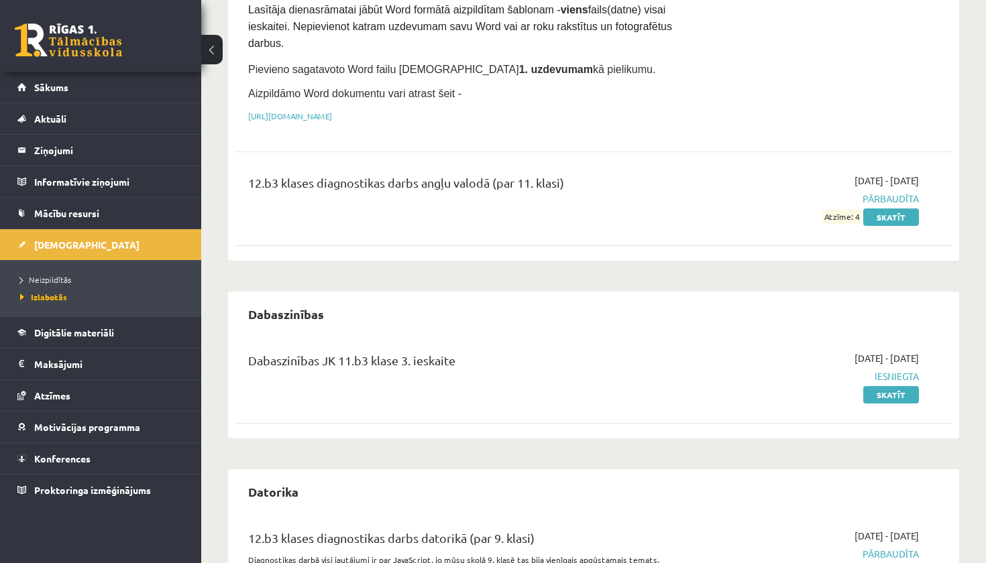
click at [87, 42] on link at bounding box center [68, 40] width 107 height 34
